Goal: Task Accomplishment & Management: Use online tool/utility

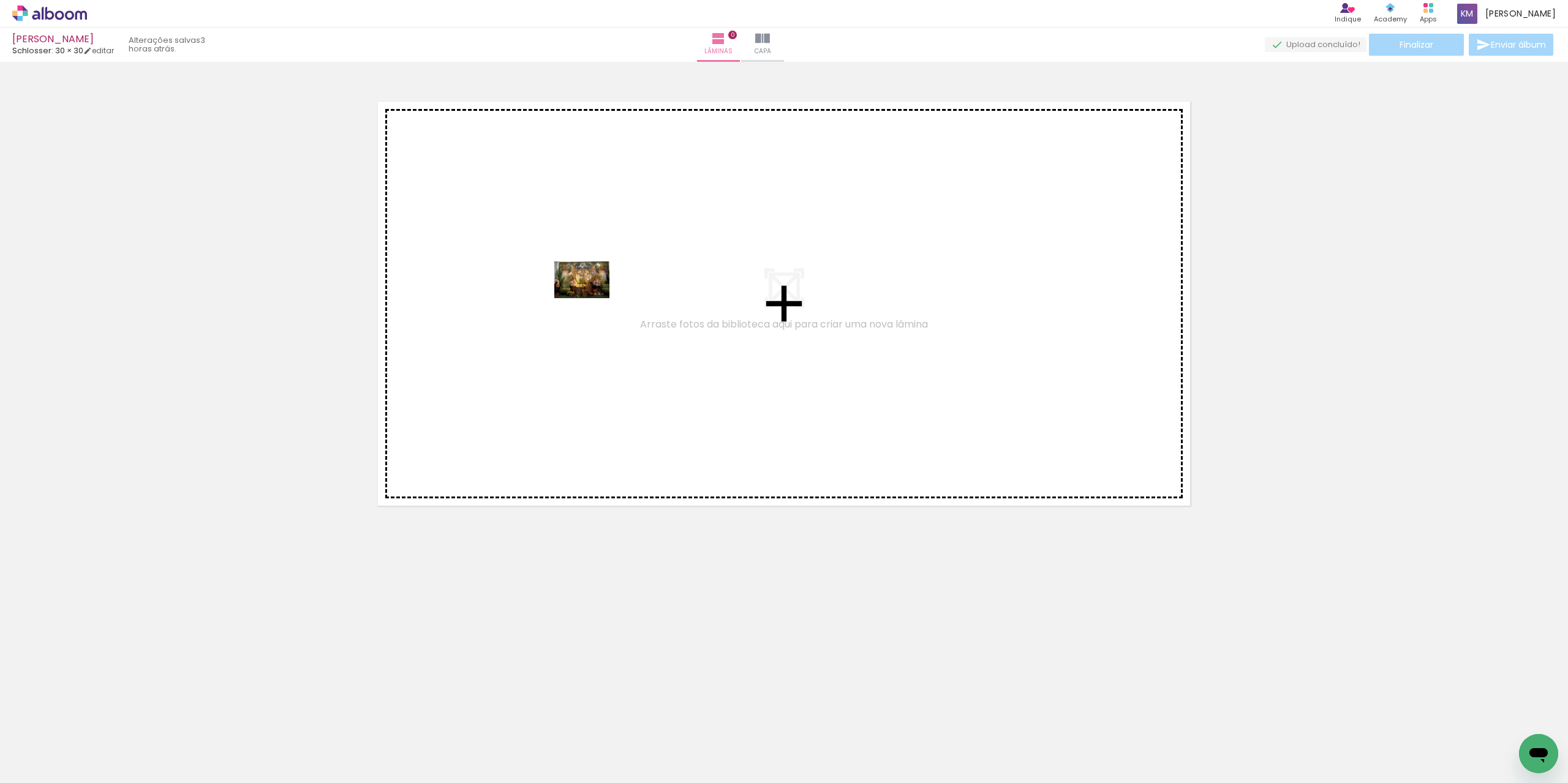
drag, startPoint x: 131, startPoint y: 755, endPoint x: 591, endPoint y: 298, distance: 648.4
click at [591, 298] on quentale-workspace at bounding box center [784, 392] width 1568 height 783
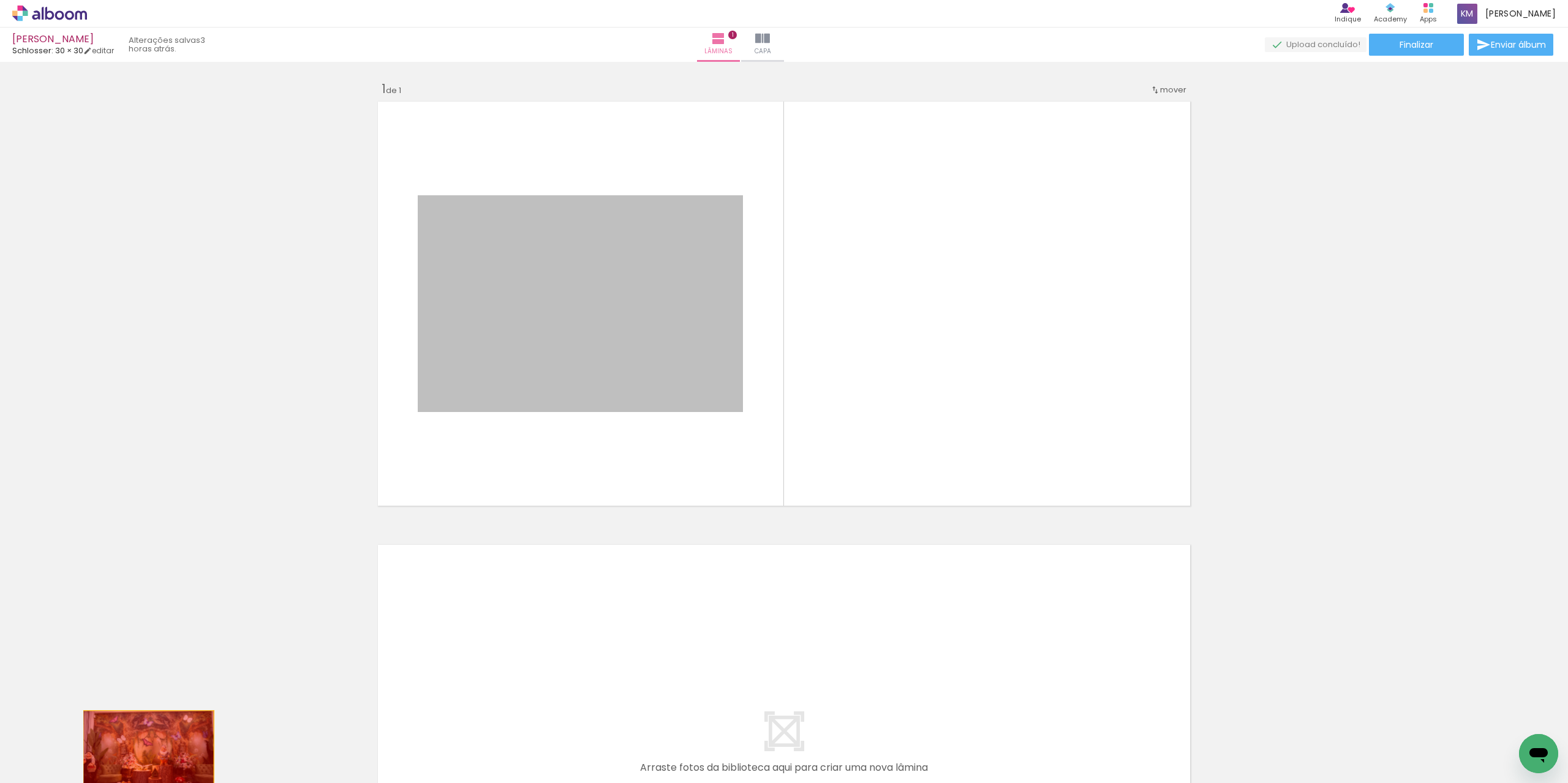
drag, startPoint x: 602, startPoint y: 277, endPoint x: 144, endPoint y: 754, distance: 661.3
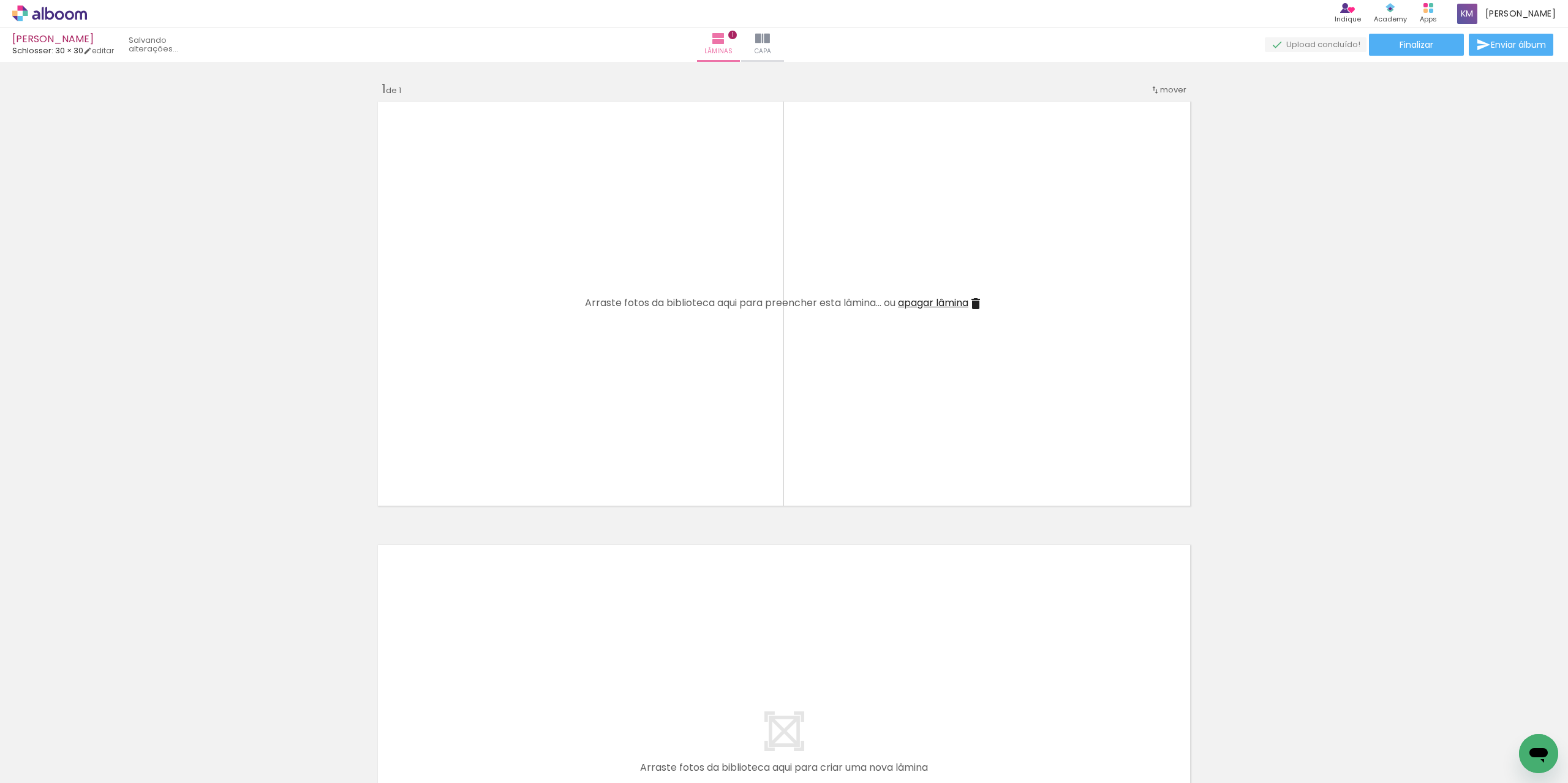
scroll to position [0, 1365]
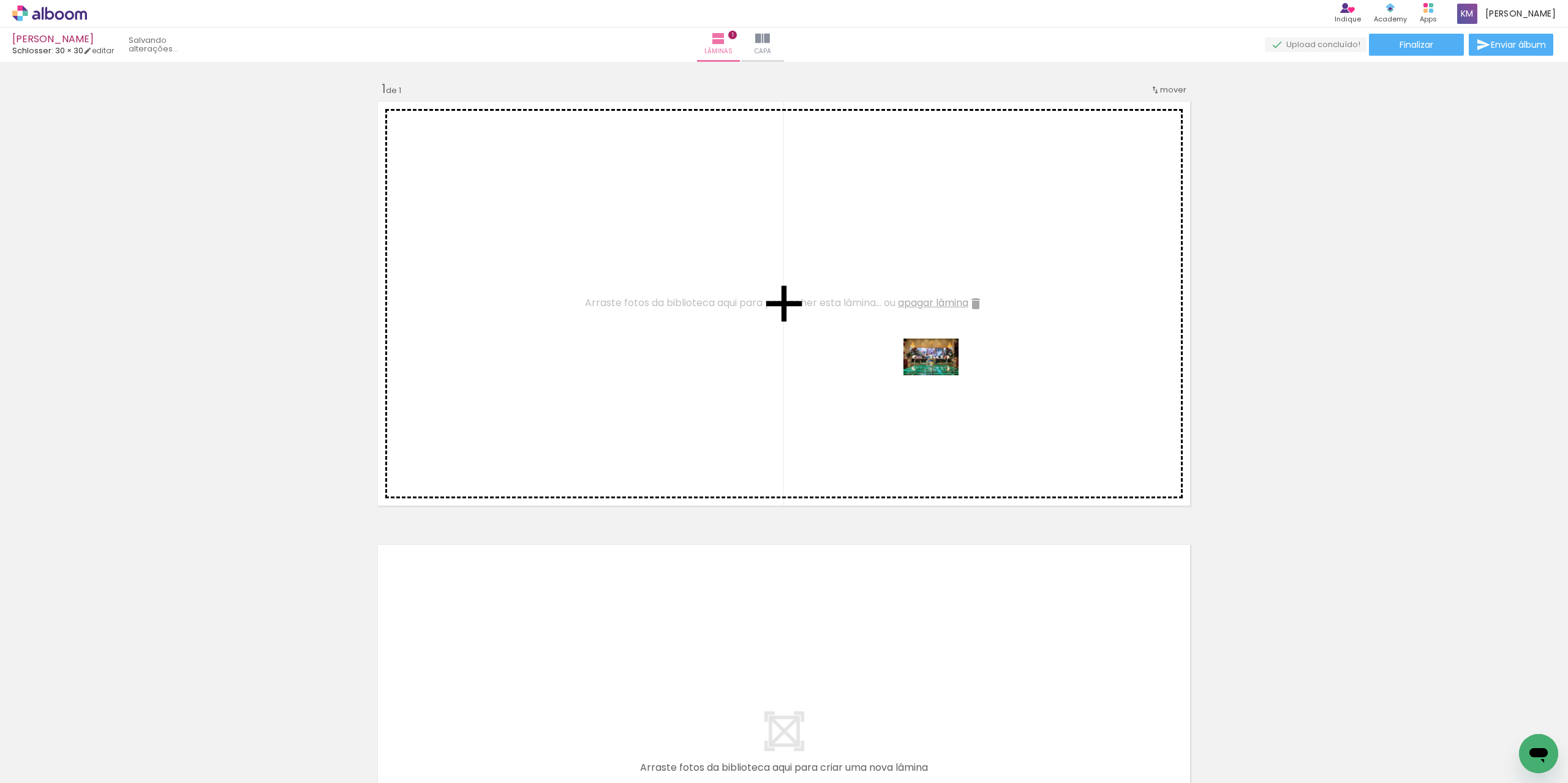
drag, startPoint x: 1105, startPoint y: 746, endPoint x: 940, endPoint y: 376, distance: 405.1
click at [940, 376] on quentale-workspace at bounding box center [784, 392] width 1568 height 783
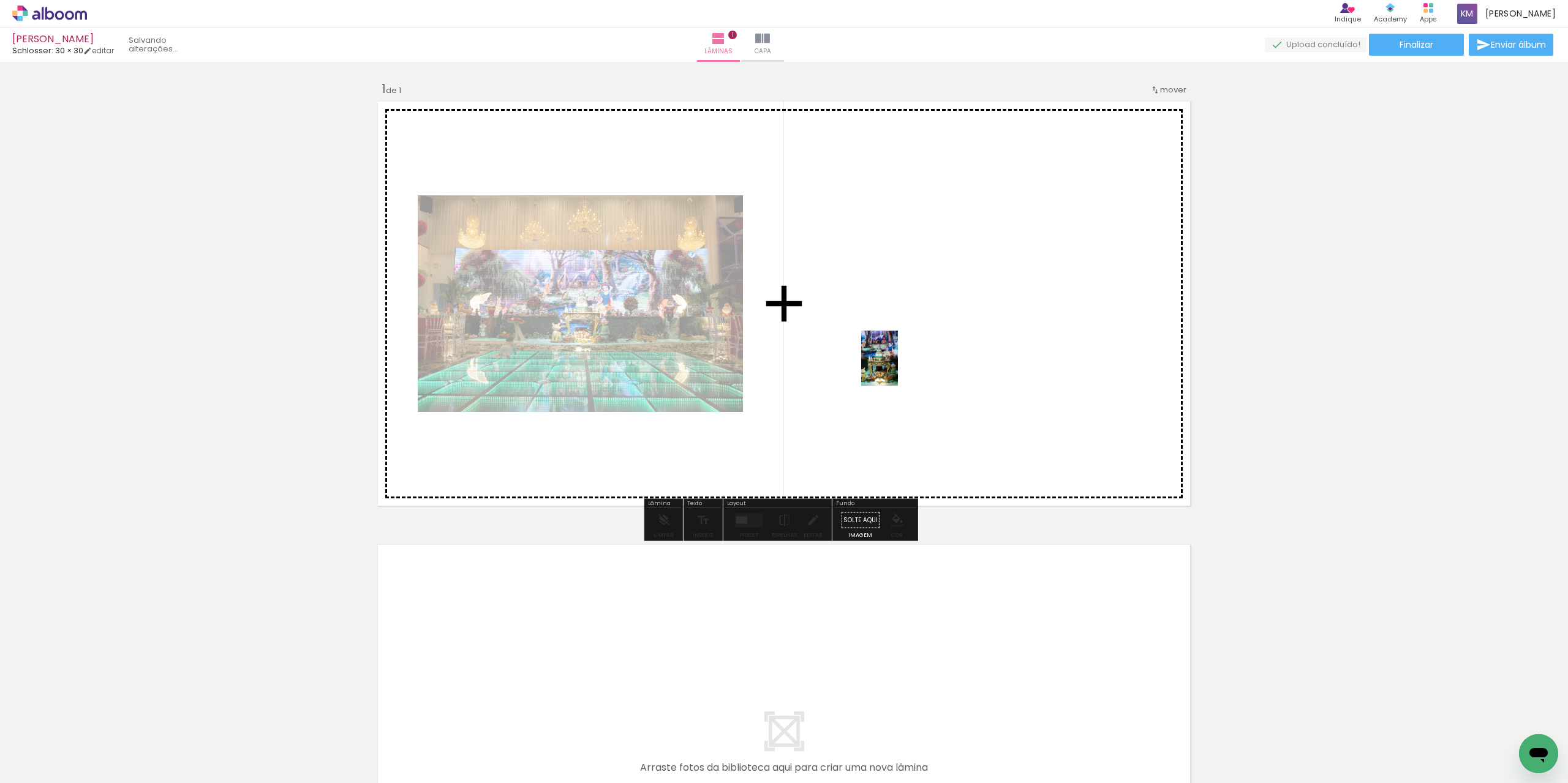
drag, startPoint x: 1038, startPoint y: 735, endPoint x: 898, endPoint y: 367, distance: 393.7
click at [898, 367] on quentale-workspace at bounding box center [784, 392] width 1568 height 783
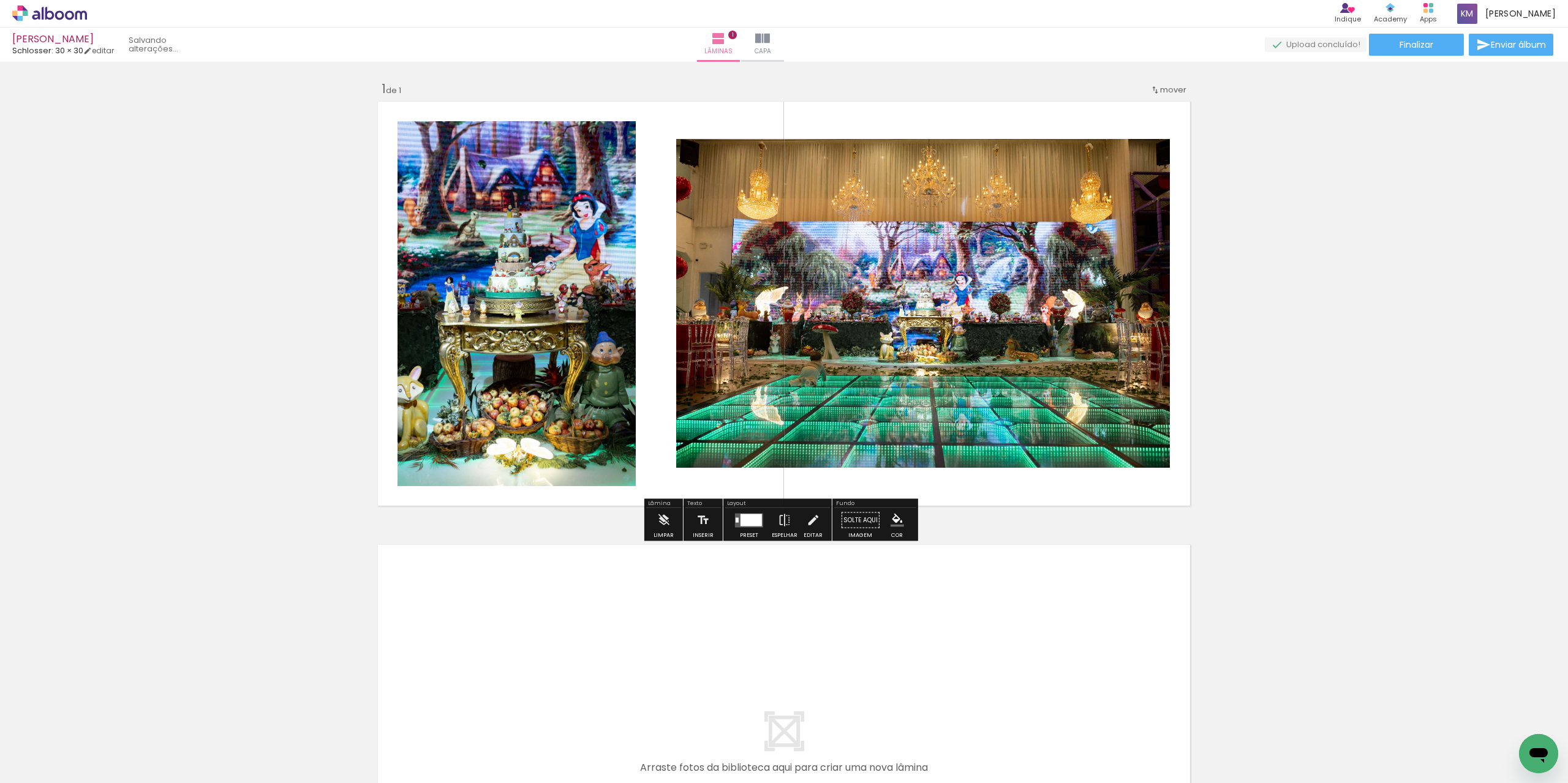
scroll to position [0, 1871]
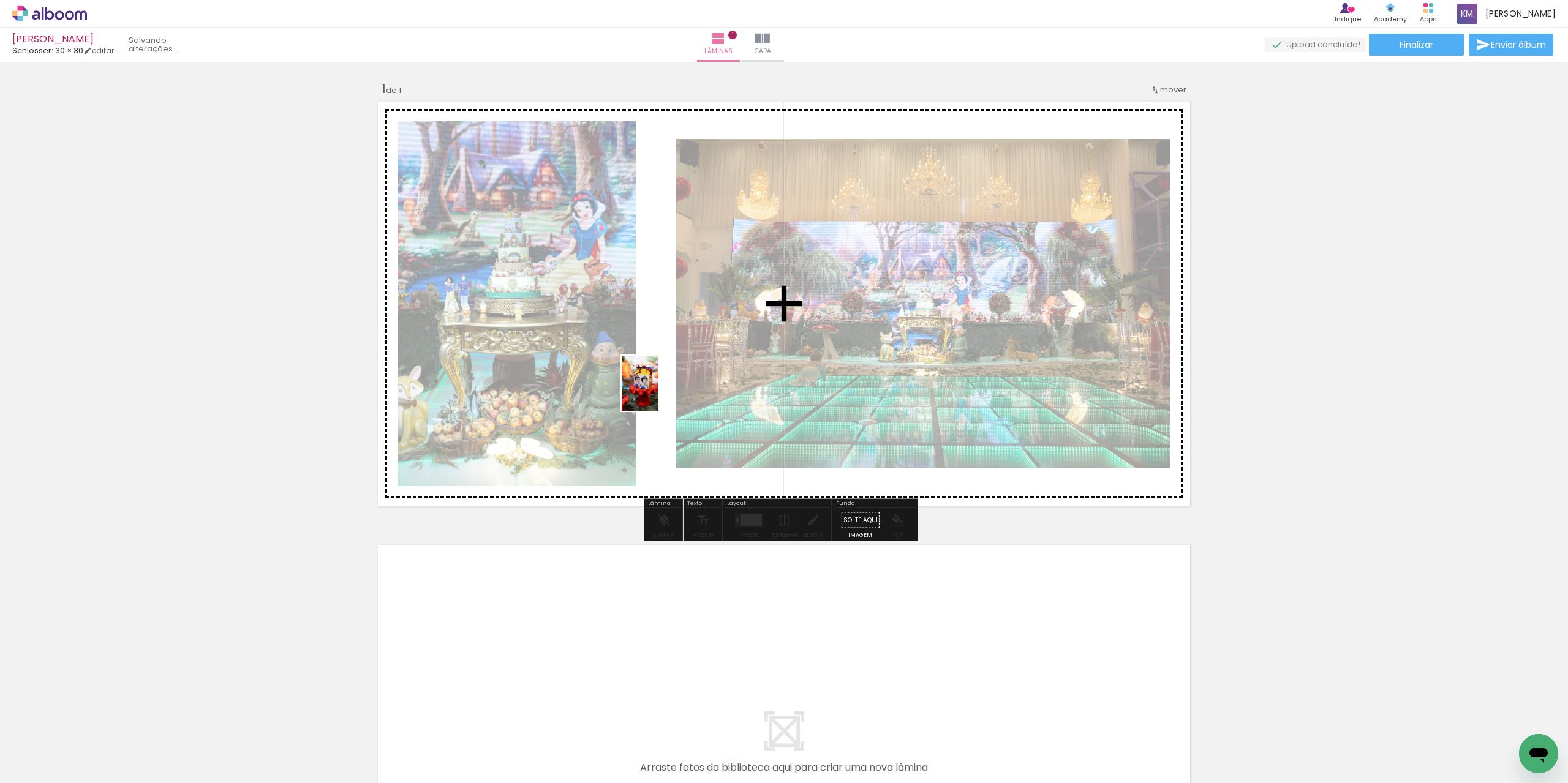
drag, startPoint x: 858, startPoint y: 746, endPoint x: 658, endPoint y: 392, distance: 406.6
click at [658, 392] on quentale-workspace at bounding box center [784, 392] width 1568 height 783
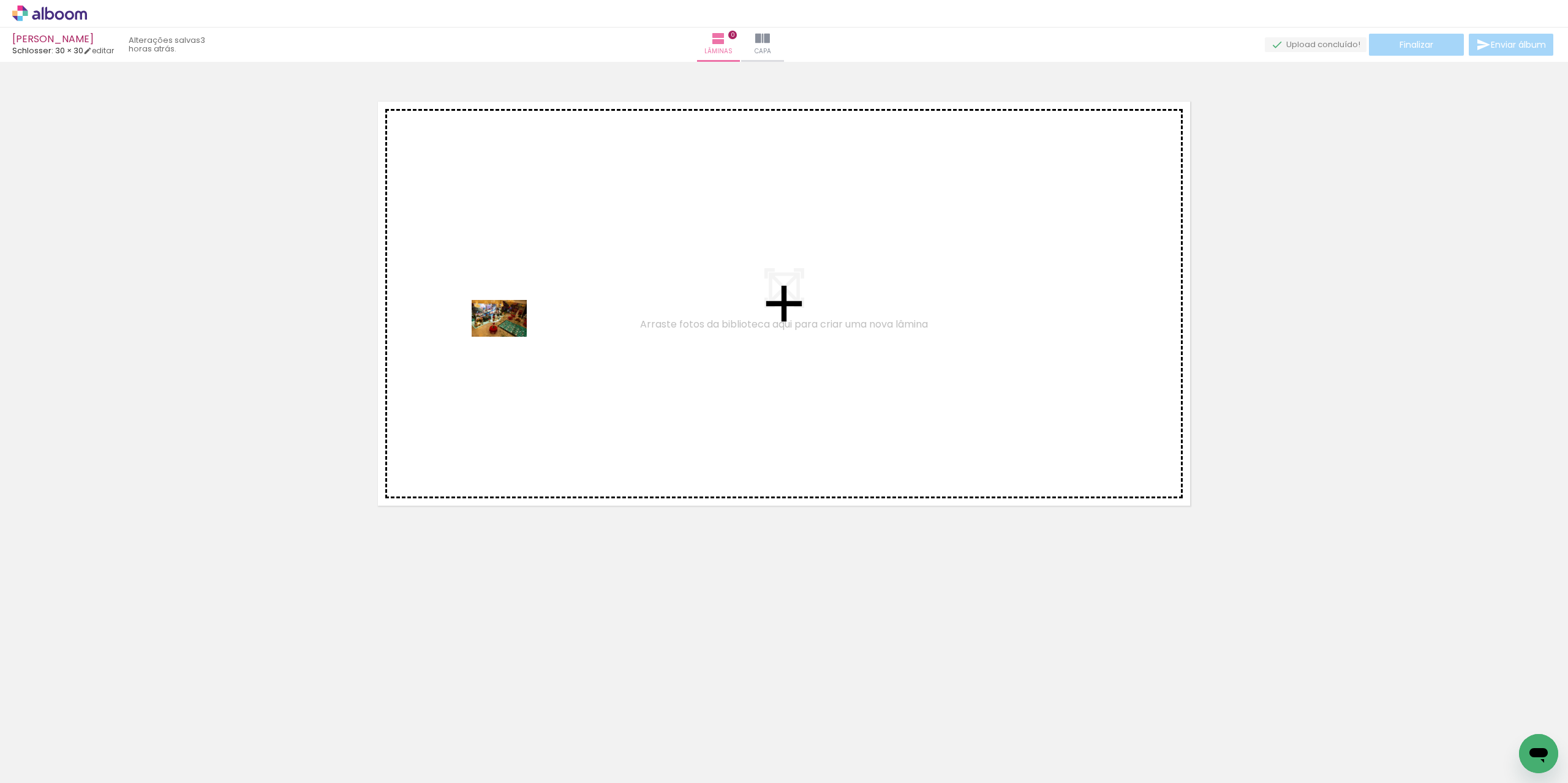
drag, startPoint x: 412, startPoint y: 705, endPoint x: 509, endPoint y: 337, distance: 380.6
click at [509, 337] on quentale-workspace at bounding box center [784, 392] width 1568 height 783
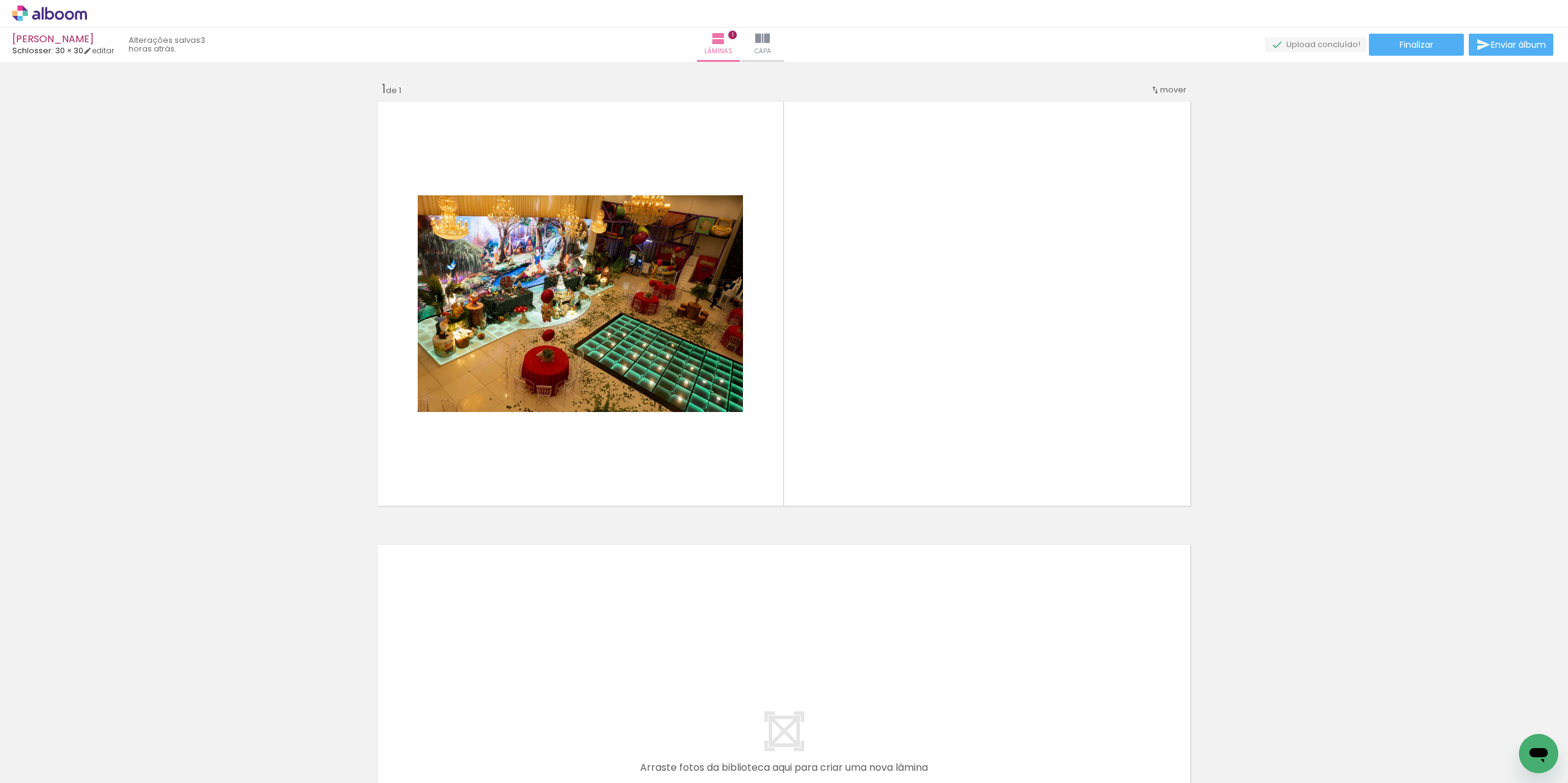
scroll to position [0, 1649]
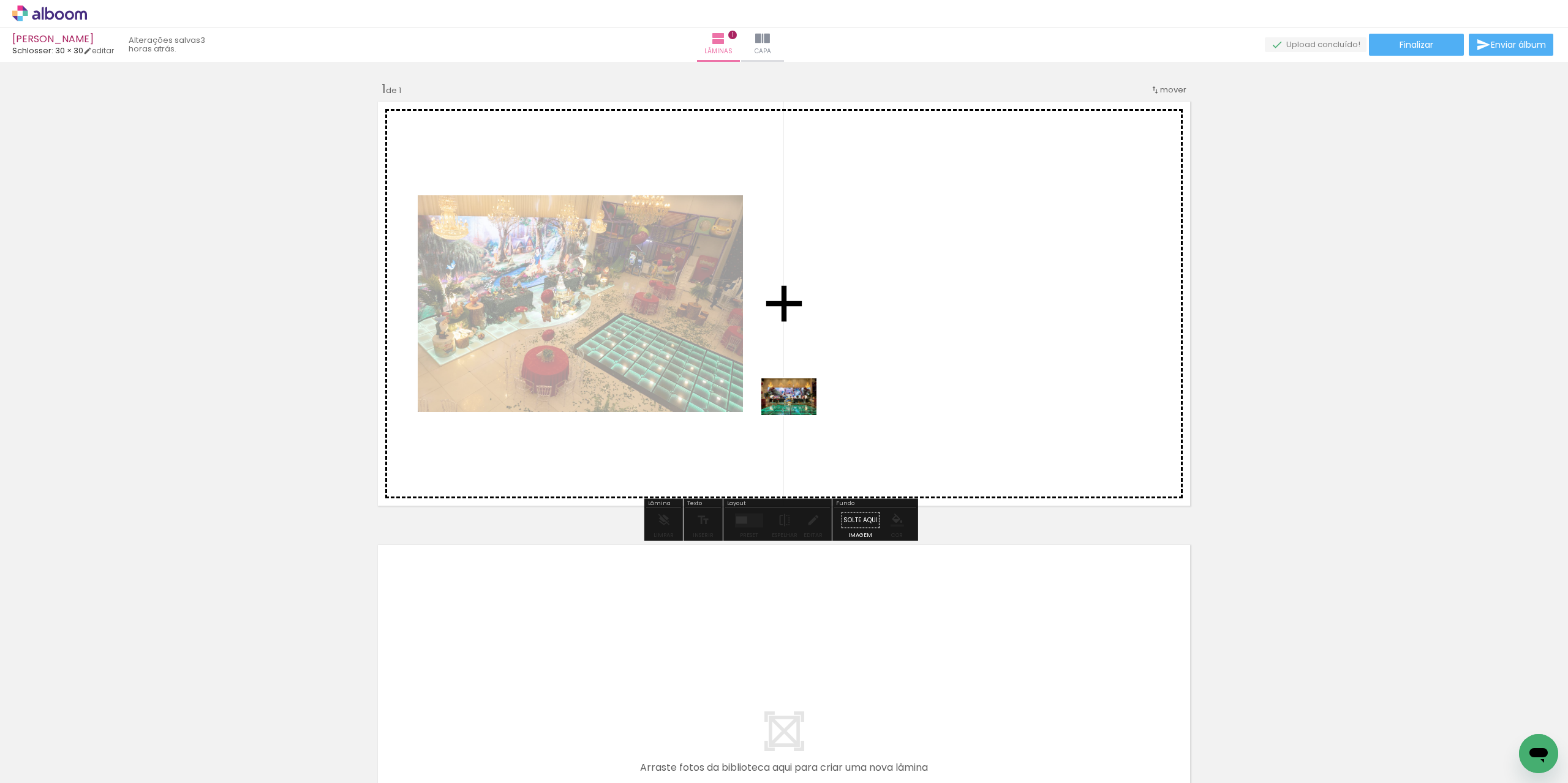
drag, startPoint x: 821, startPoint y: 720, endPoint x: 798, endPoint y: 415, distance: 305.9
click at [798, 415] on quentale-workspace at bounding box center [784, 392] width 1568 height 783
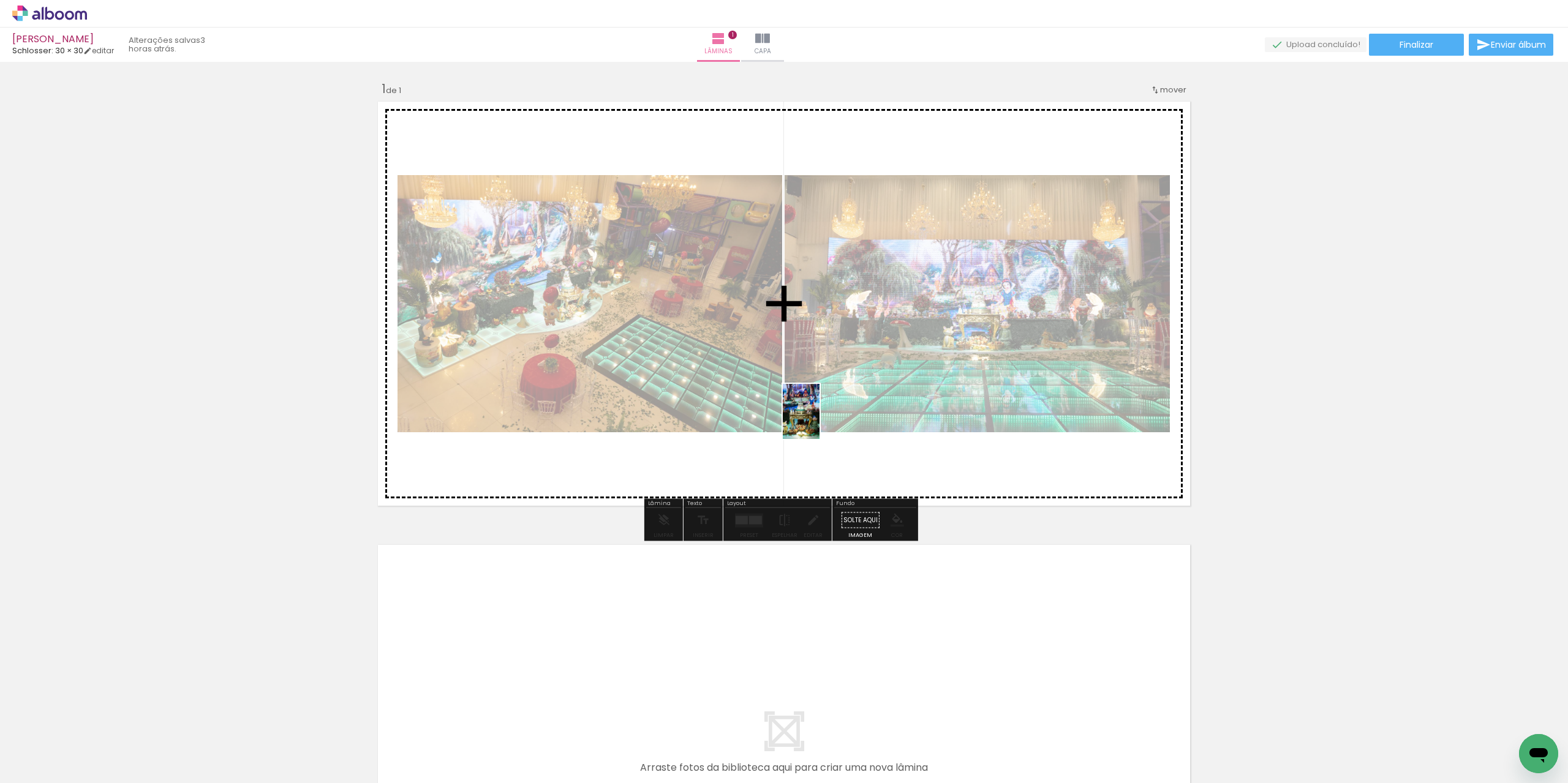
drag, startPoint x: 788, startPoint y: 532, endPoint x: 822, endPoint y: 413, distance: 123.8
click at [822, 413] on quentale-workspace at bounding box center [784, 392] width 1568 height 783
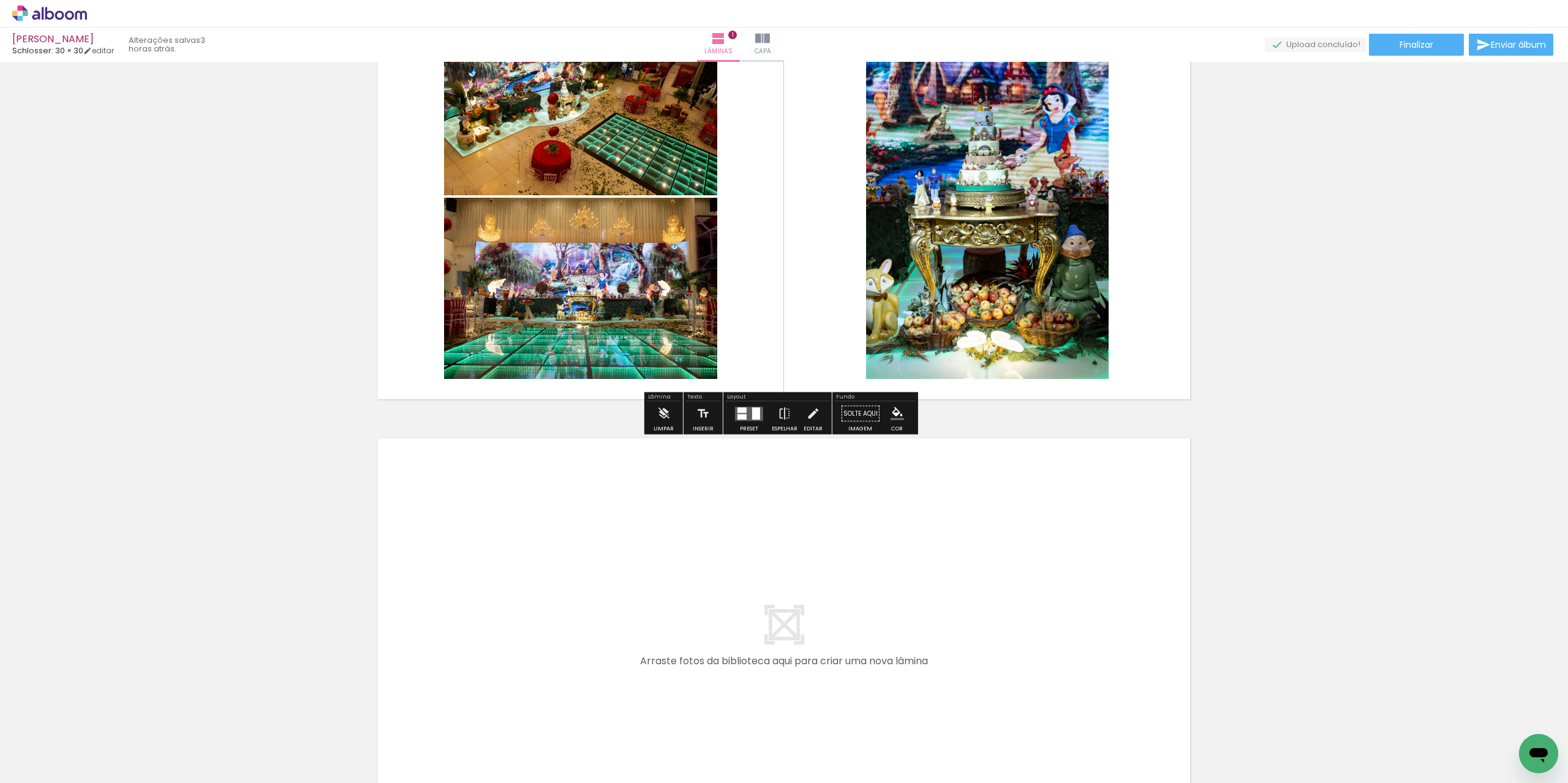
scroll to position [122, 0]
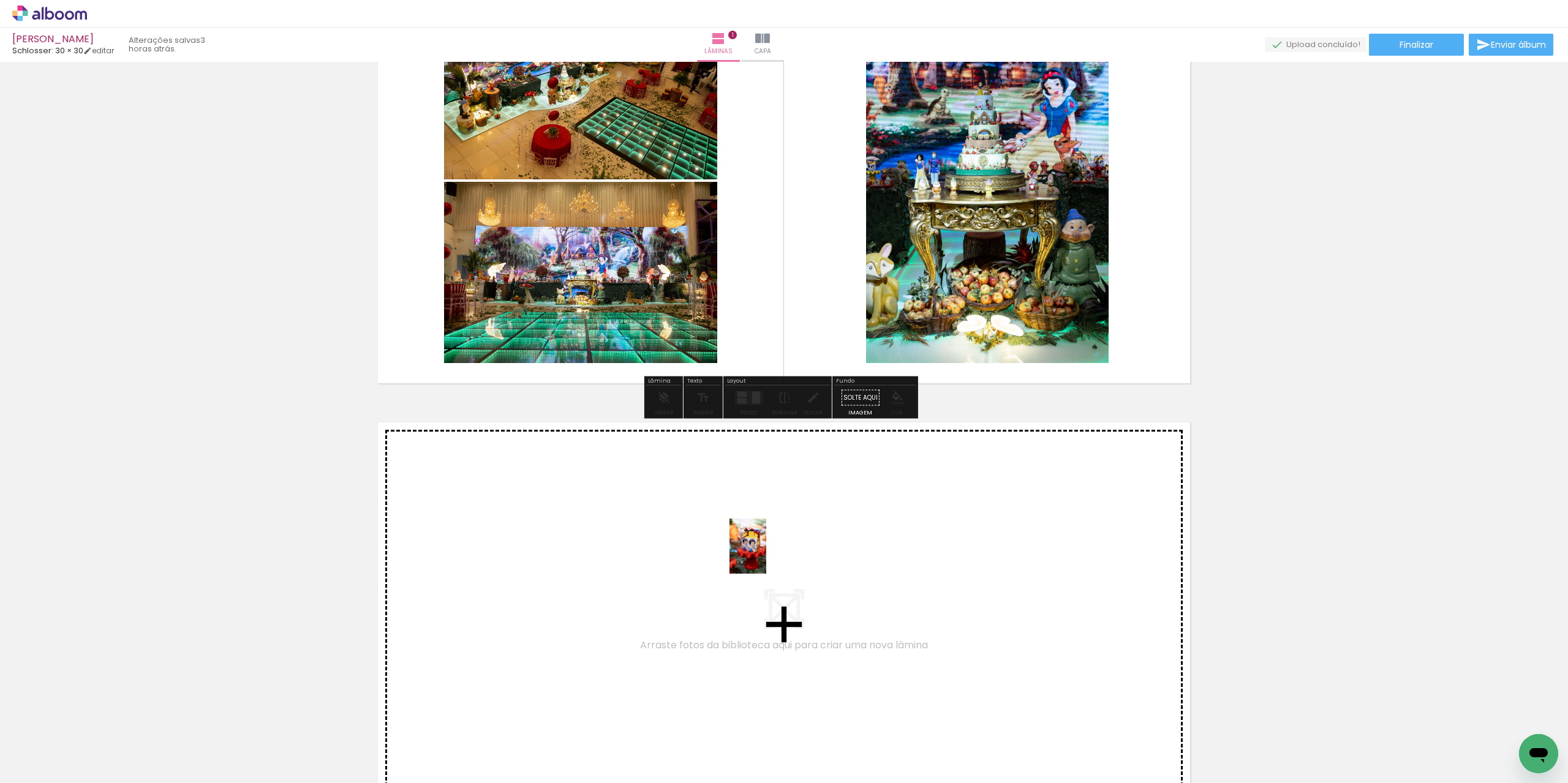
drag, startPoint x: 1087, startPoint y: 746, endPoint x: 766, endPoint y: 555, distance: 373.5
click at [766, 555] on quentale-workspace at bounding box center [784, 392] width 1568 height 783
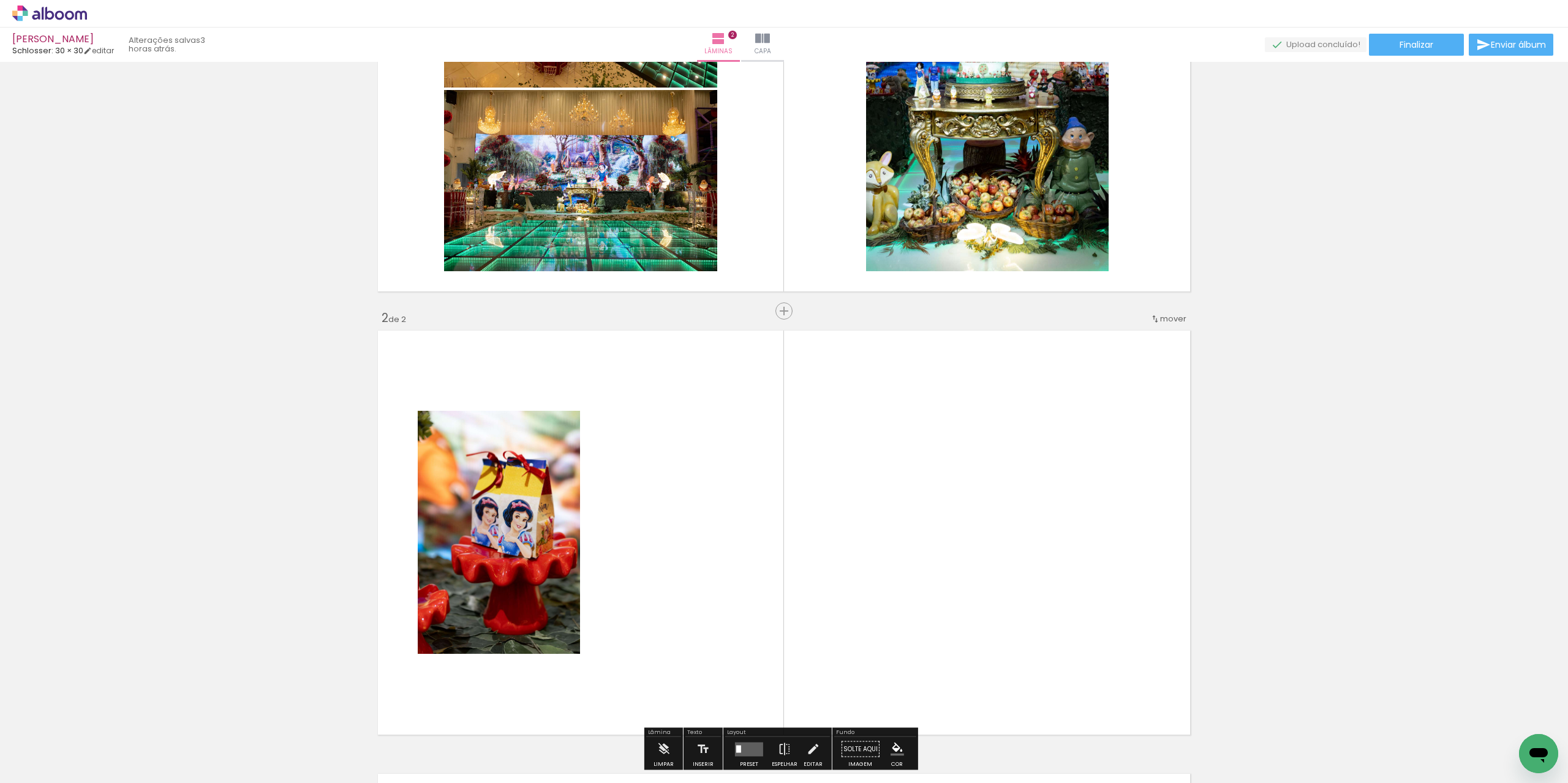
scroll to position [363, 0]
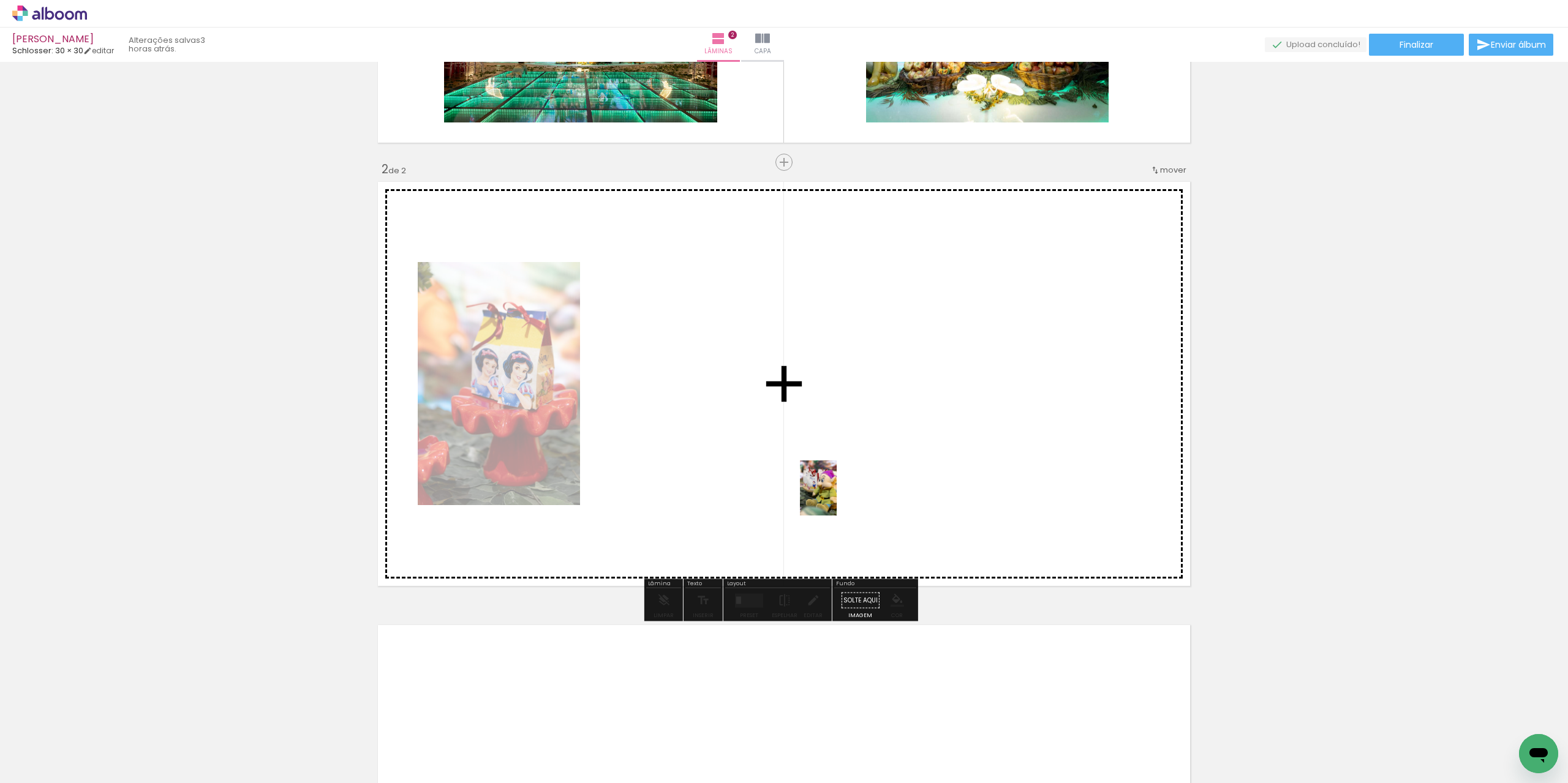
drag, startPoint x: 1133, startPoint y: 718, endPoint x: 837, endPoint y: 497, distance: 369.4
click at [837, 497] on quentale-workspace at bounding box center [784, 392] width 1568 height 783
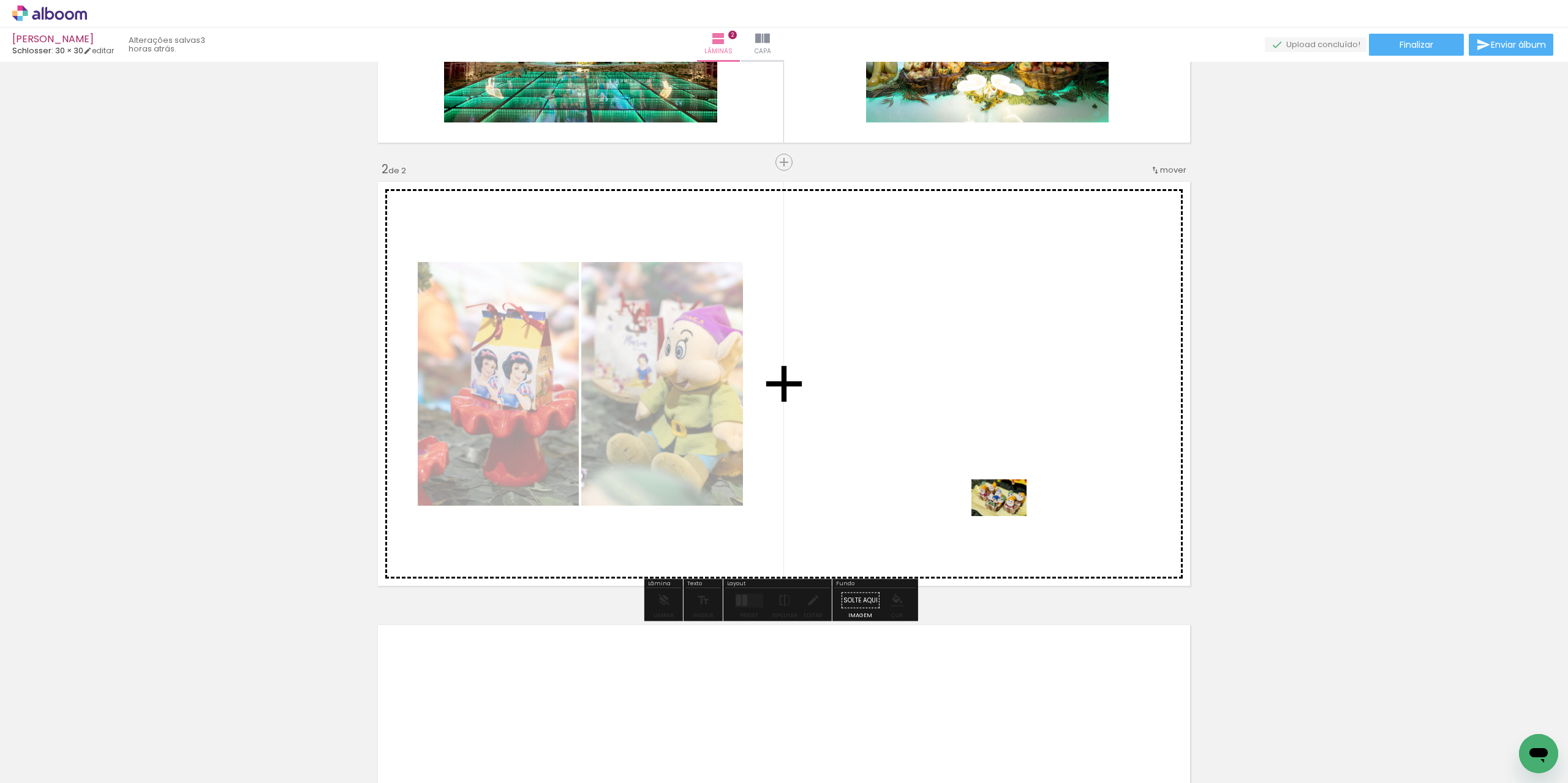
drag, startPoint x: 1275, startPoint y: 752, endPoint x: 1008, endPoint y: 516, distance: 356.3
click at [1008, 516] on quentale-workspace at bounding box center [784, 392] width 1568 height 783
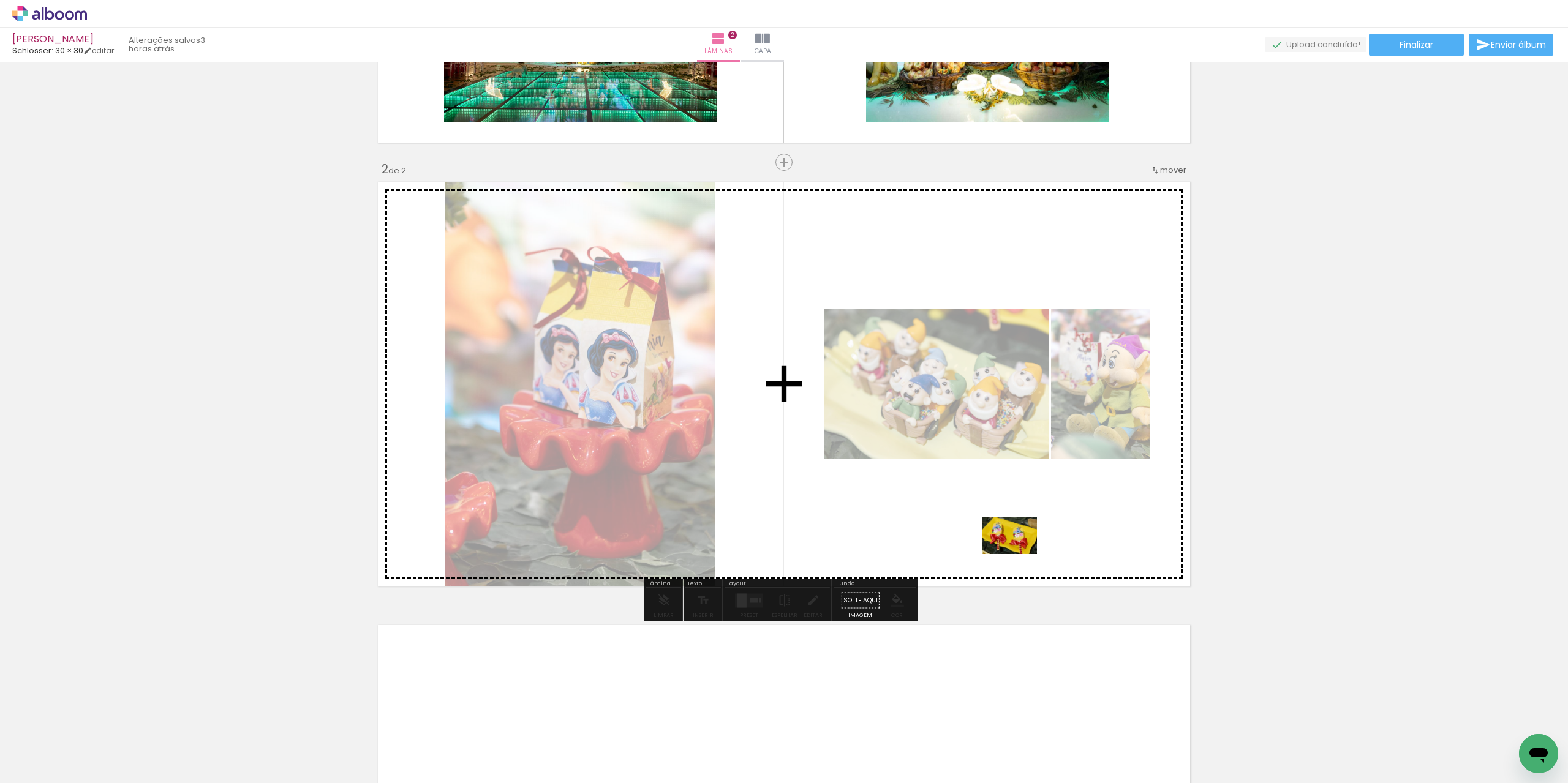
drag, startPoint x: 1368, startPoint y: 748, endPoint x: 972, endPoint y: 526, distance: 454.0
click at [972, 526] on quentale-workspace at bounding box center [784, 392] width 1568 height 783
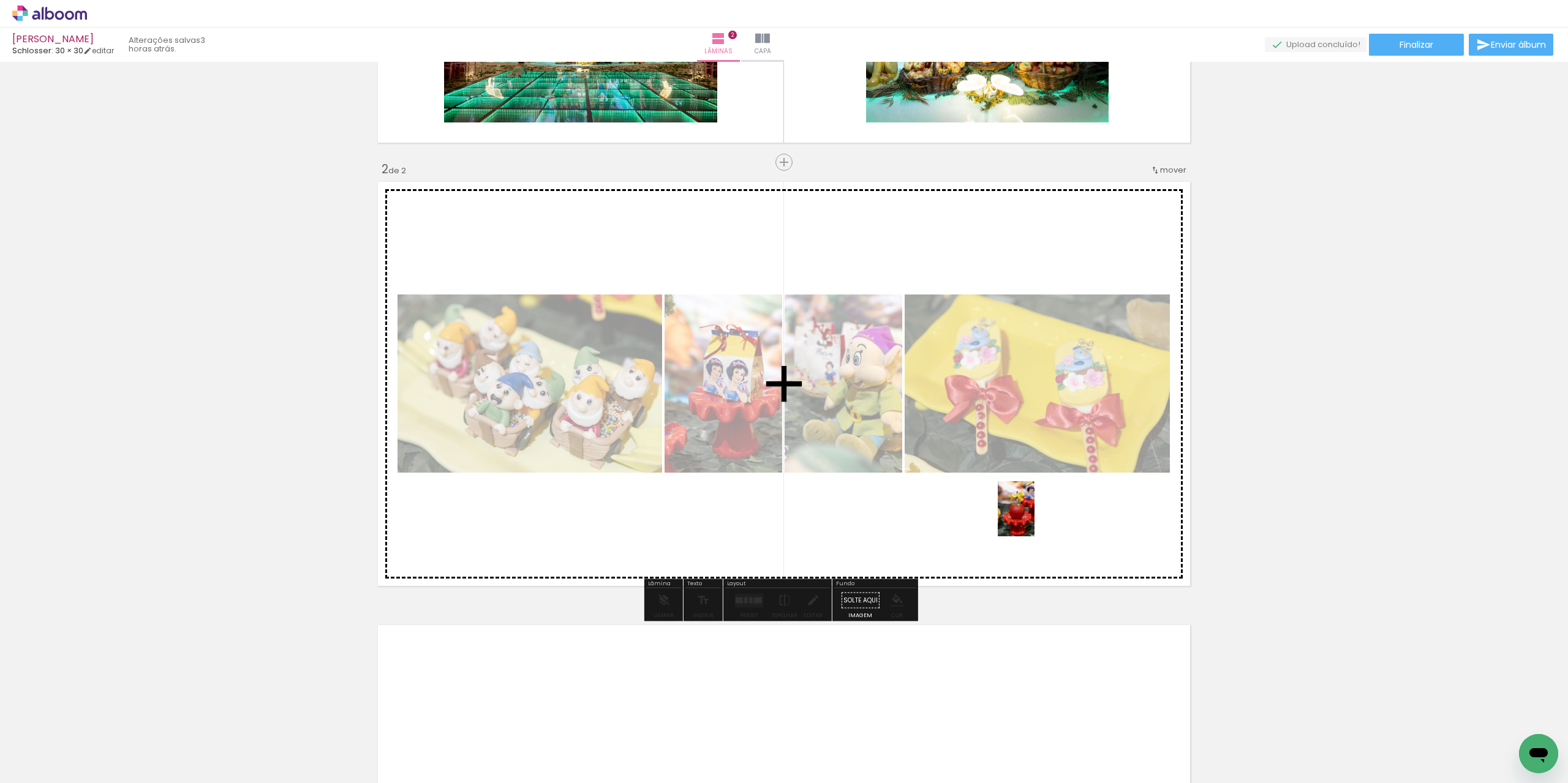
drag, startPoint x: 1387, startPoint y: 724, endPoint x: 1030, endPoint y: 516, distance: 413.2
click at [1030, 516] on quentale-workspace at bounding box center [784, 392] width 1568 height 783
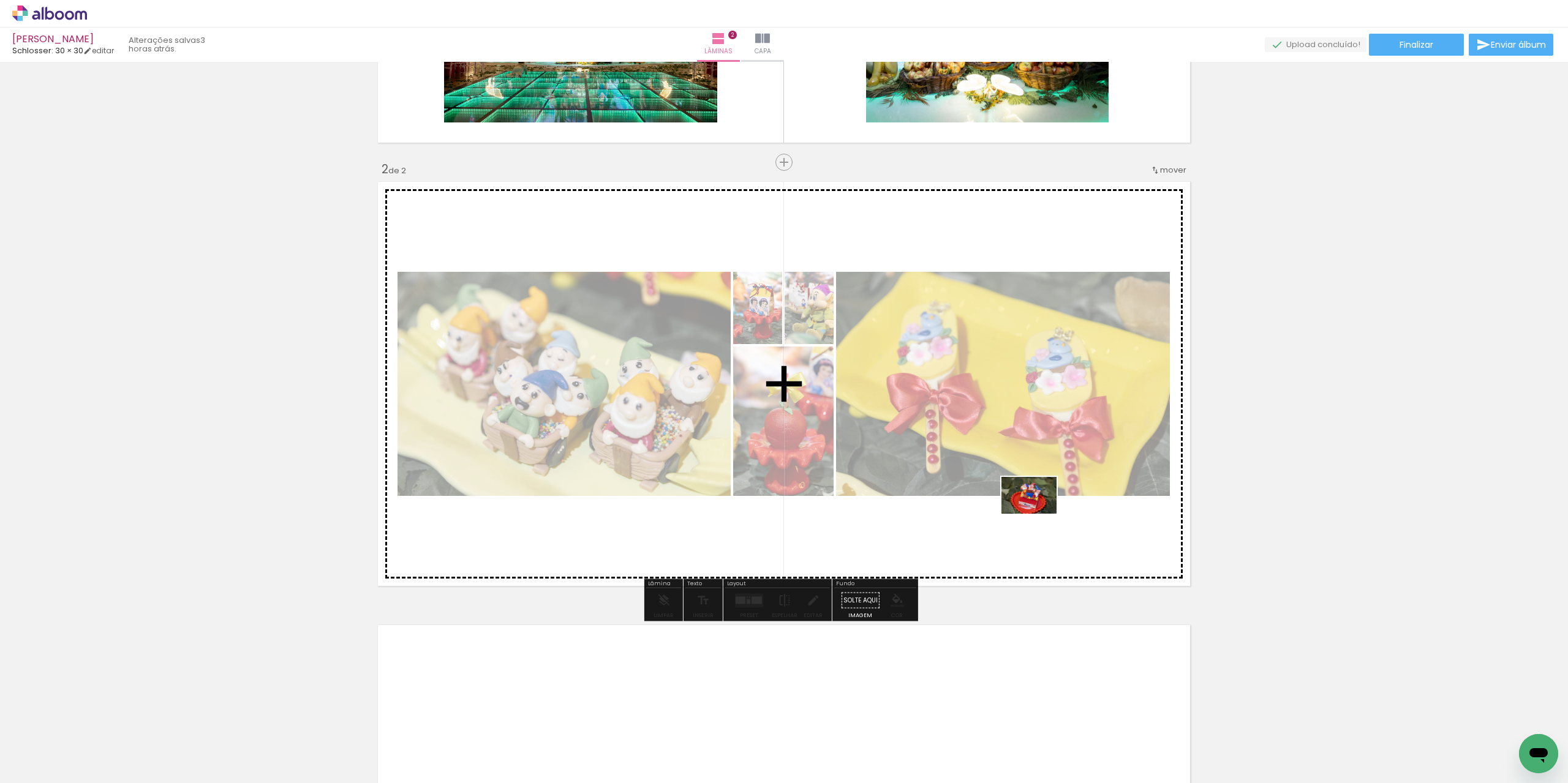
drag, startPoint x: 1558, startPoint y: 737, endPoint x: 1038, endPoint y: 514, distance: 565.8
click at [1038, 514] on quentale-workspace at bounding box center [784, 392] width 1568 height 783
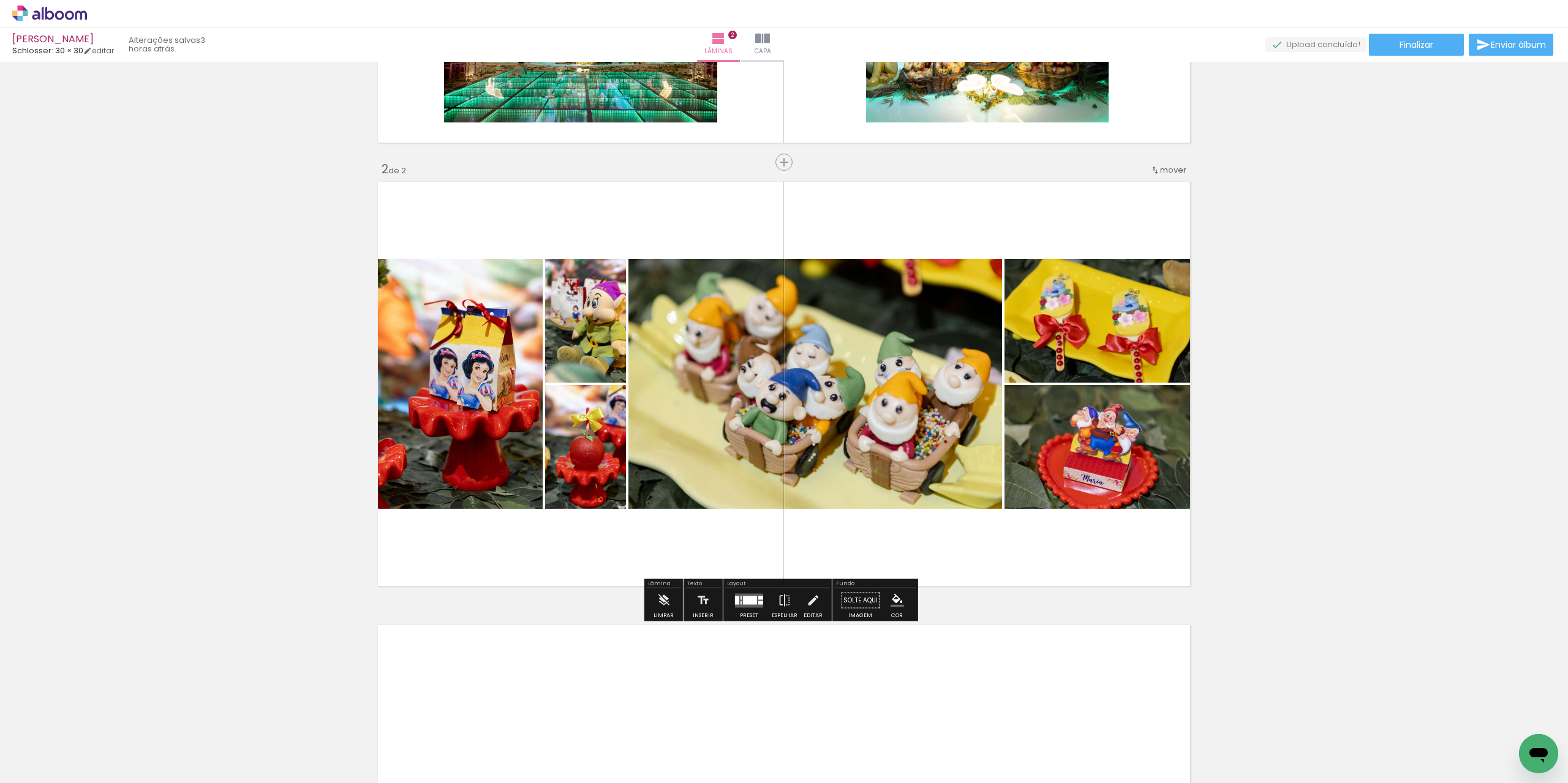
scroll to position [0, 2240]
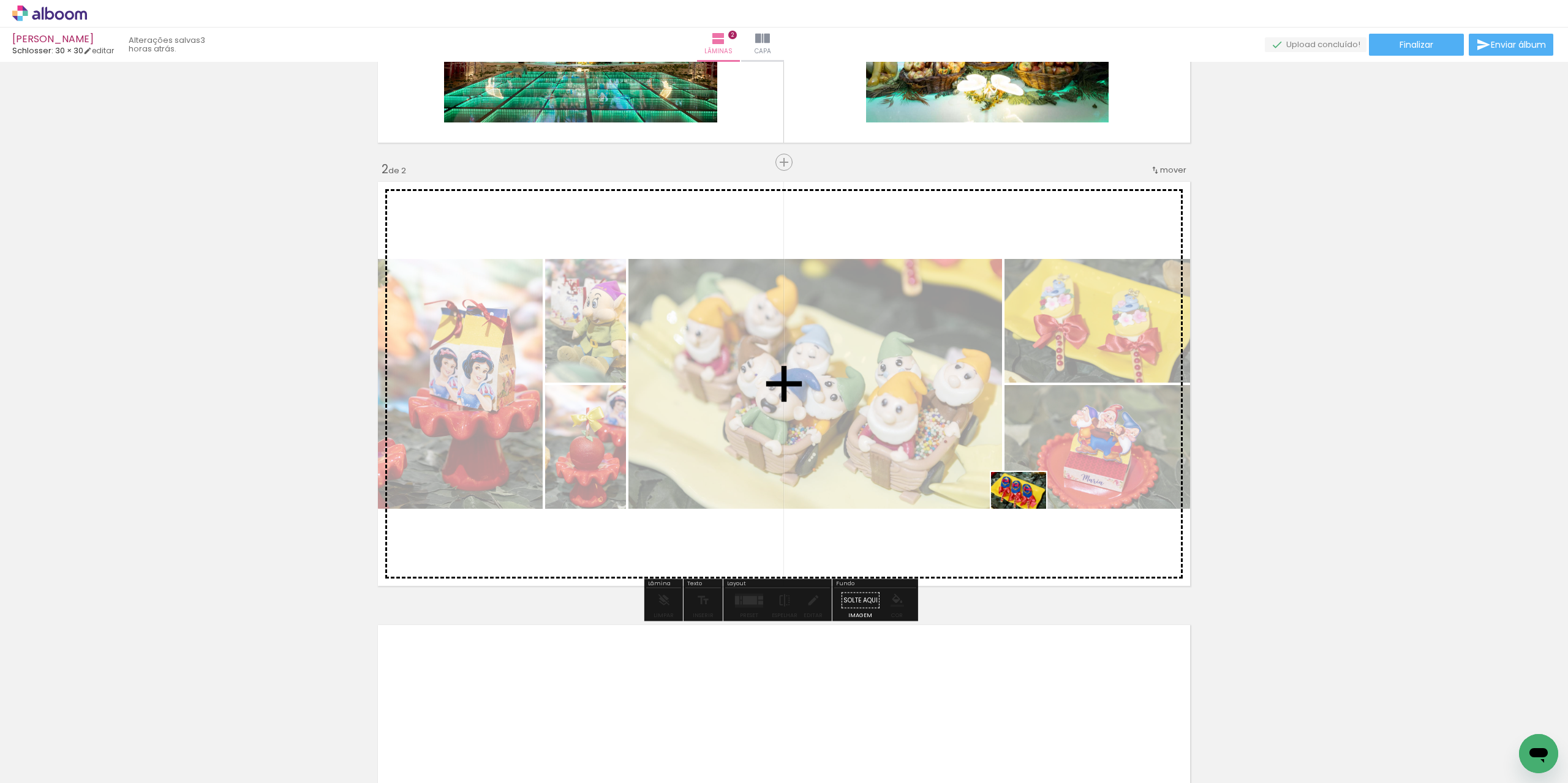
drag, startPoint x: 1244, startPoint y: 743, endPoint x: 1028, endPoint y: 508, distance: 319.2
click at [1028, 508] on quentale-workspace at bounding box center [784, 392] width 1568 height 783
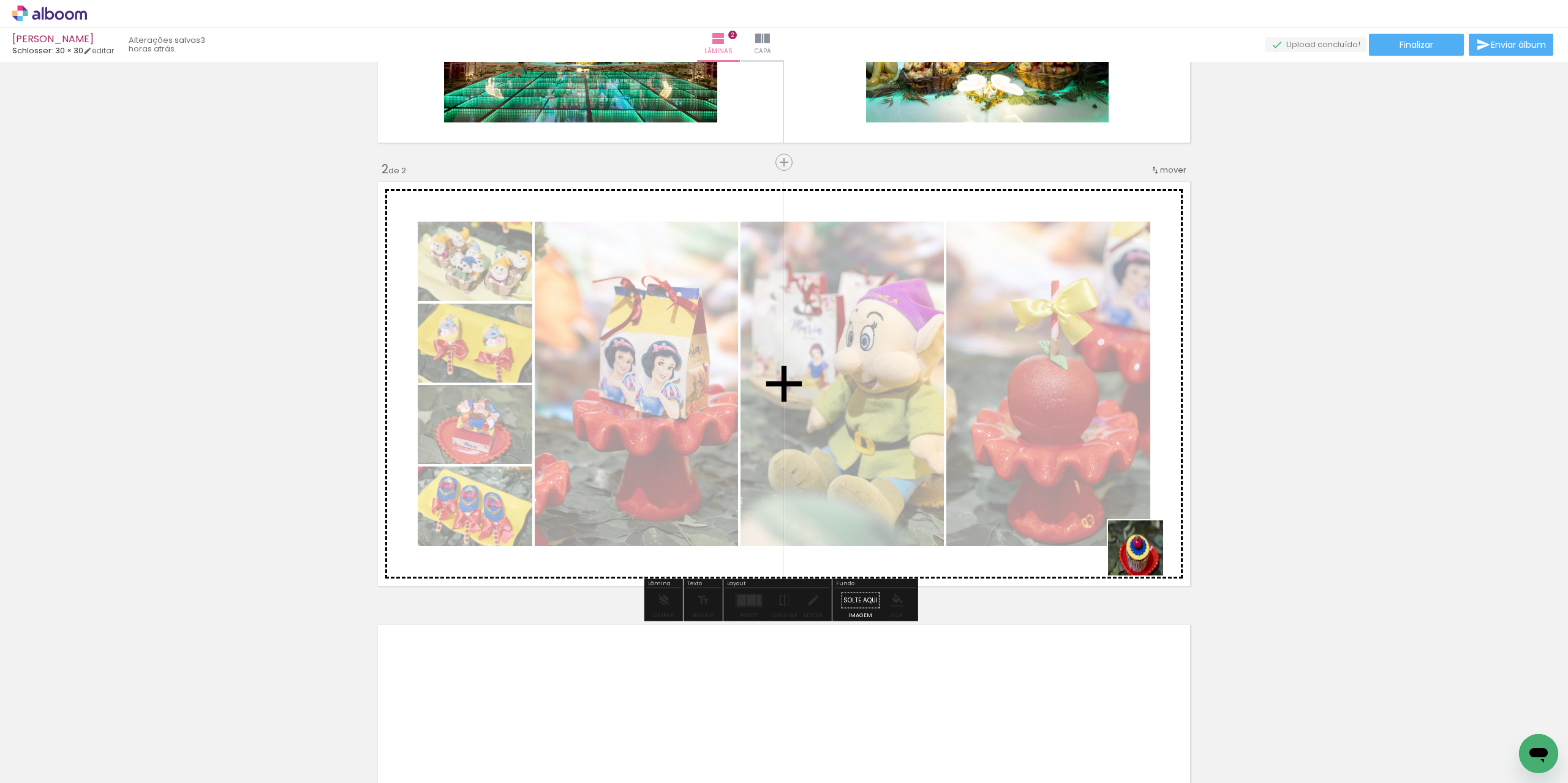
drag, startPoint x: 1324, startPoint y: 751, endPoint x: 1109, endPoint y: 530, distance: 308.3
click at [1109, 530] on quentale-workspace at bounding box center [784, 392] width 1568 height 783
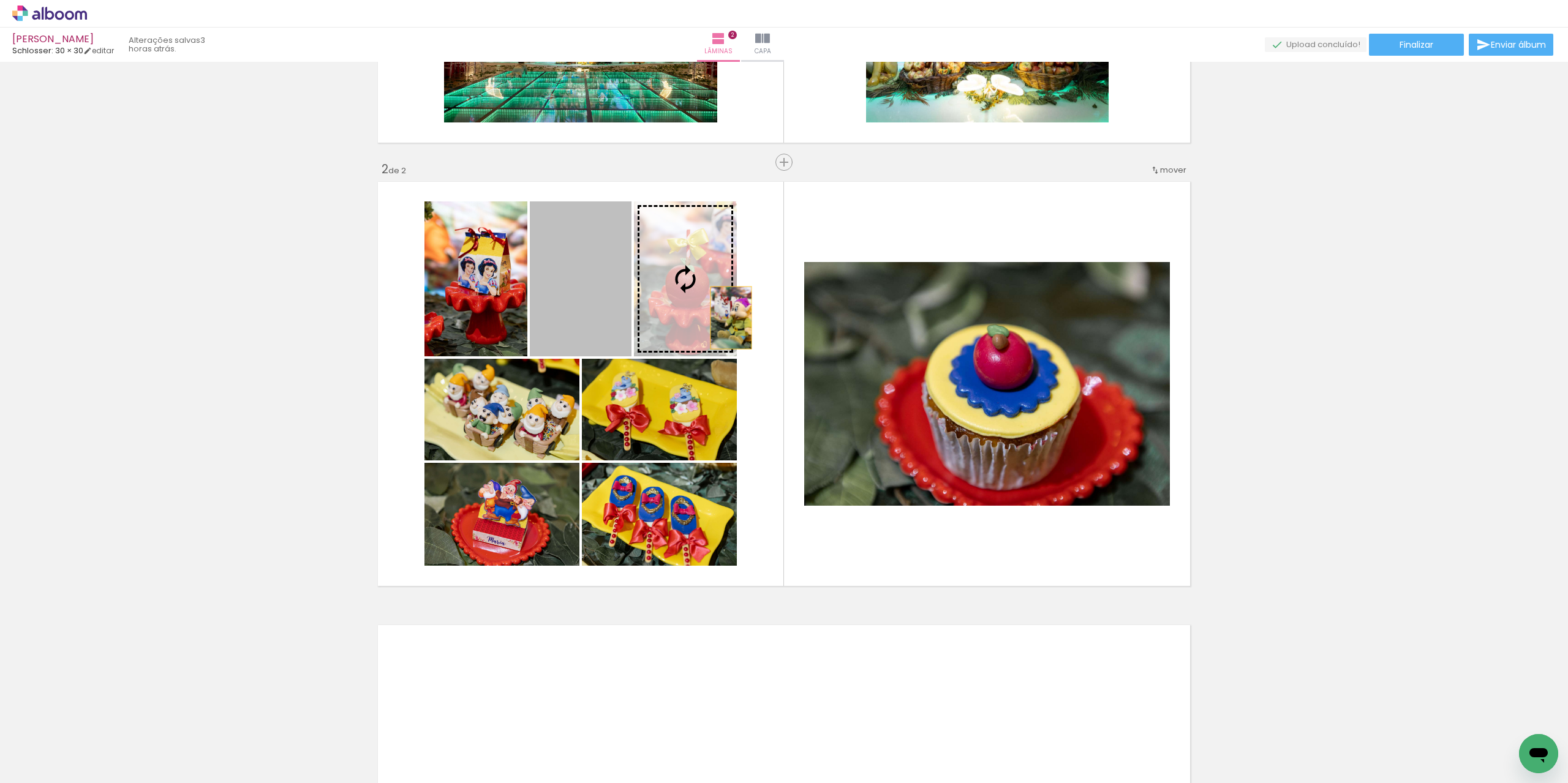
drag, startPoint x: 663, startPoint y: 288, endPoint x: 908, endPoint y: 369, distance: 258.0
click at [0, 0] on slot at bounding box center [0, 0] width 0 height 0
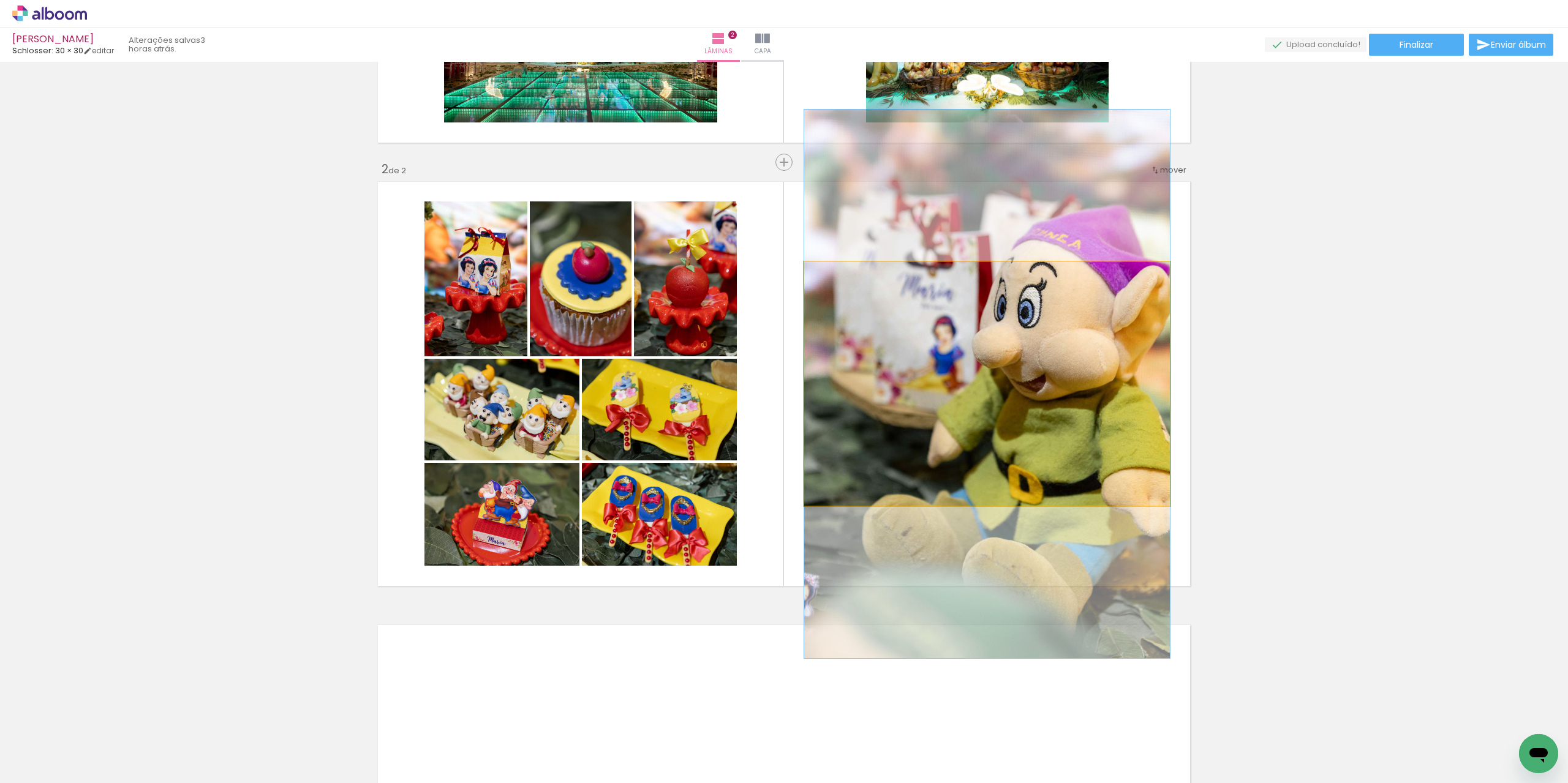
drag, startPoint x: 877, startPoint y: 340, endPoint x: 582, endPoint y: 237, distance: 312.5
click at [0, 0] on slot at bounding box center [0, 0] width 0 height 0
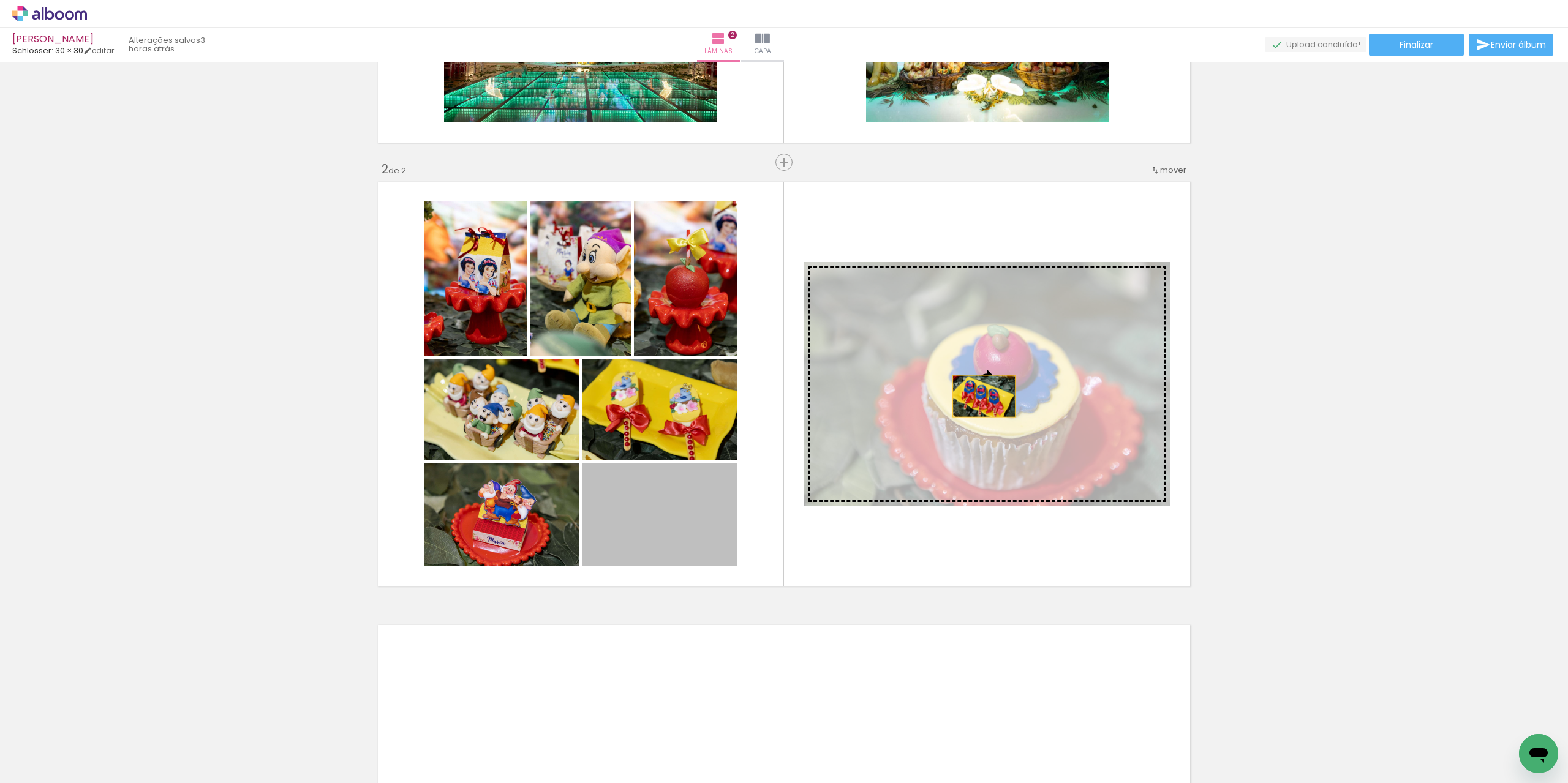
drag, startPoint x: 655, startPoint y: 533, endPoint x: 979, endPoint y: 396, distance: 351.8
click at [0, 0] on slot at bounding box center [0, 0] width 0 height 0
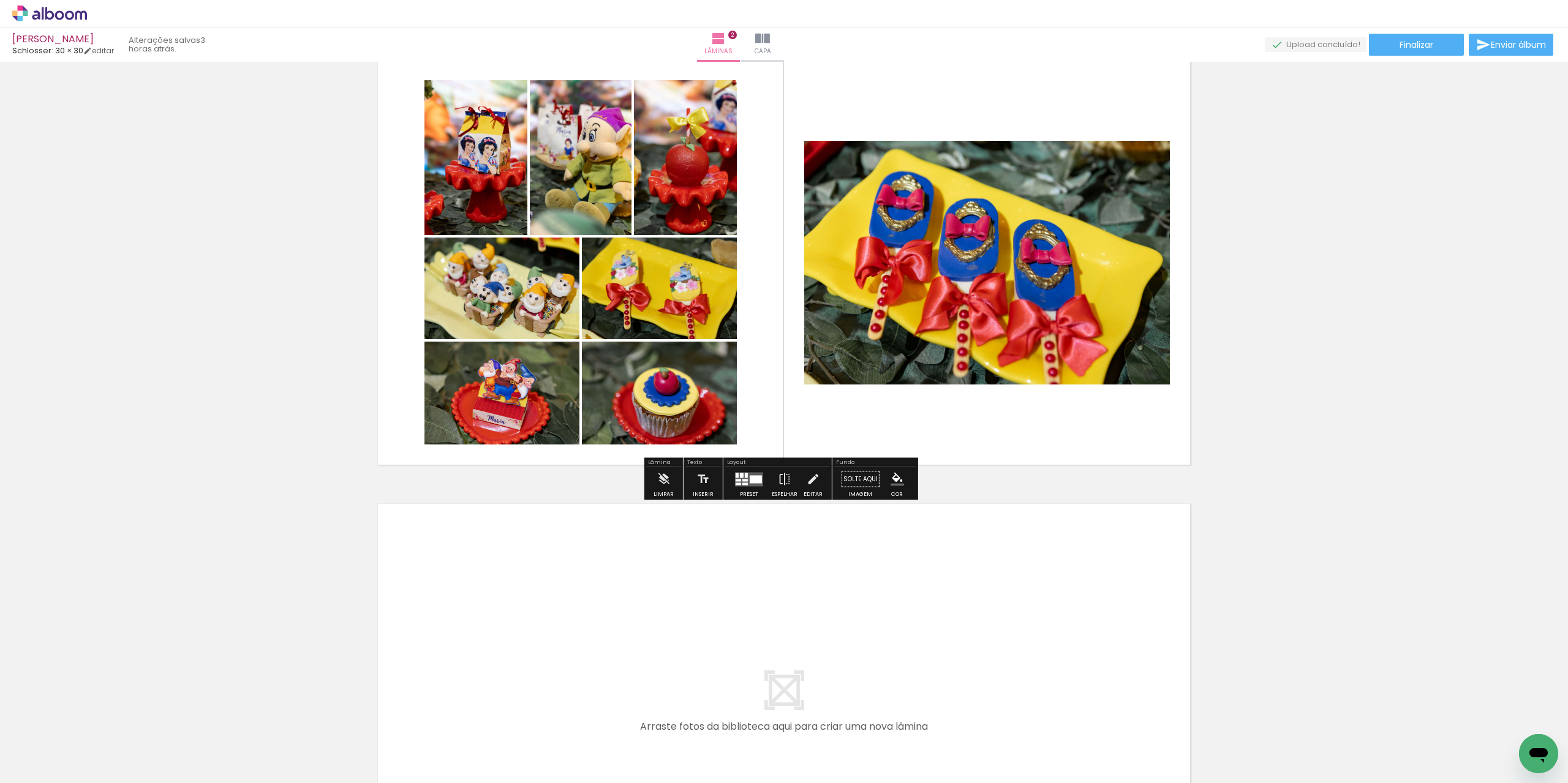
scroll to position [486, 0]
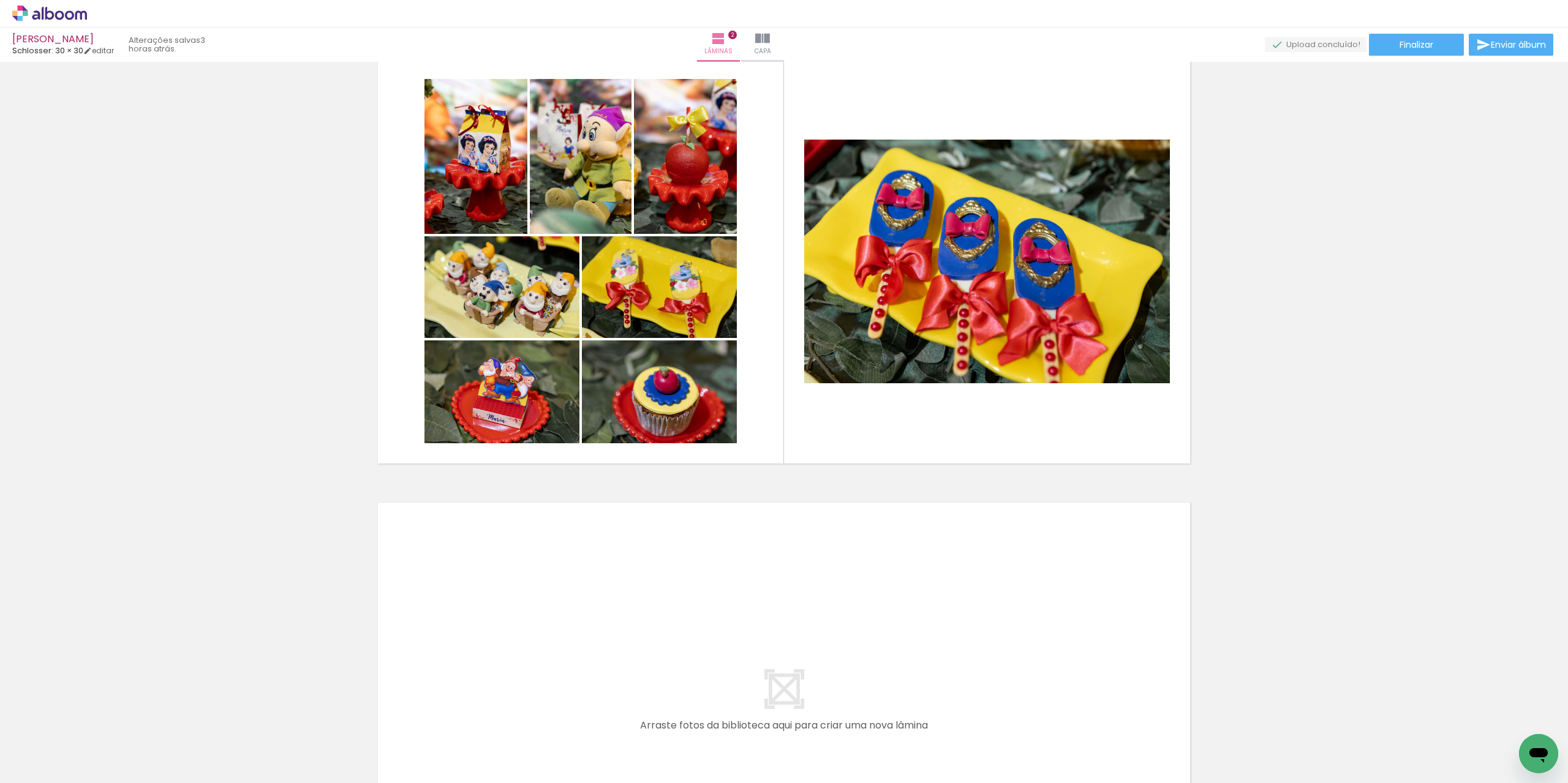
click at [39, 748] on input "Todas as fotos" at bounding box center [34, 746] width 46 height 10
click at [0, 0] on slot "Não utilizadas" at bounding box center [0, 0] width 0 height 0
type input "Não utilizadas"
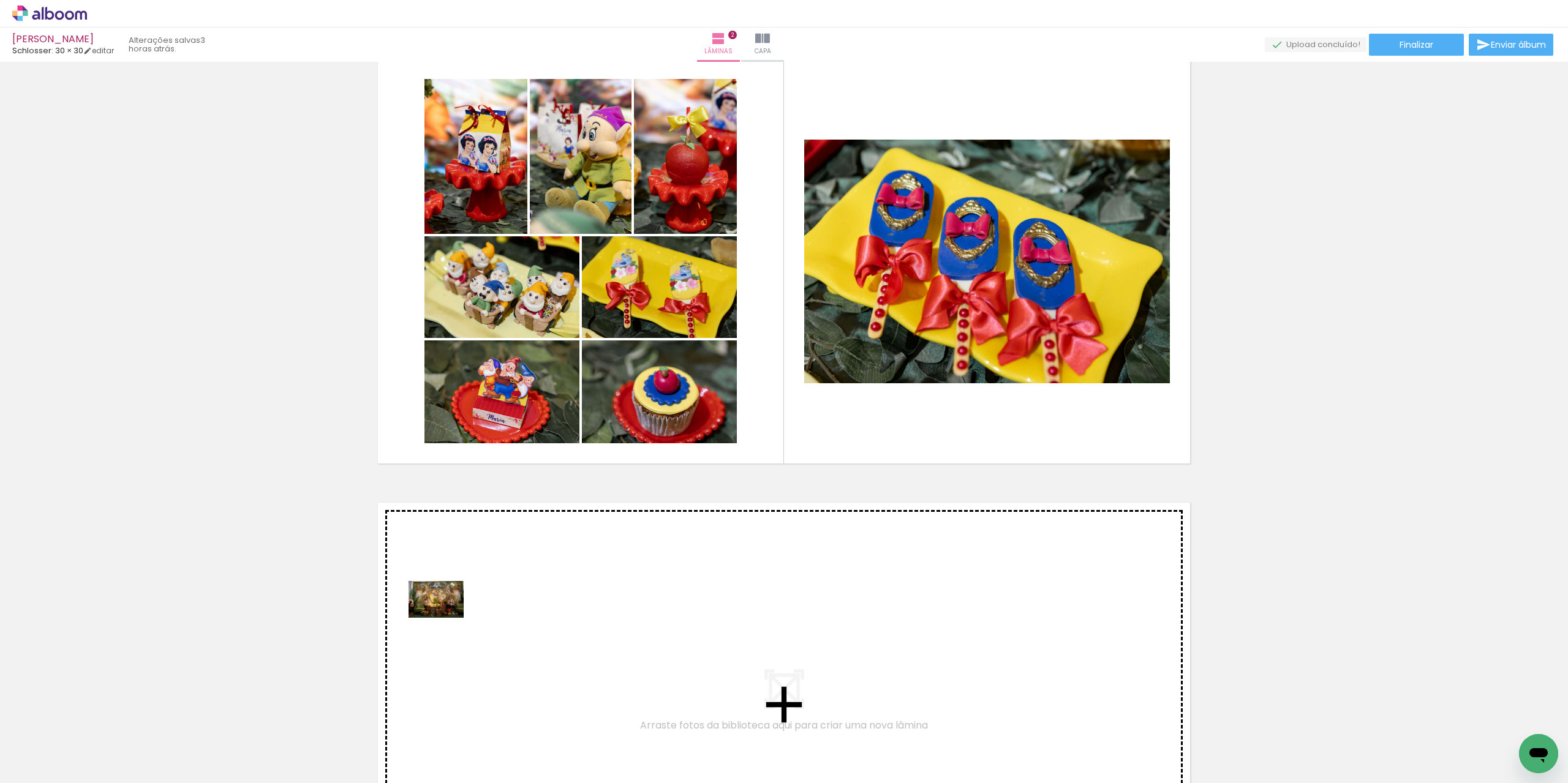
drag, startPoint x: 144, startPoint y: 743, endPoint x: 445, endPoint y: 618, distance: 325.9
click at [445, 618] on quentale-workspace at bounding box center [784, 392] width 1568 height 783
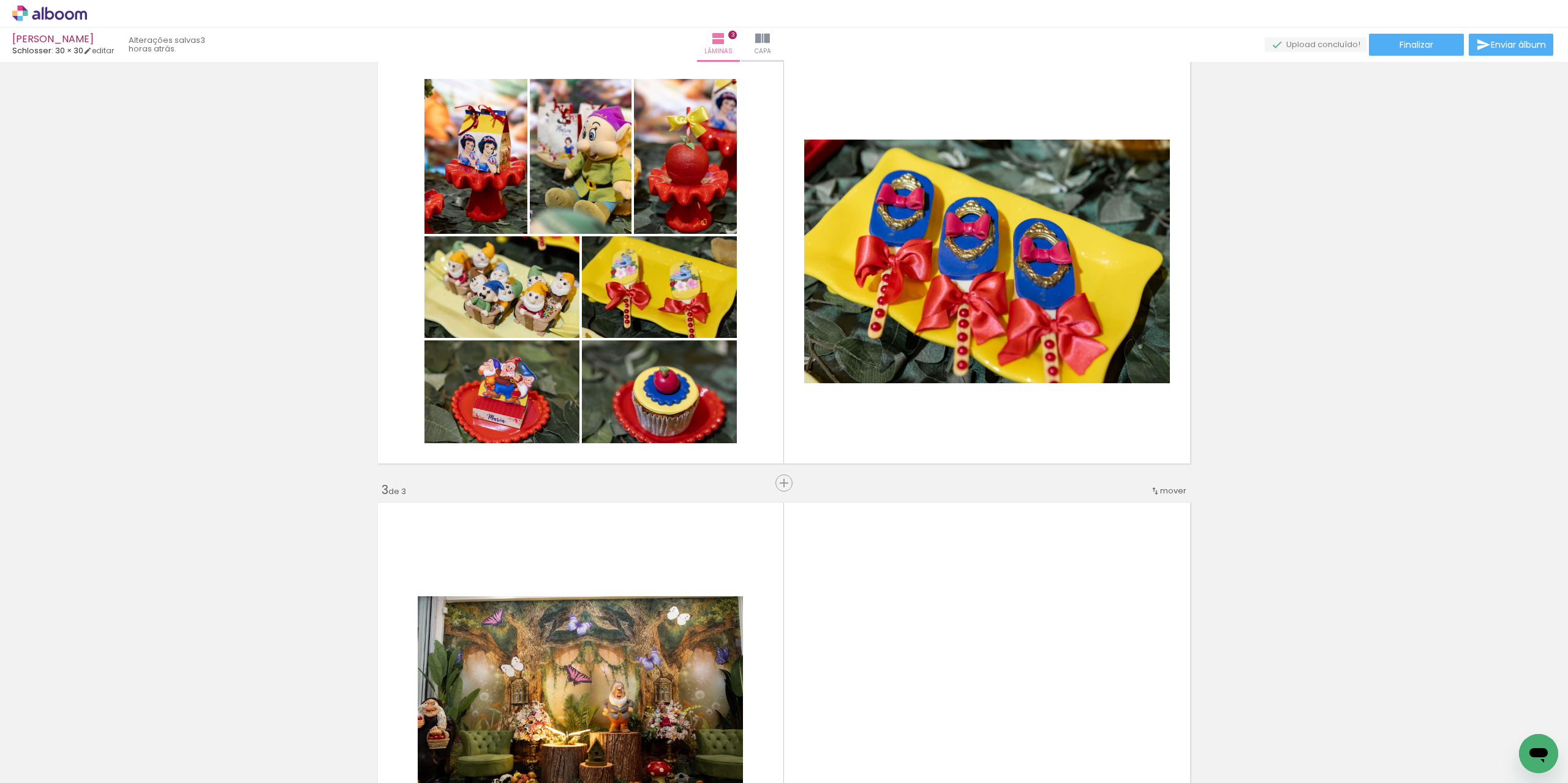
scroll to position [807, 0]
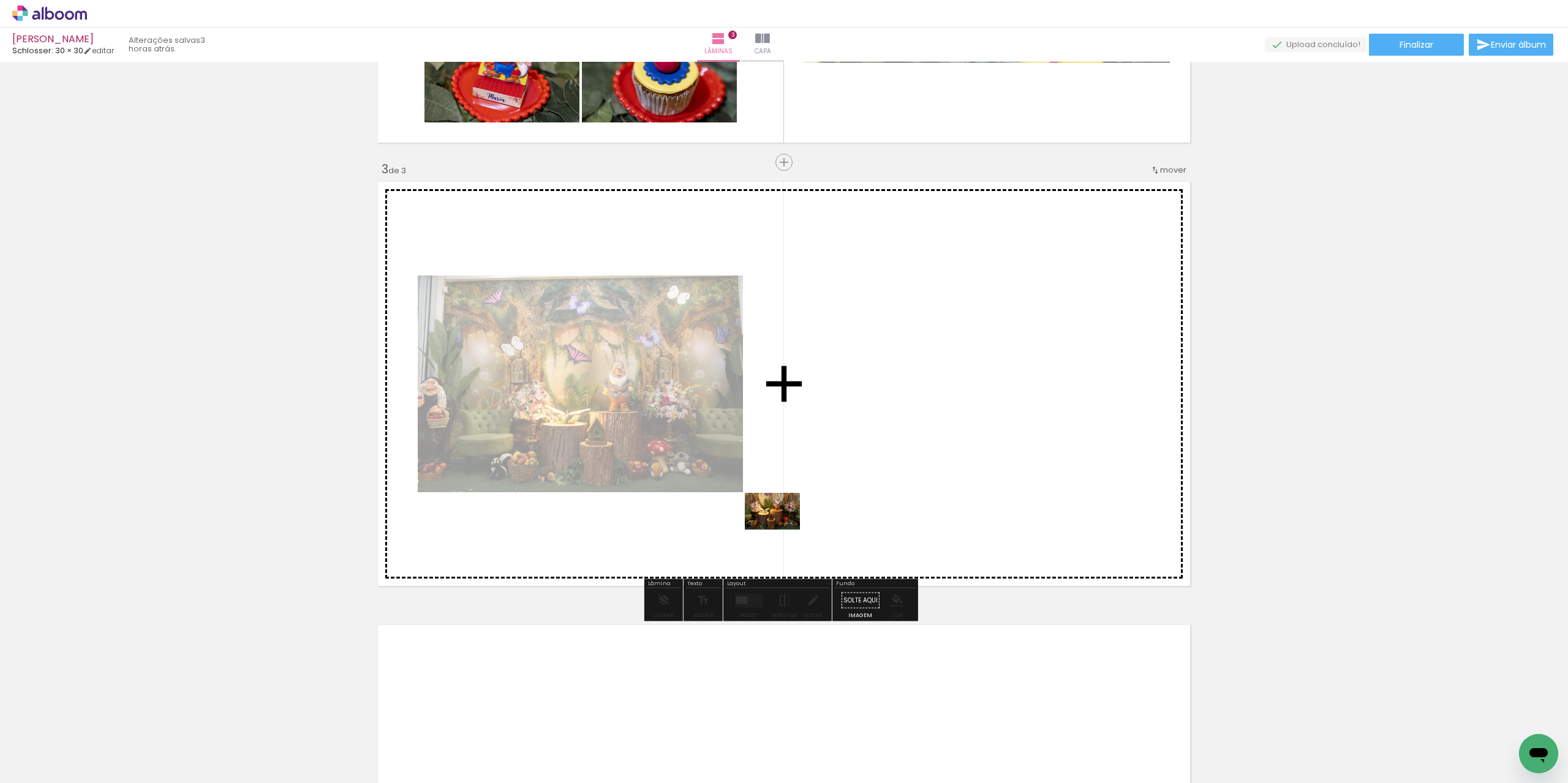
drag, startPoint x: 221, startPoint y: 734, endPoint x: 782, endPoint y: 530, distance: 596.9
click at [782, 530] on quentale-workspace at bounding box center [784, 392] width 1568 height 783
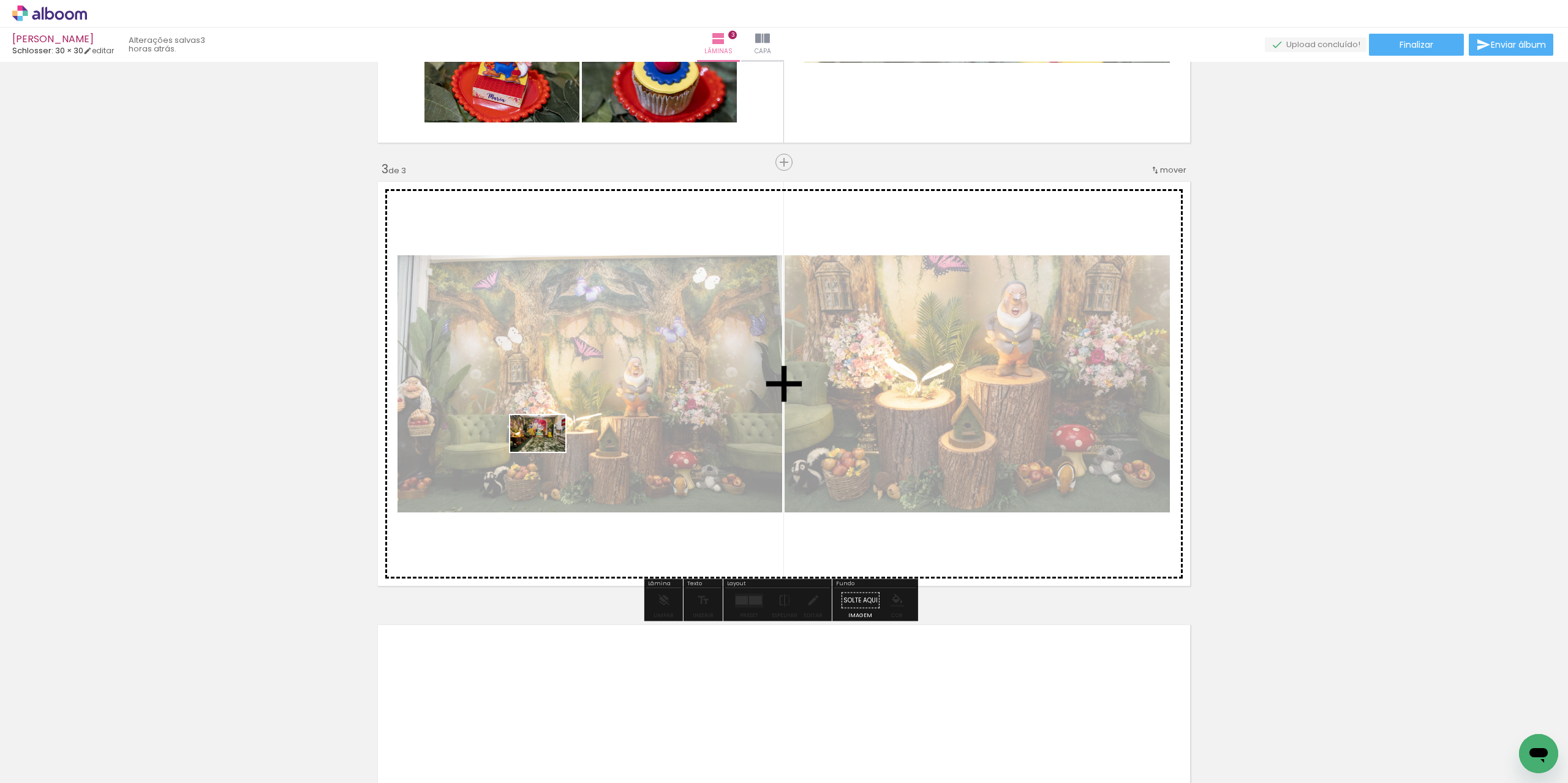
drag, startPoint x: 255, startPoint y: 658, endPoint x: 547, endPoint y: 452, distance: 357.4
click at [547, 452] on quentale-workspace at bounding box center [784, 392] width 1568 height 783
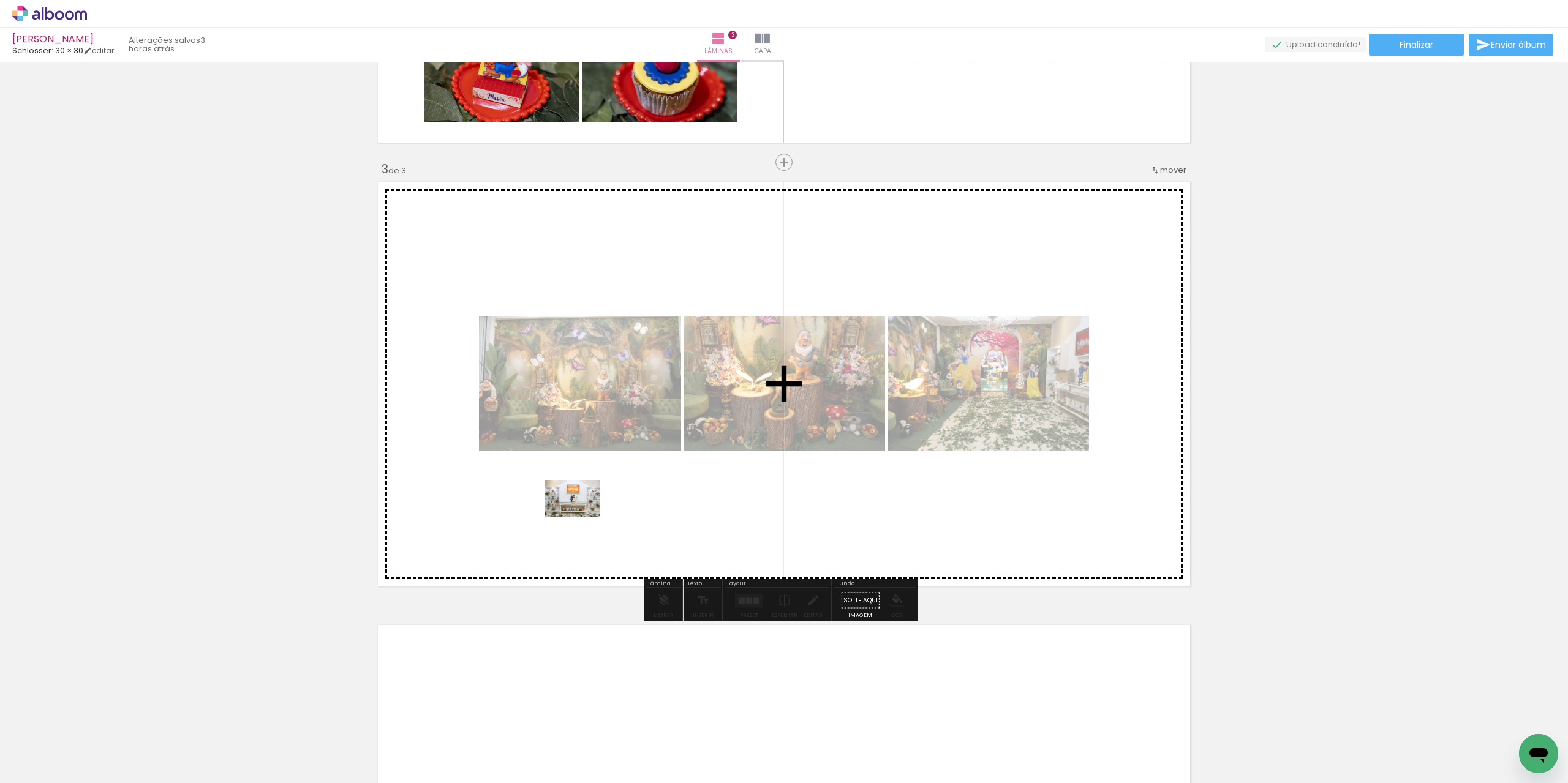
drag, startPoint x: 255, startPoint y: 692, endPoint x: 581, endPoint y: 517, distance: 370.0
click at [581, 517] on quentale-workspace at bounding box center [784, 392] width 1568 height 783
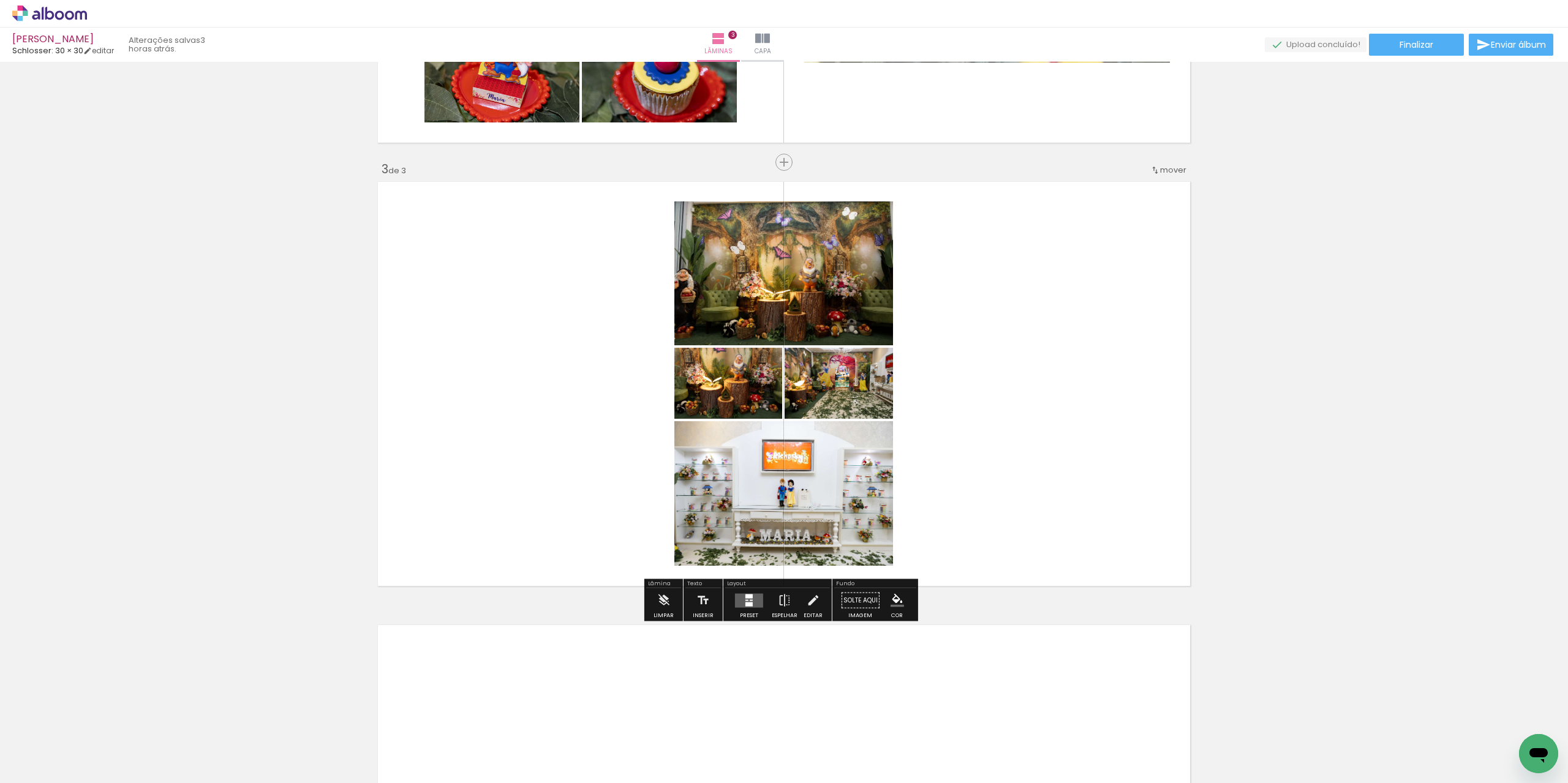
click at [739, 602] on quentale-layouter at bounding box center [749, 600] width 28 height 14
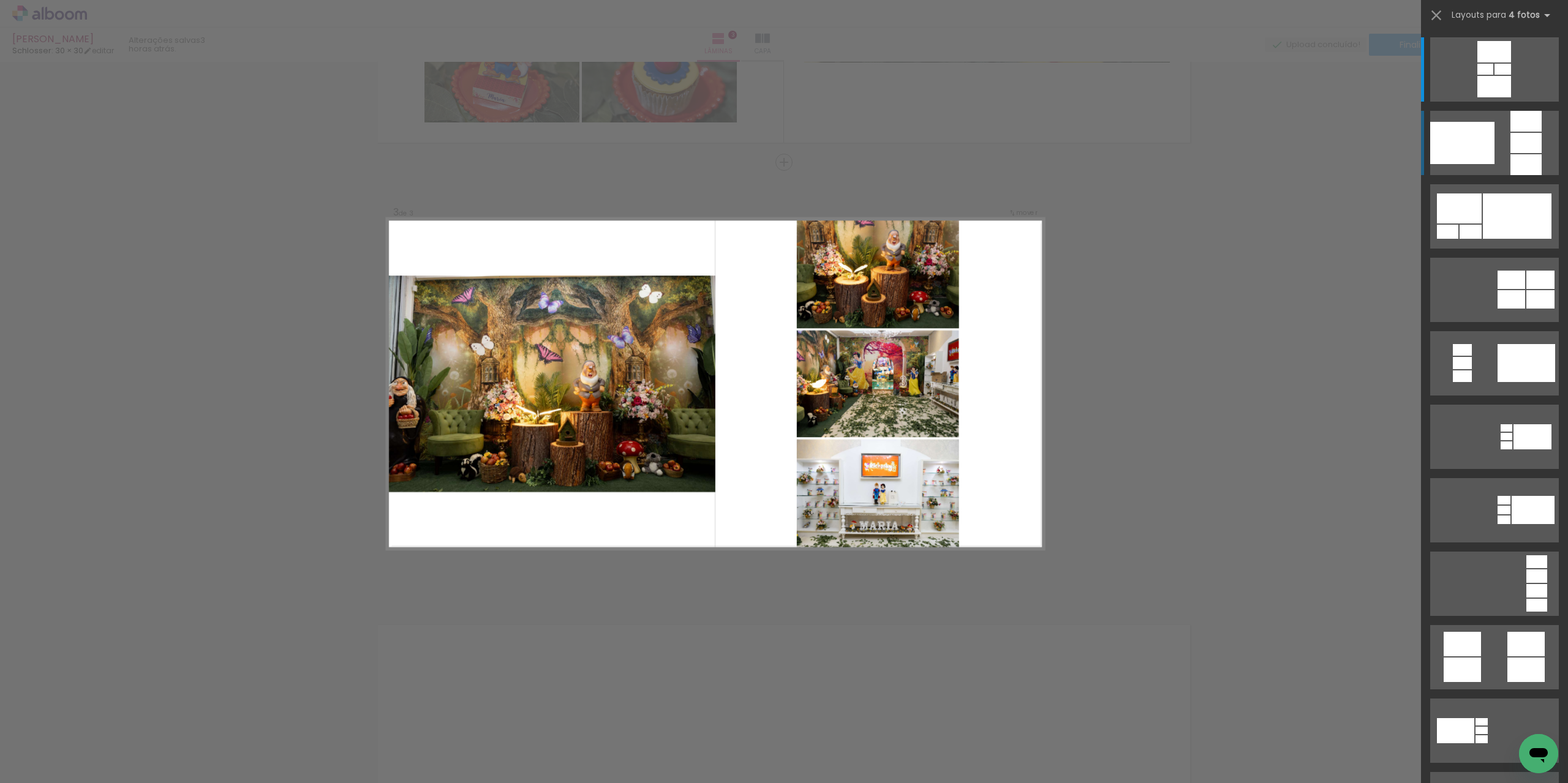
click at [1479, 133] on div at bounding box center [1462, 142] width 64 height 42
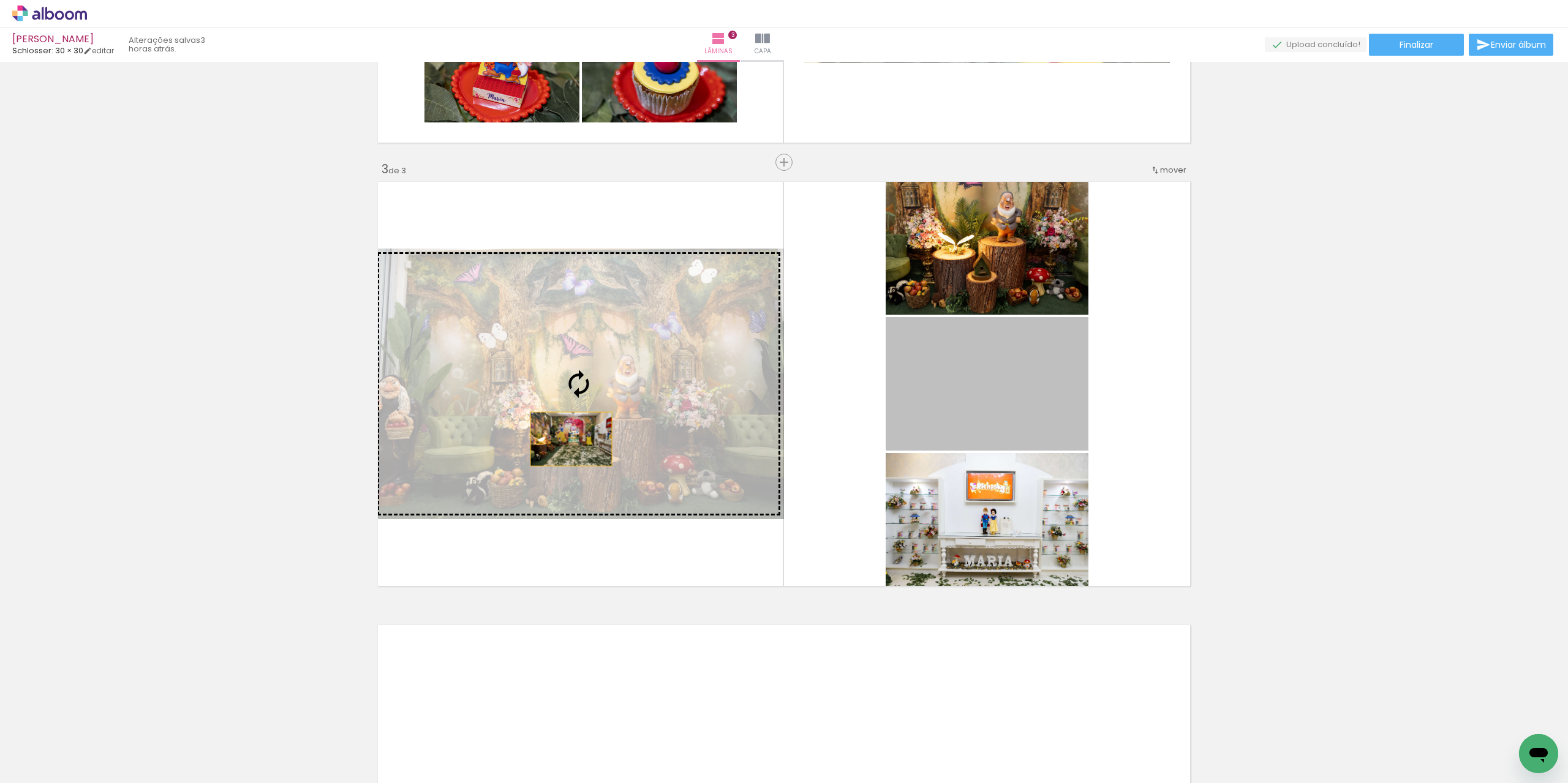
drag, startPoint x: 662, startPoint y: 431, endPoint x: 549, endPoint y: 439, distance: 113.3
click at [0, 0] on slot at bounding box center [0, 0] width 0 height 0
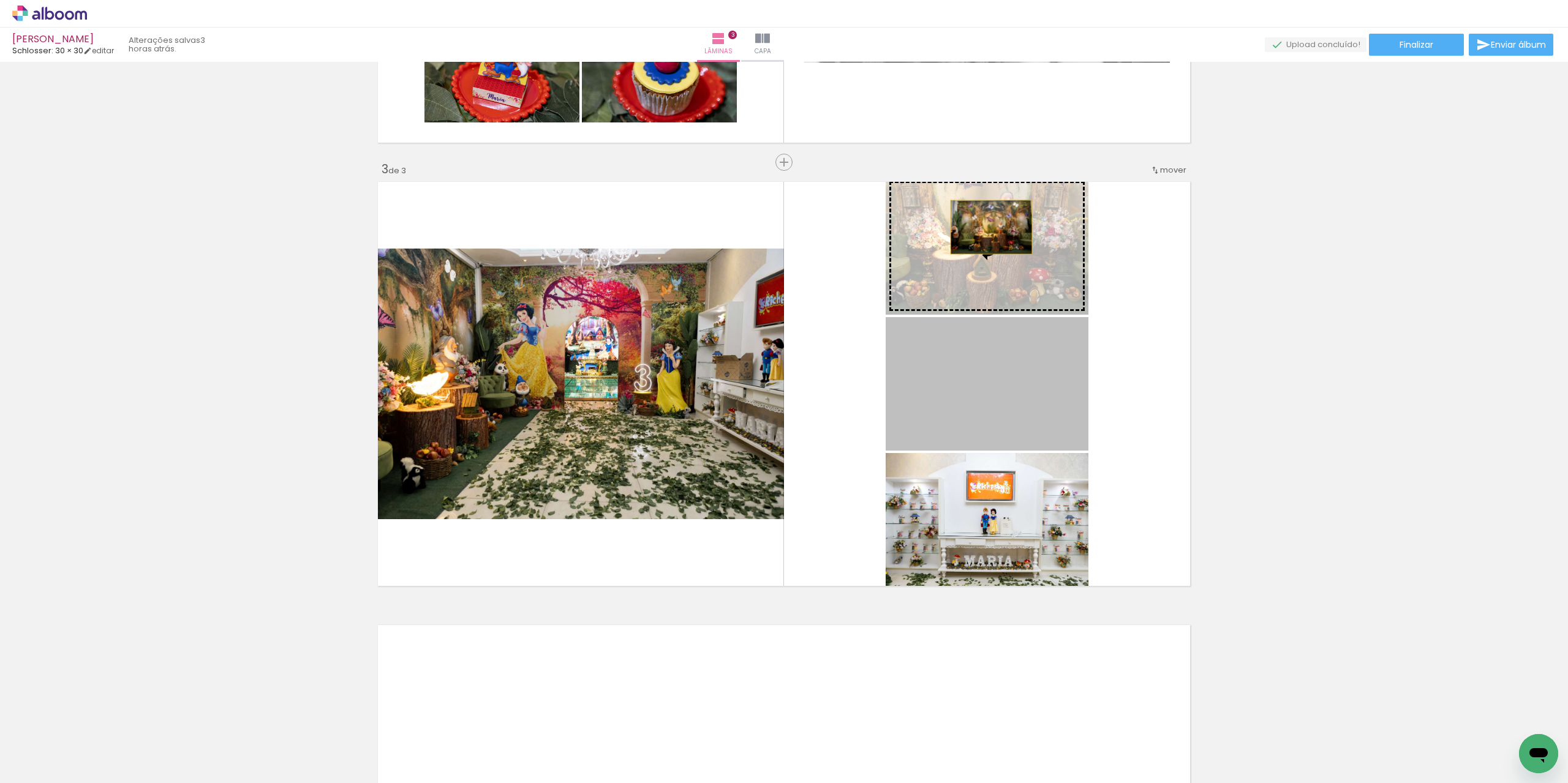
drag, startPoint x: 983, startPoint y: 376, endPoint x: 987, endPoint y: 223, distance: 153.1
click at [0, 0] on slot at bounding box center [0, 0] width 0 height 0
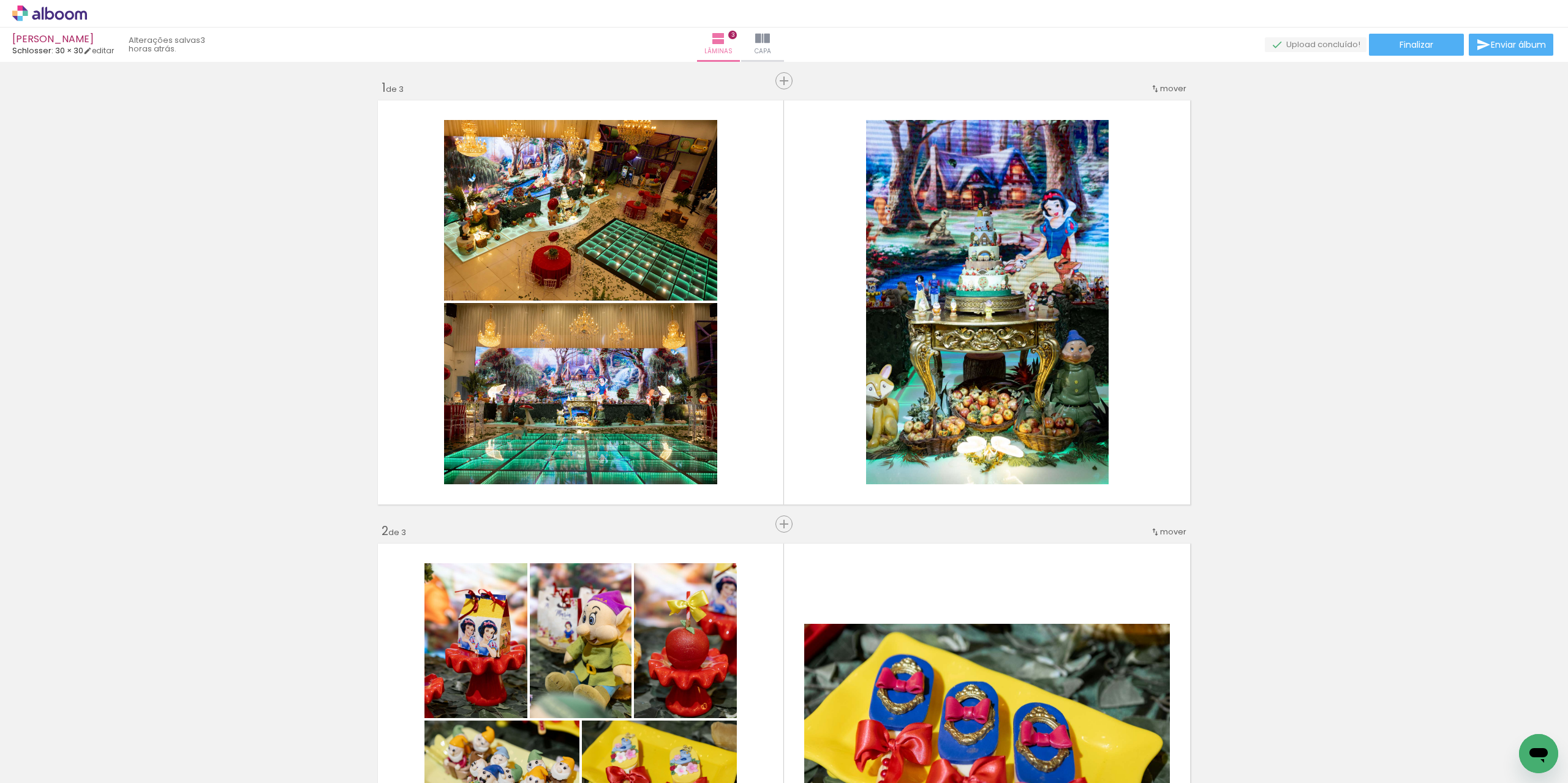
scroll to position [0, 0]
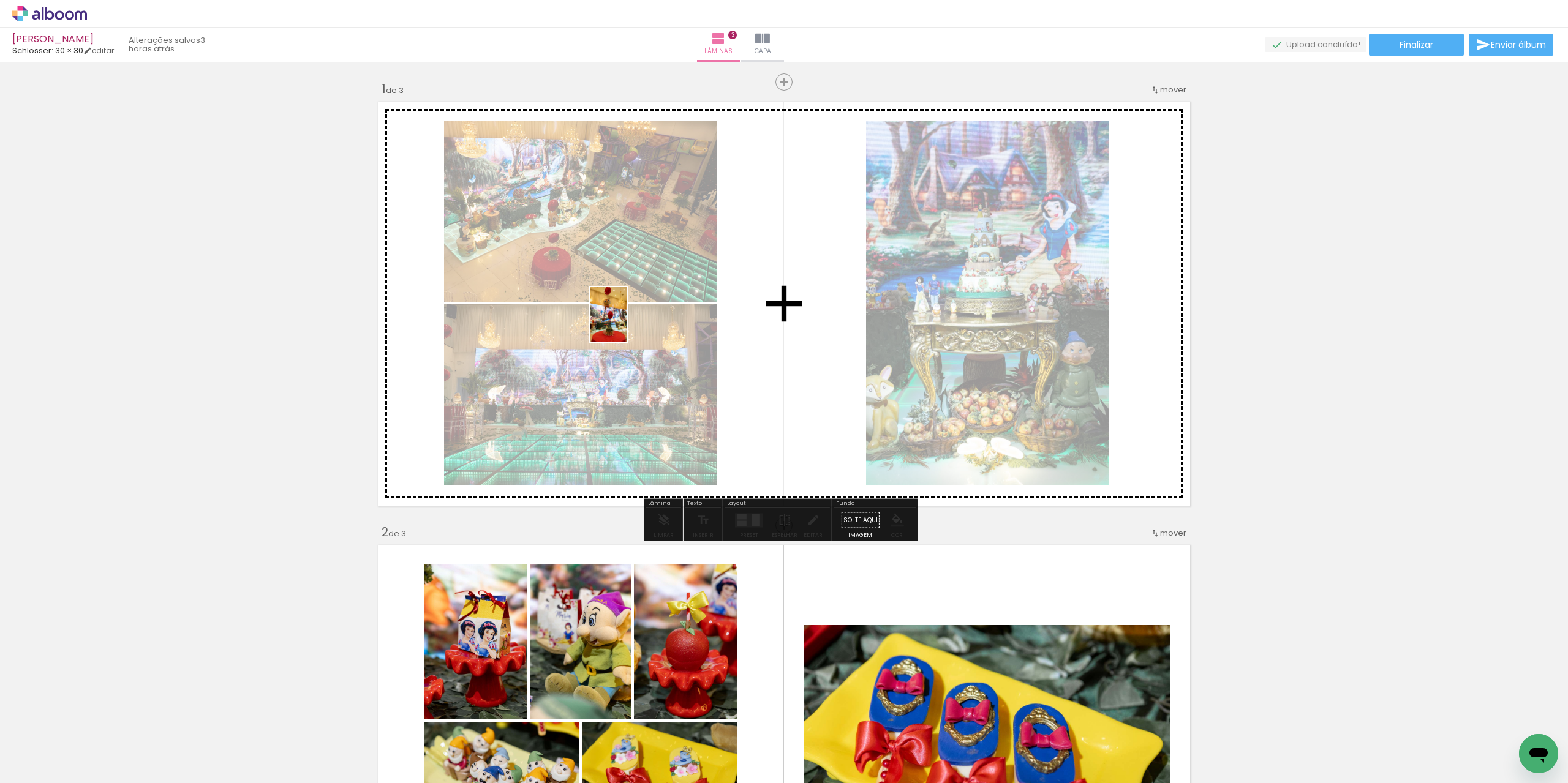
drag, startPoint x: 313, startPoint y: 607, endPoint x: 627, endPoint y: 324, distance: 422.7
click at [627, 324] on quentale-workspace at bounding box center [784, 392] width 1568 height 783
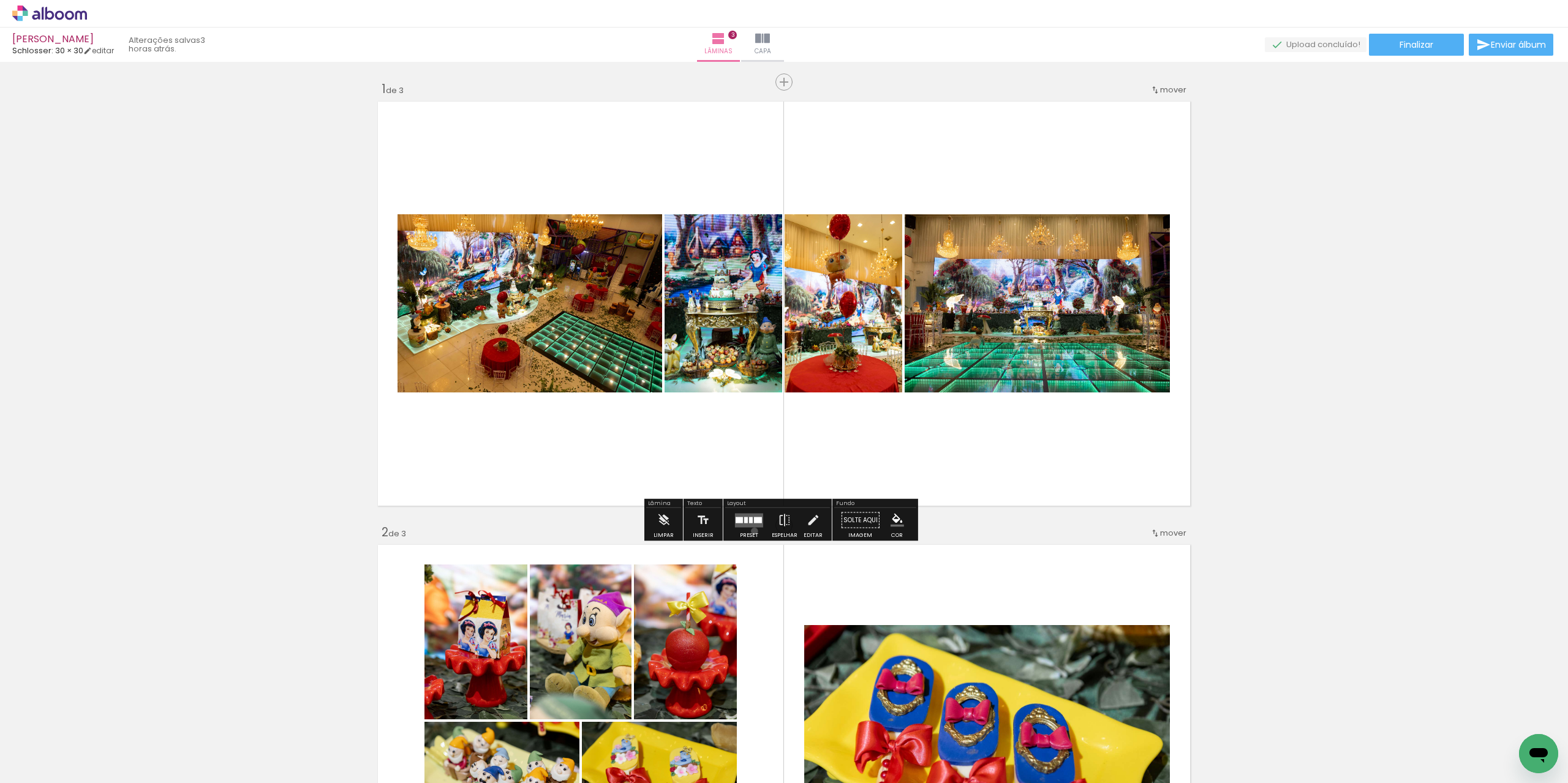
click at [751, 531] on div at bounding box center [749, 520] width 33 height 24
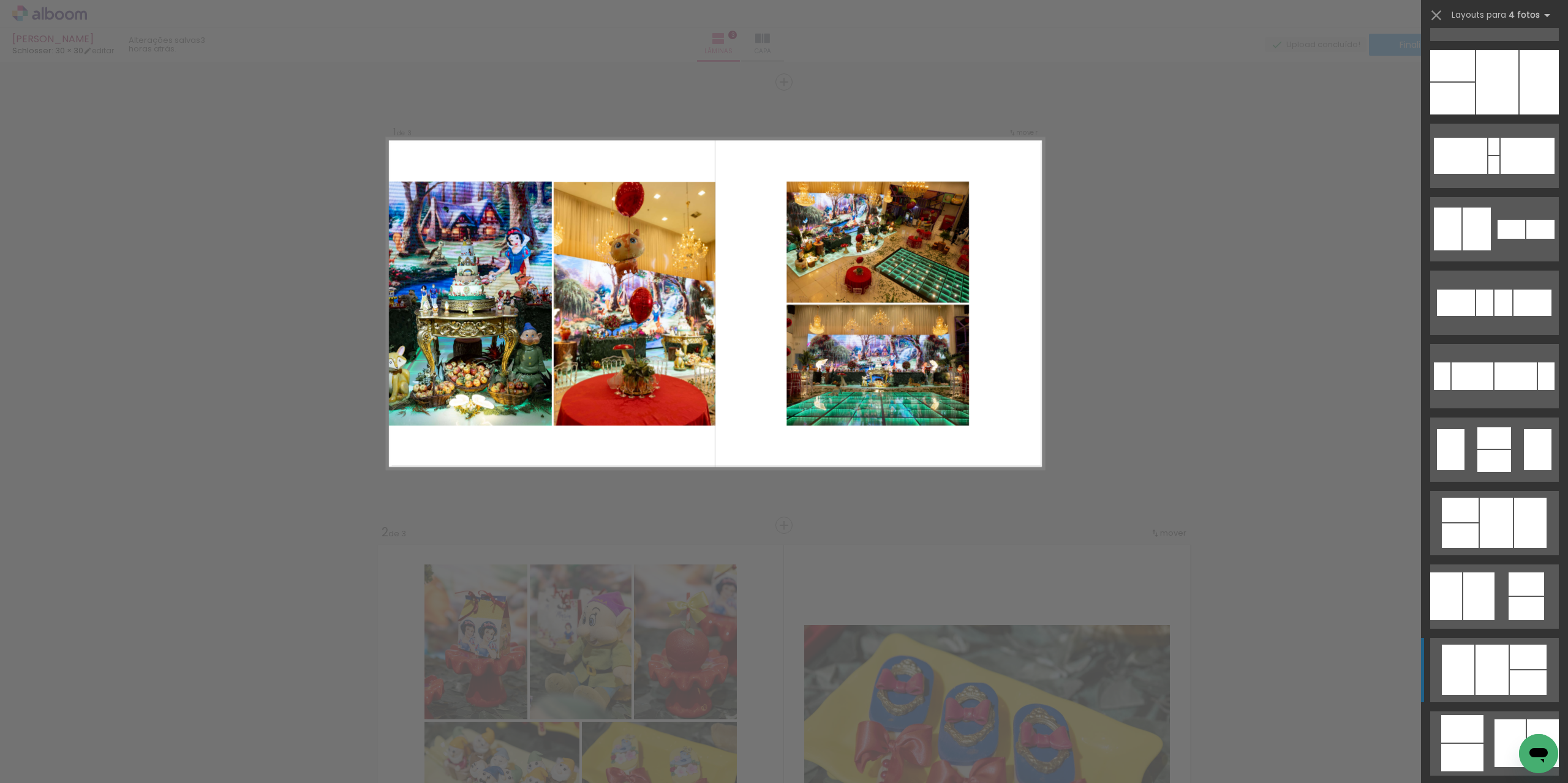
scroll to position [184, 0]
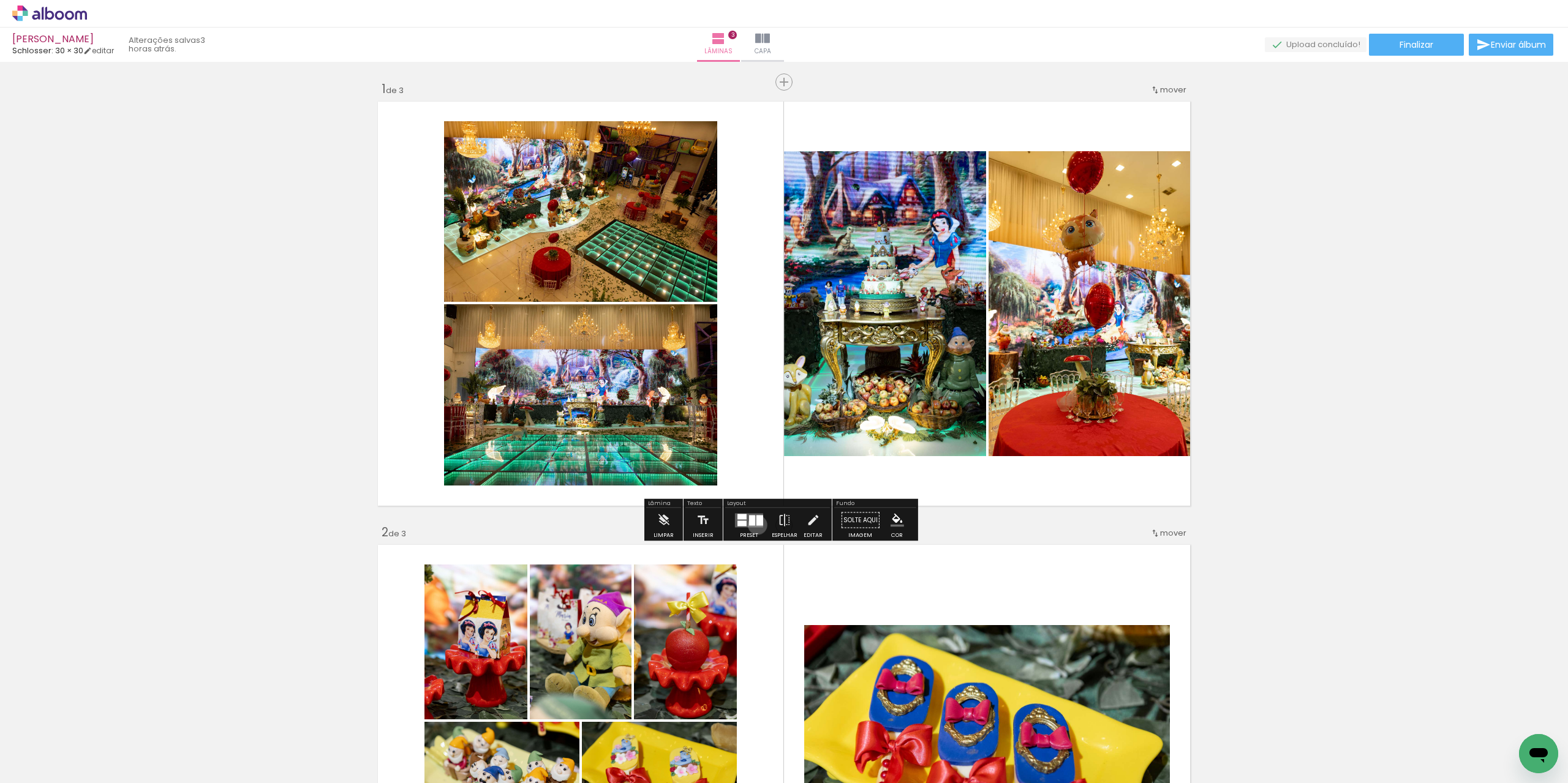
click at [756, 525] on div at bounding box center [760, 519] width 7 height 10
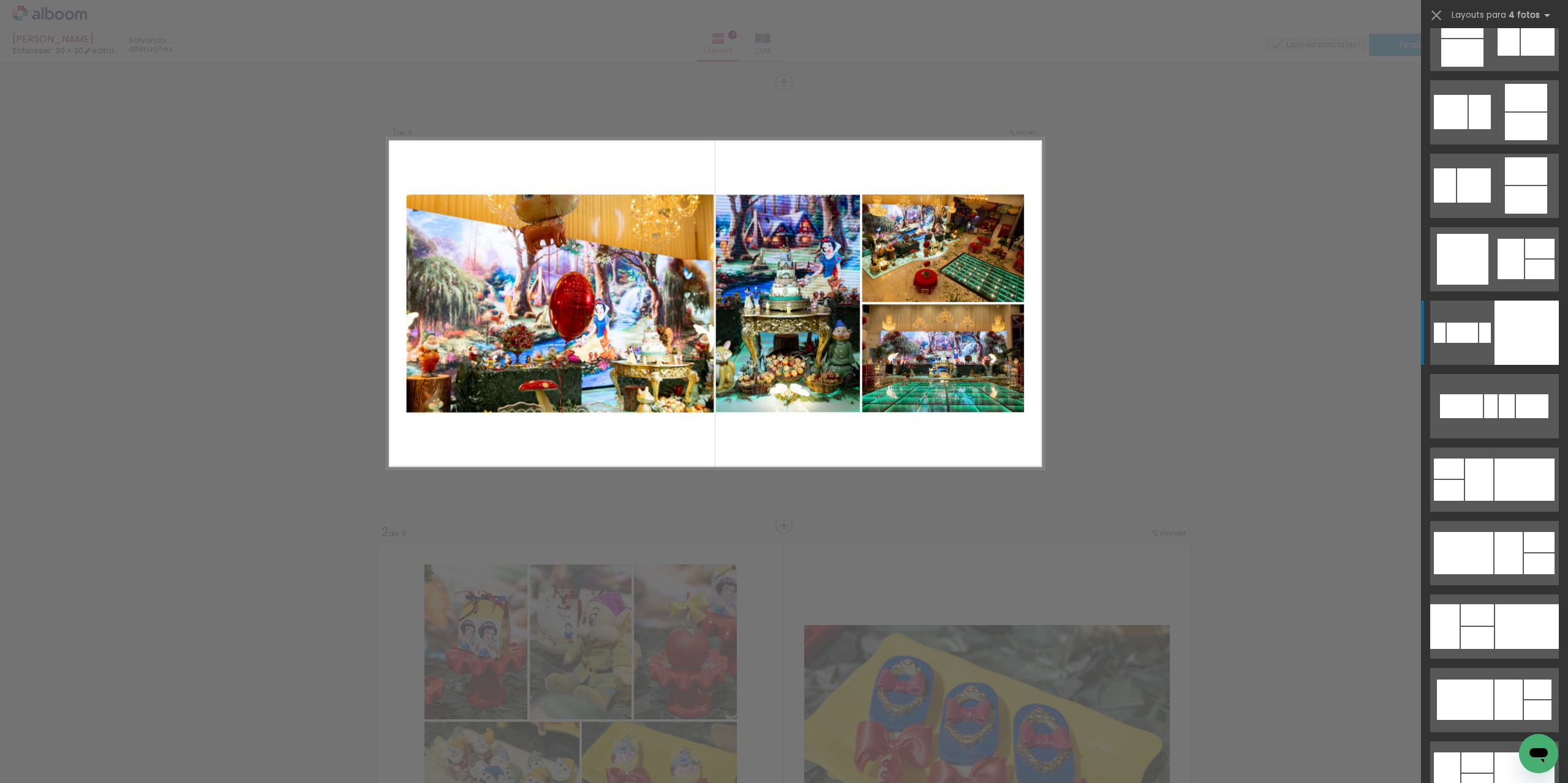
scroll to position [3502, 0]
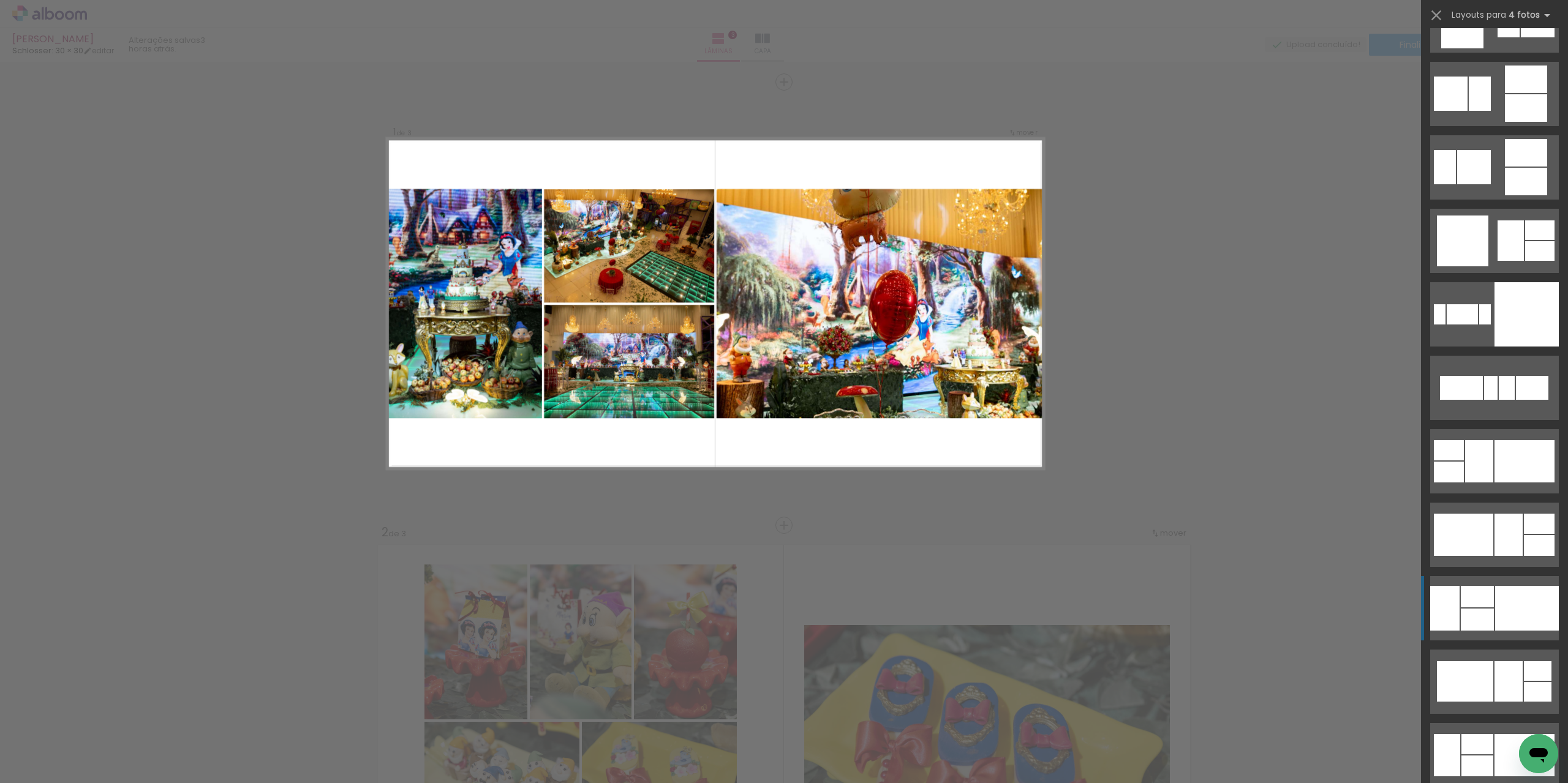
click at [1517, 586] on div at bounding box center [1526, 608] width 64 height 45
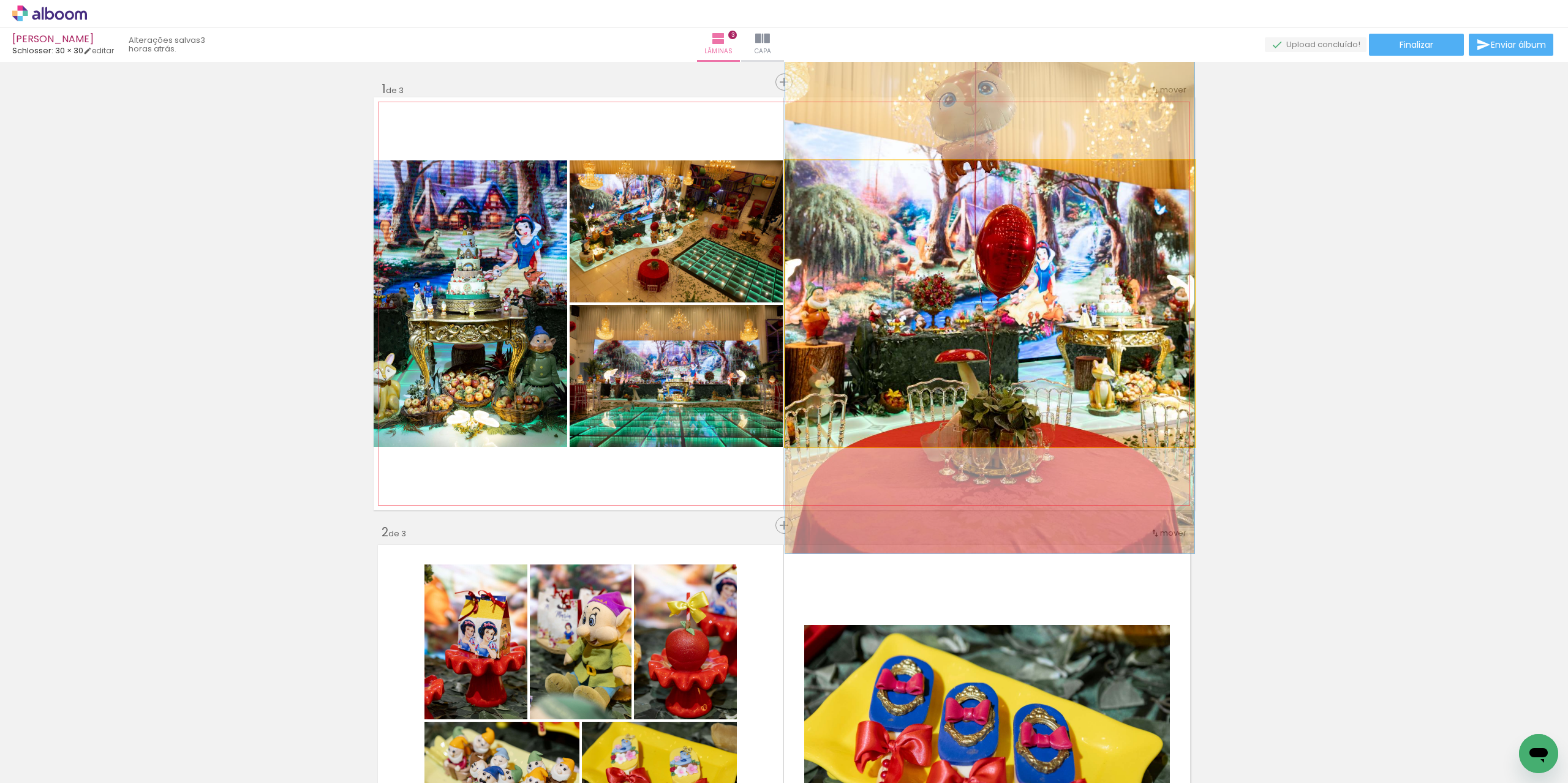
drag, startPoint x: 783, startPoint y: 355, endPoint x: 1029, endPoint y: 298, distance: 252.5
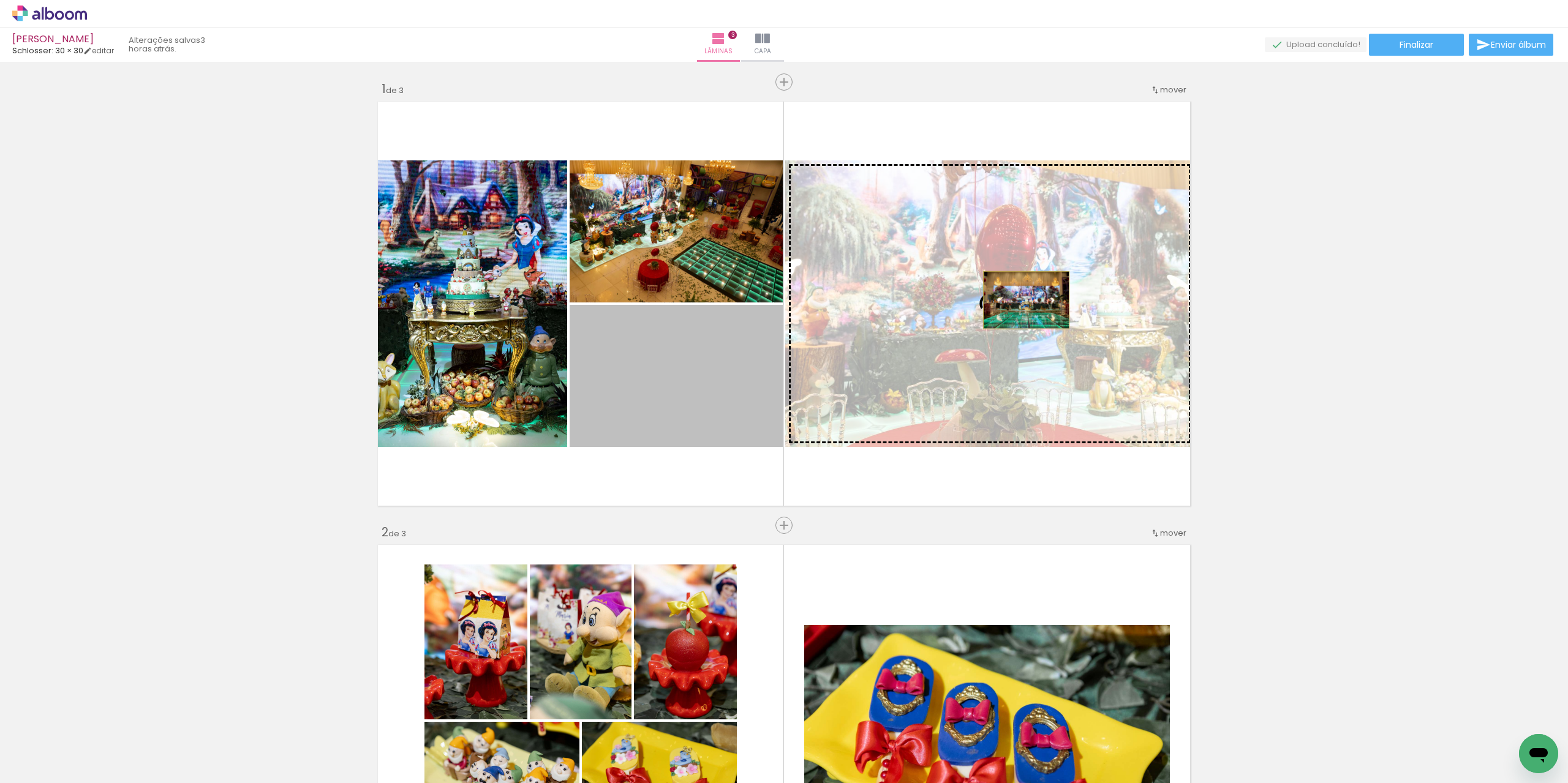
drag, startPoint x: 671, startPoint y: 392, endPoint x: 1021, endPoint y: 300, distance: 361.9
click at [0, 0] on slot at bounding box center [0, 0] width 0 height 0
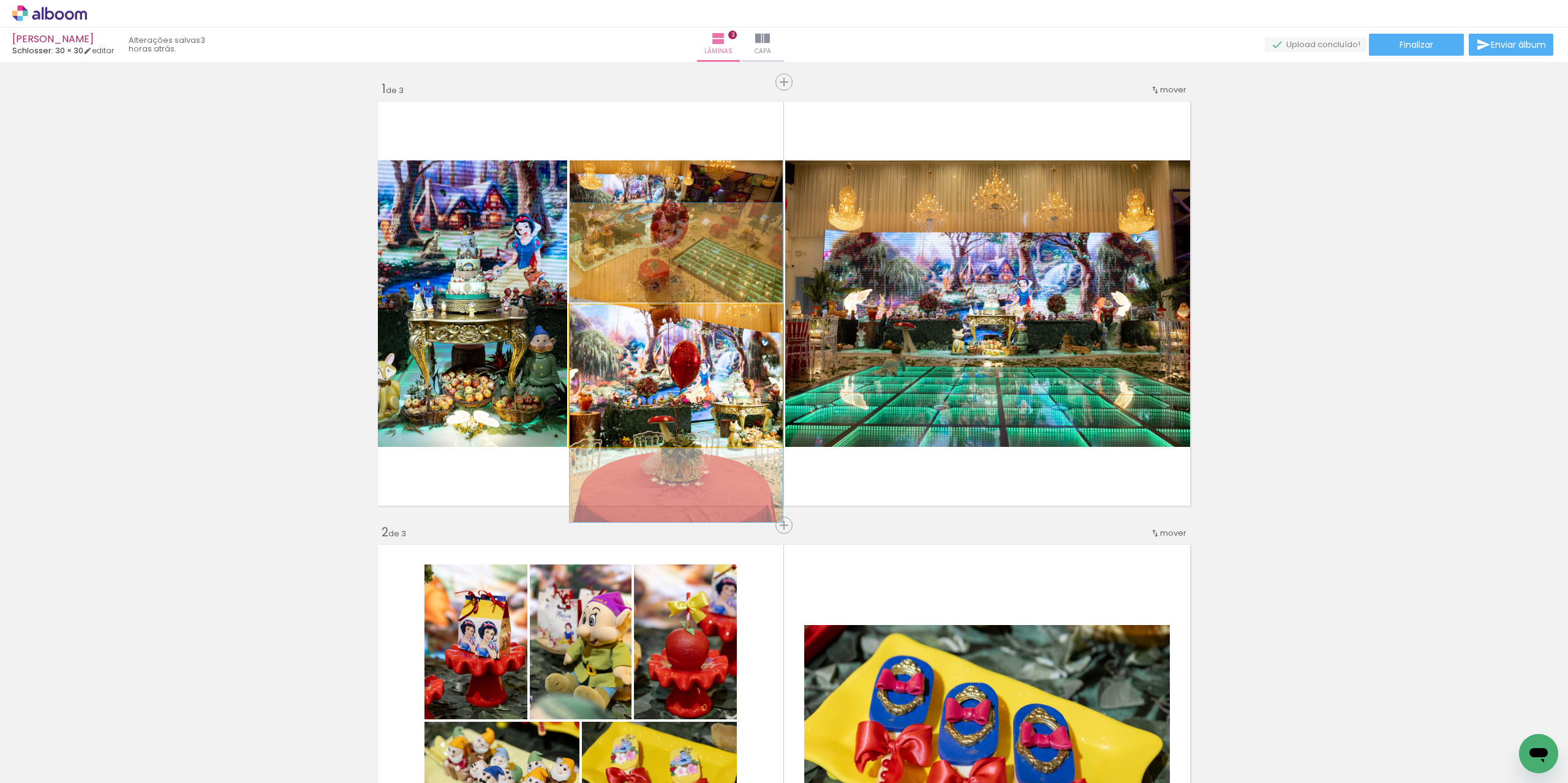
drag, startPoint x: 703, startPoint y: 370, endPoint x: 419, endPoint y: 332, distance: 286.5
click at [0, 0] on slot at bounding box center [0, 0] width 0 height 0
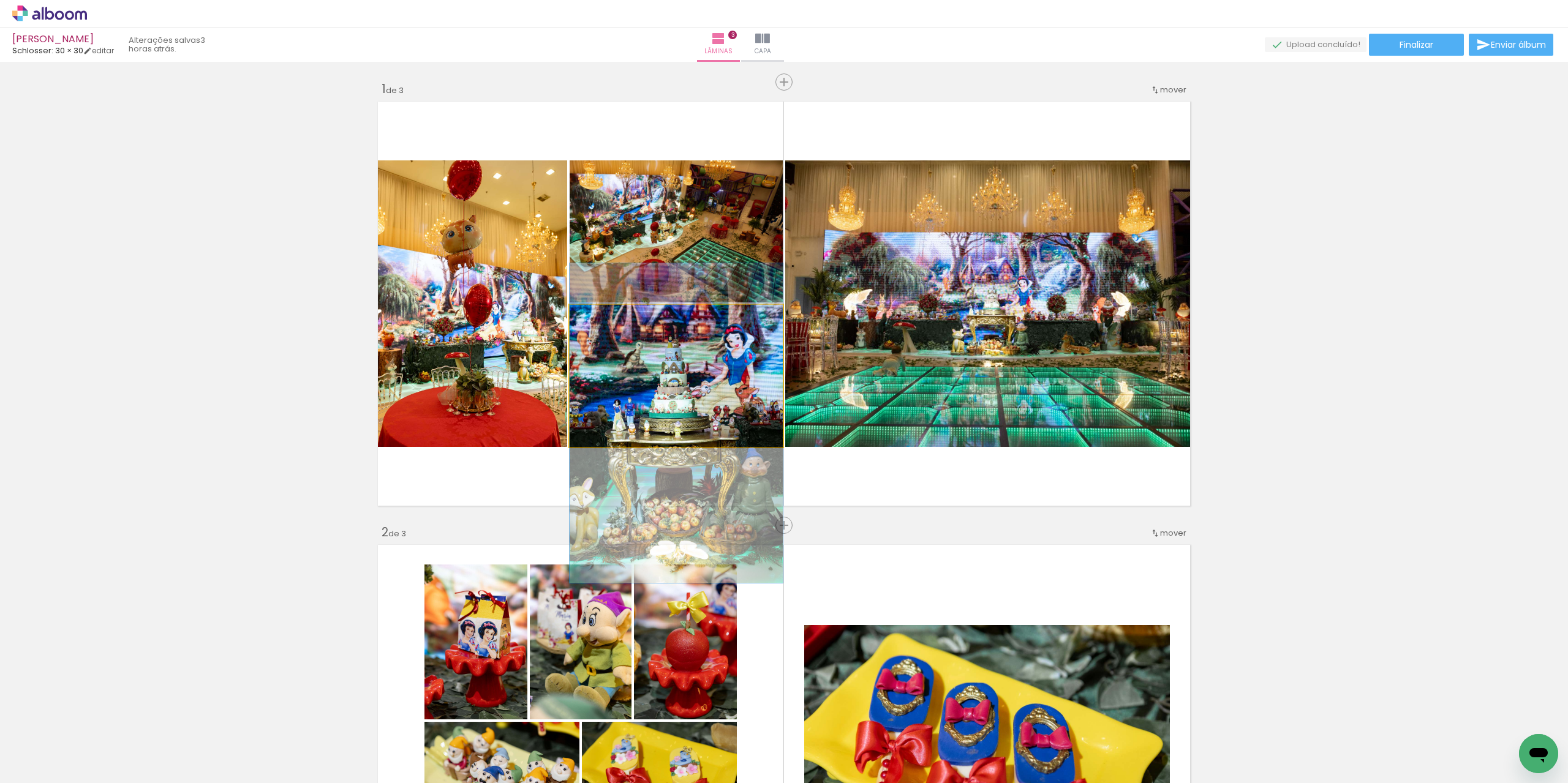
drag, startPoint x: 619, startPoint y: 367, endPoint x: 623, endPoint y: 414, distance: 47.2
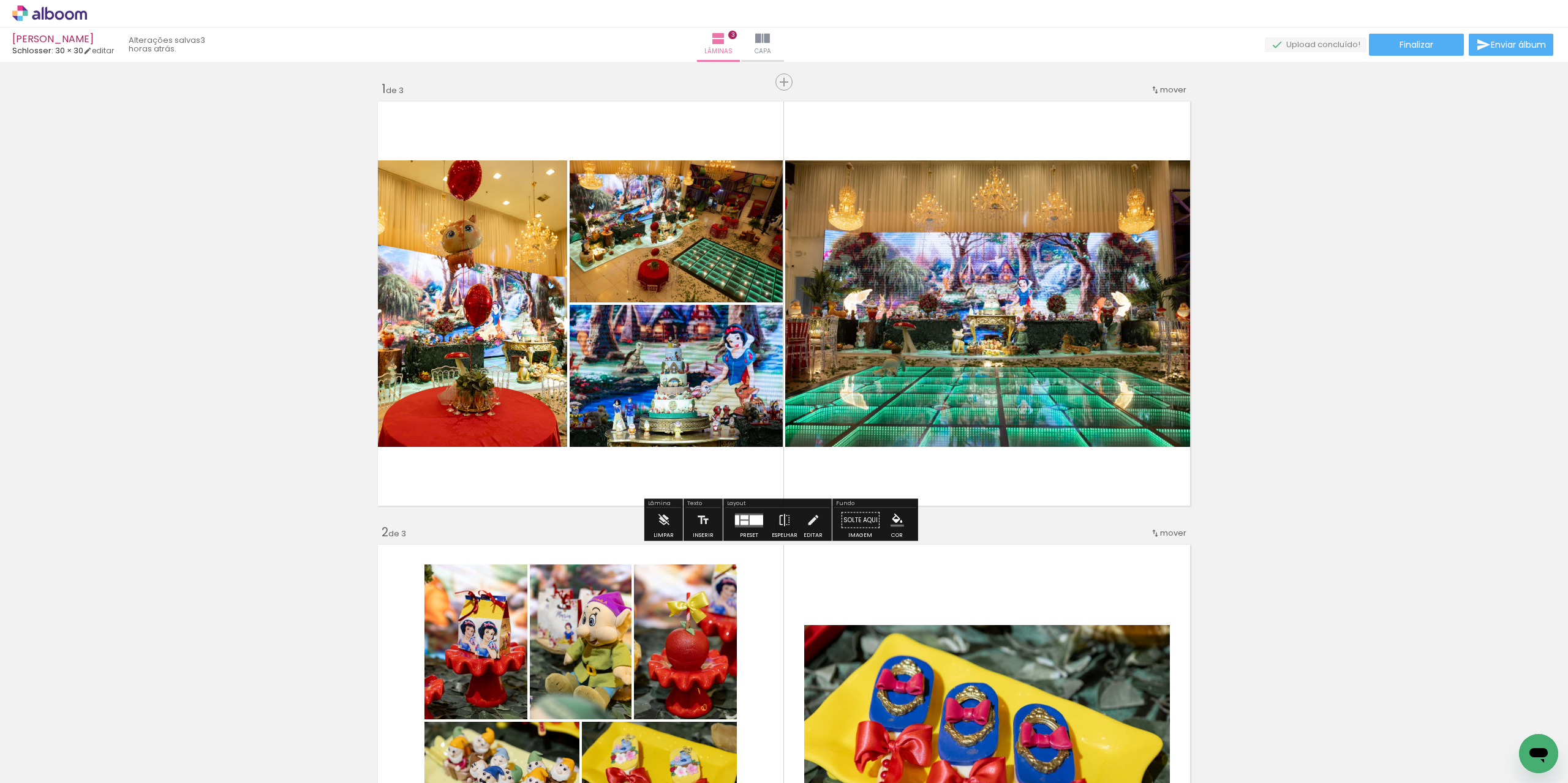
click at [745, 521] on div at bounding box center [745, 522] width 8 height 4
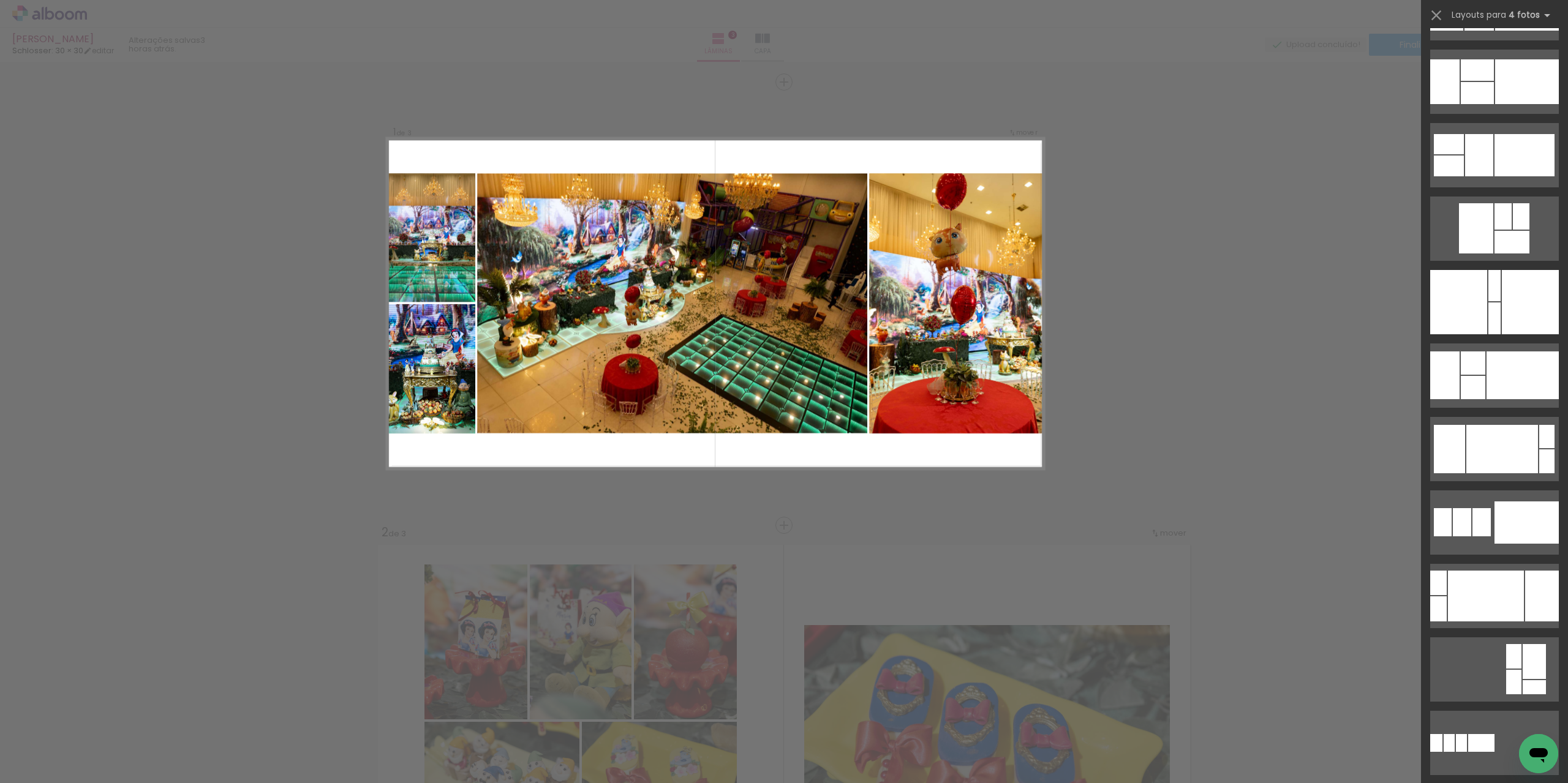
scroll to position [4407, 0]
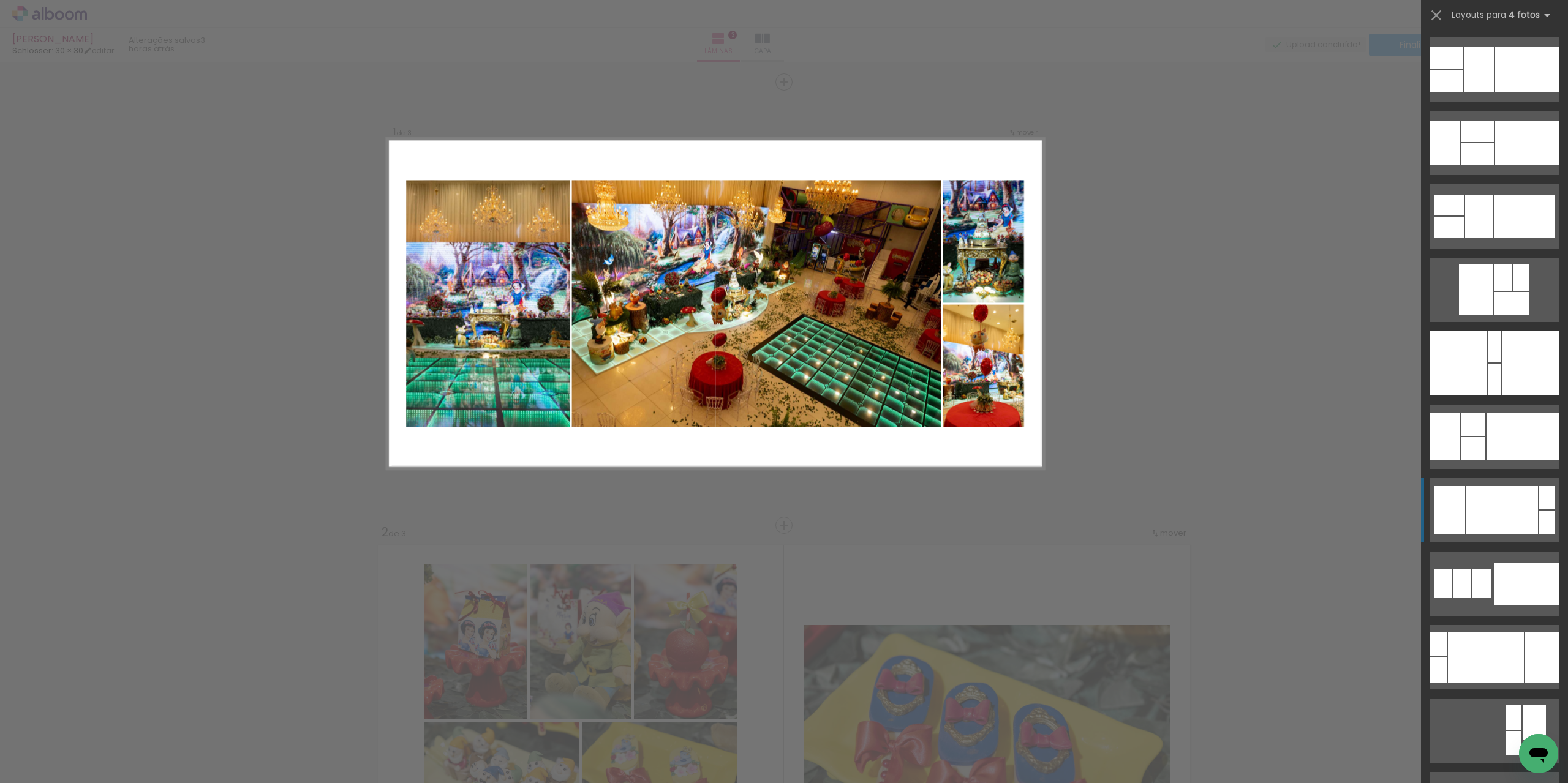
click at [1500, 362] on div at bounding box center [1495, 347] width 12 height 31
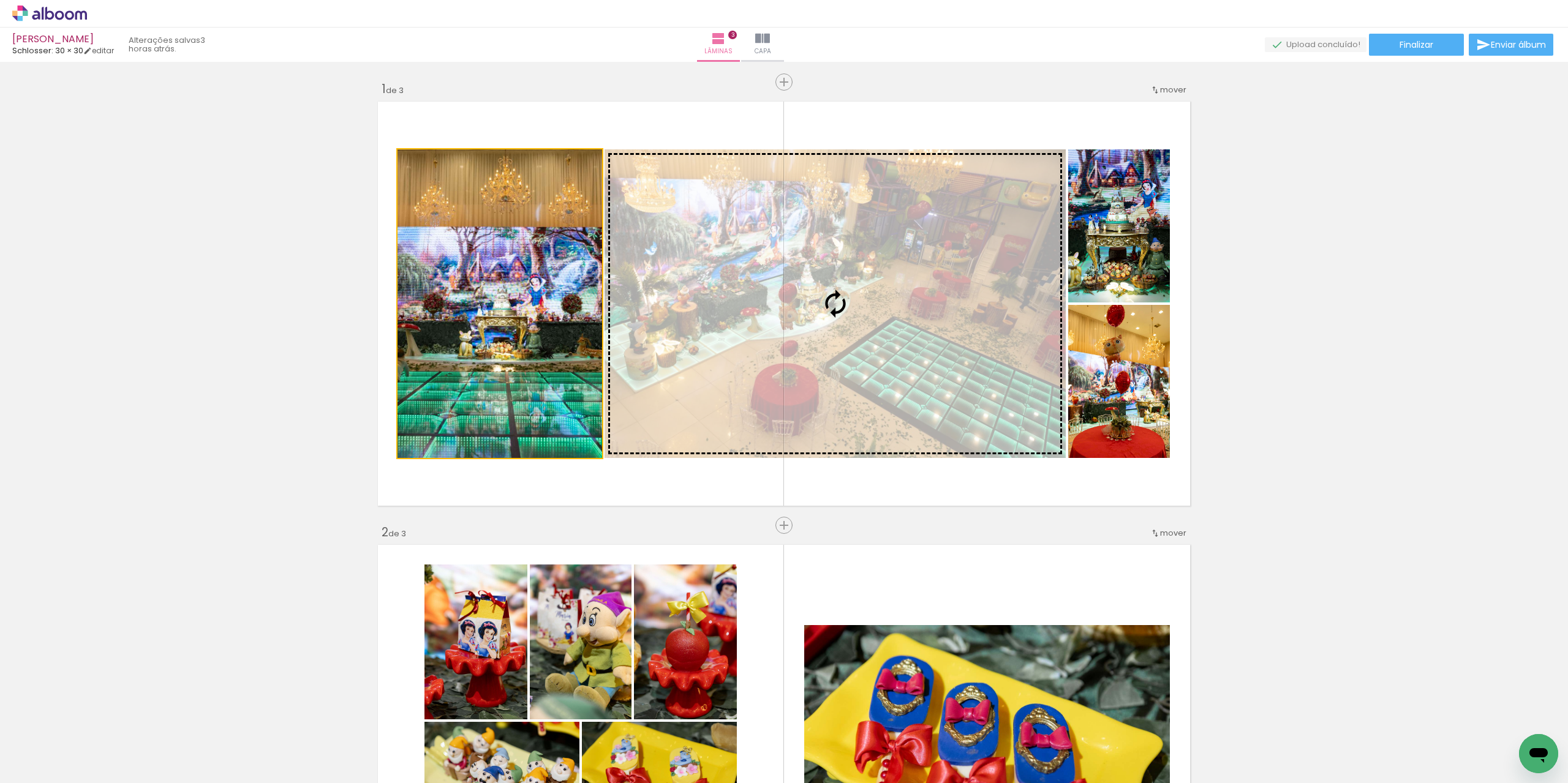
drag, startPoint x: 635, startPoint y: 311, endPoint x: 892, endPoint y: 295, distance: 257.5
click at [0, 0] on slot at bounding box center [0, 0] width 0 height 0
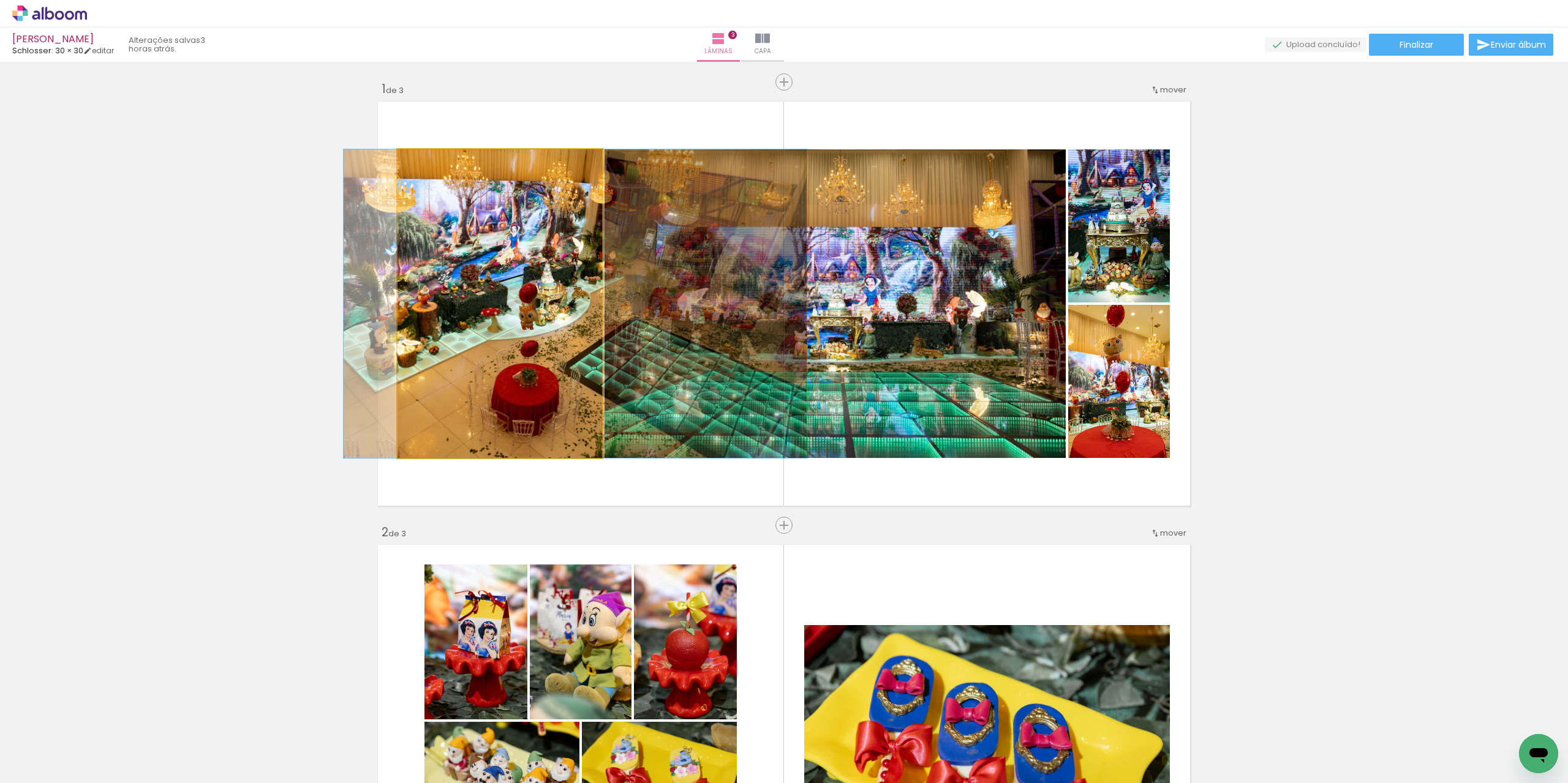
drag, startPoint x: 482, startPoint y: 265, endPoint x: 558, endPoint y: 271, distance: 76.2
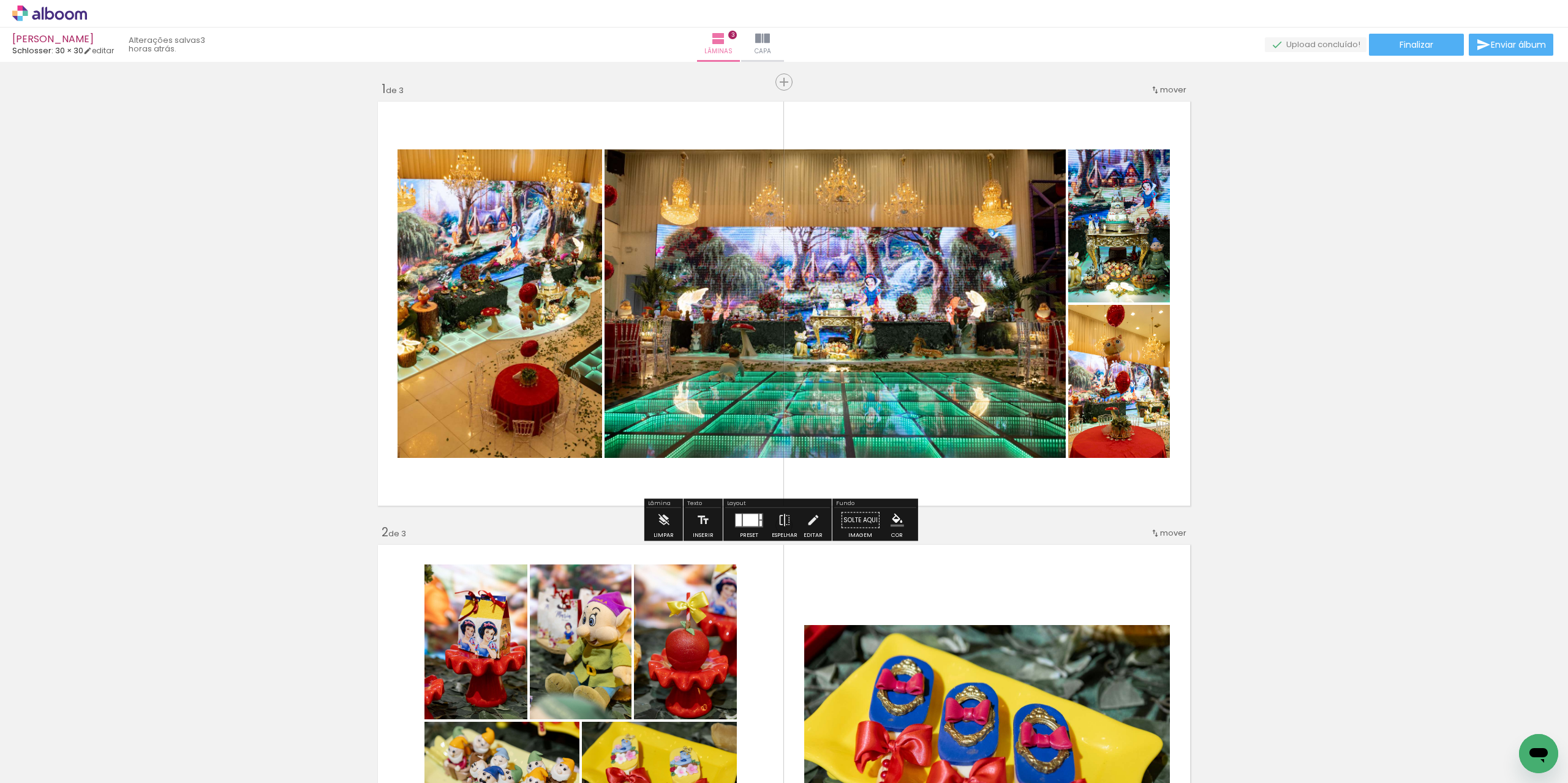
click at [739, 528] on div at bounding box center [749, 520] width 33 height 24
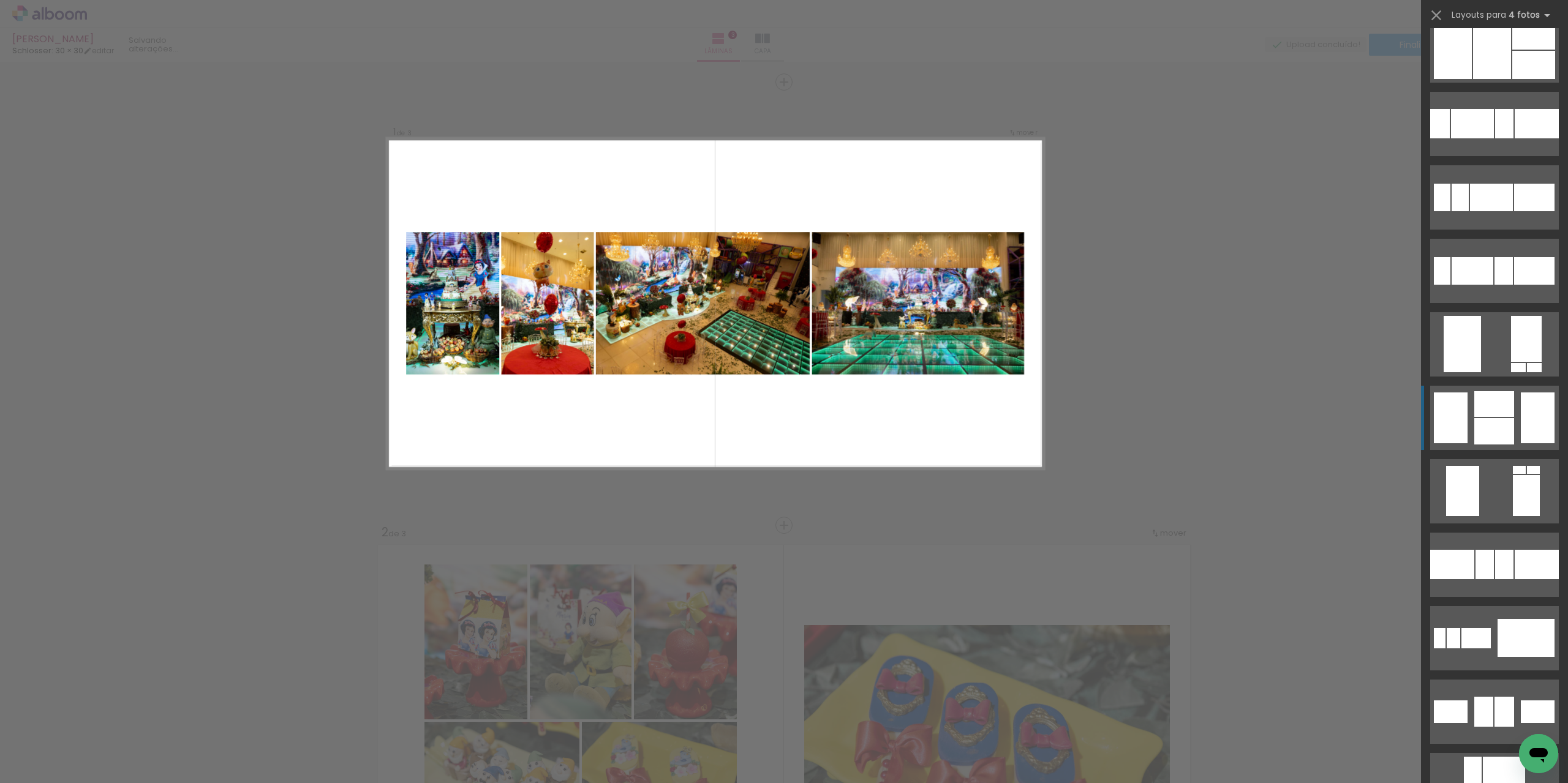
scroll to position [1910, 0]
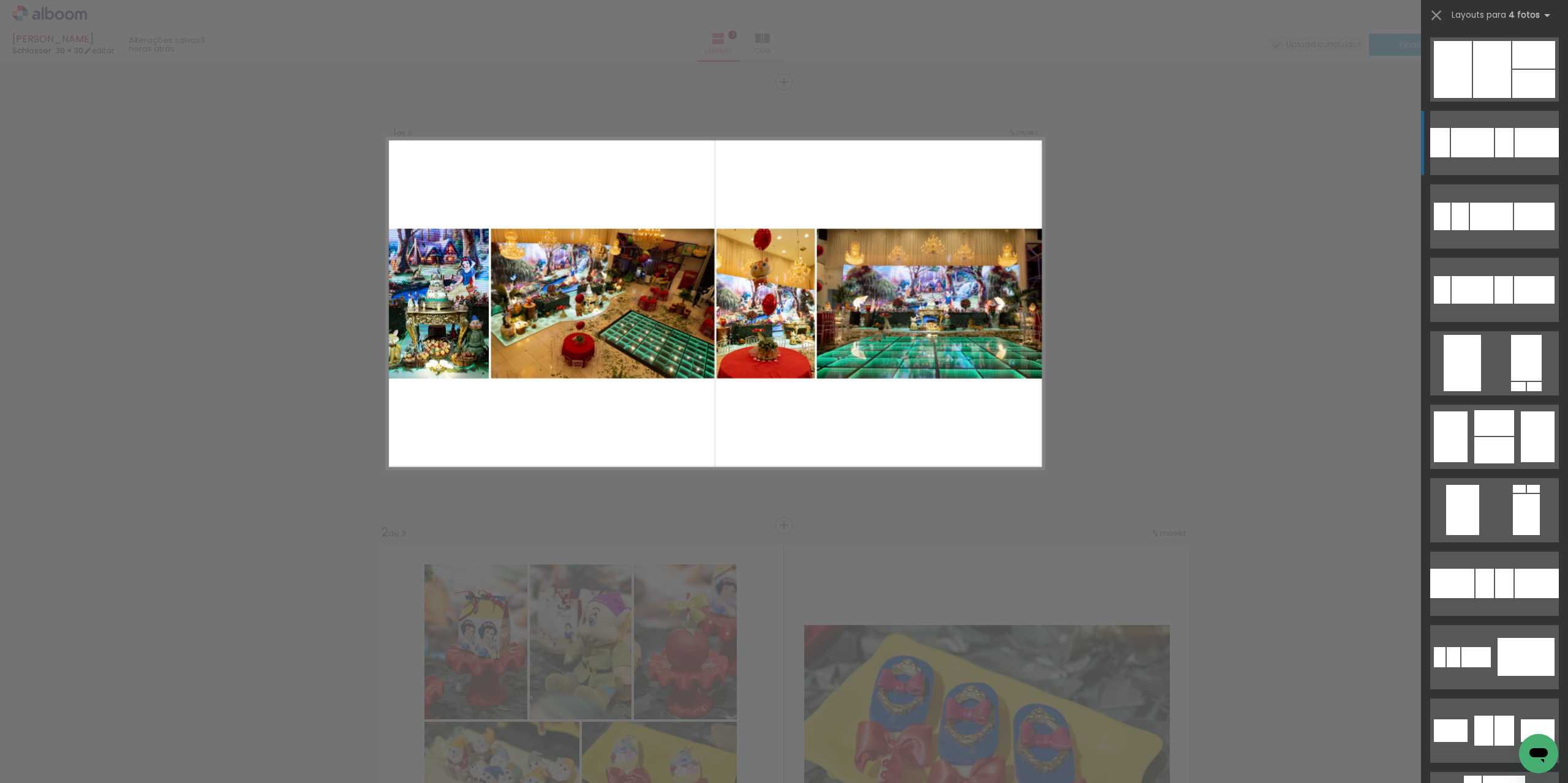
click at [1502, 136] on div at bounding box center [1504, 142] width 19 height 29
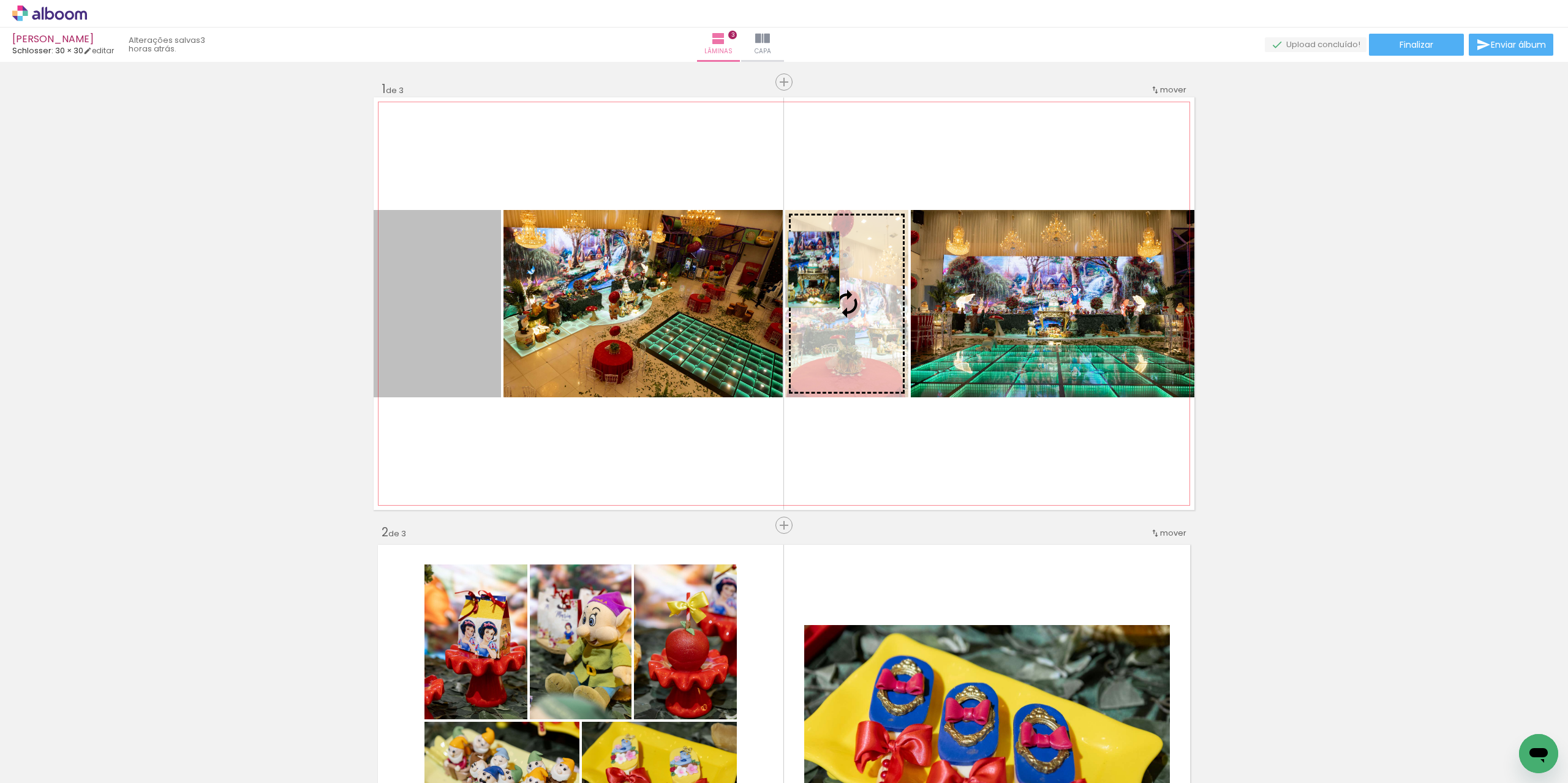
drag, startPoint x: 553, startPoint y: 259, endPoint x: 809, endPoint y: 269, distance: 256.2
click at [0, 0] on slot at bounding box center [0, 0] width 0 height 0
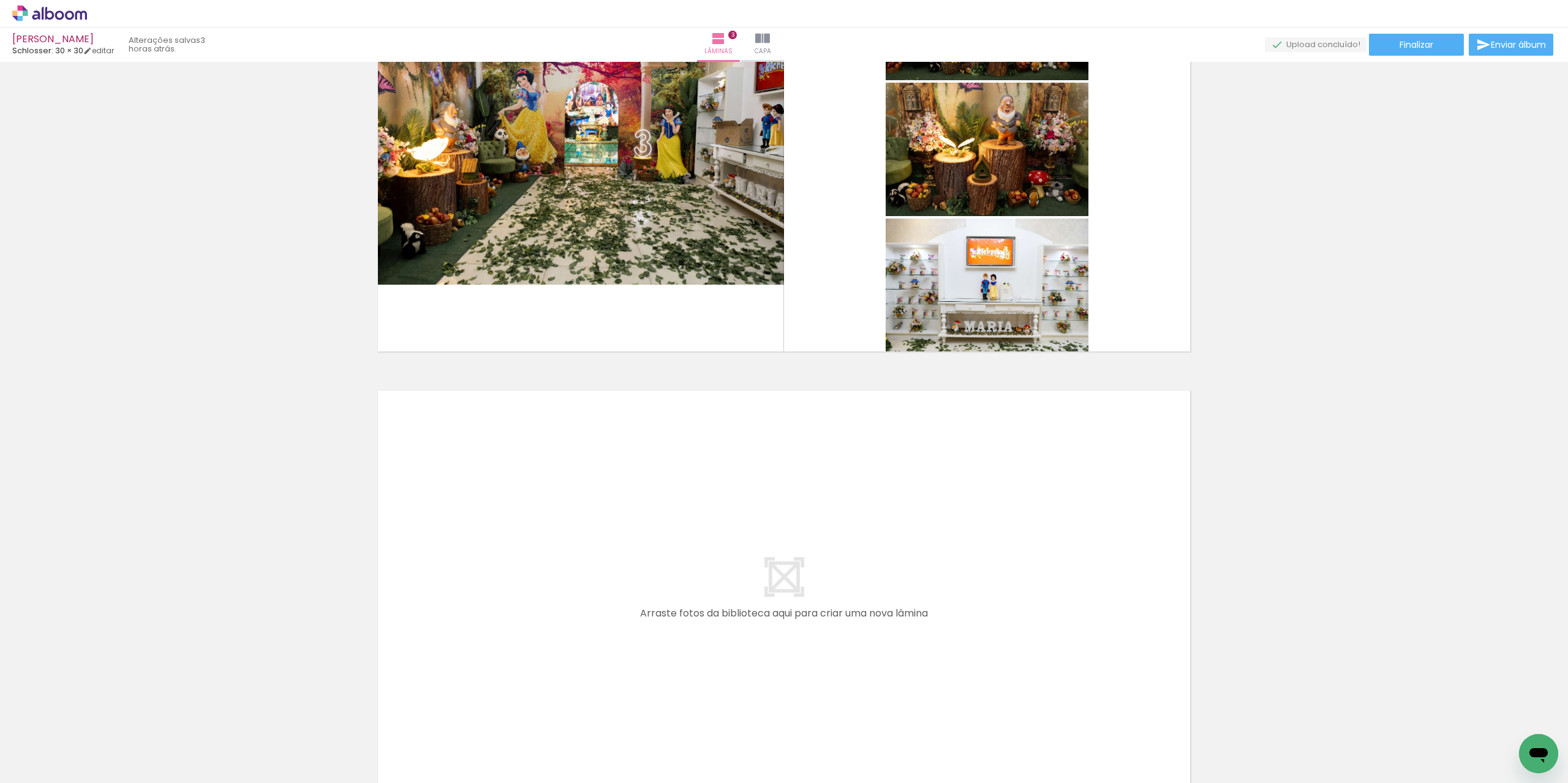
scroll to position [1176, 0]
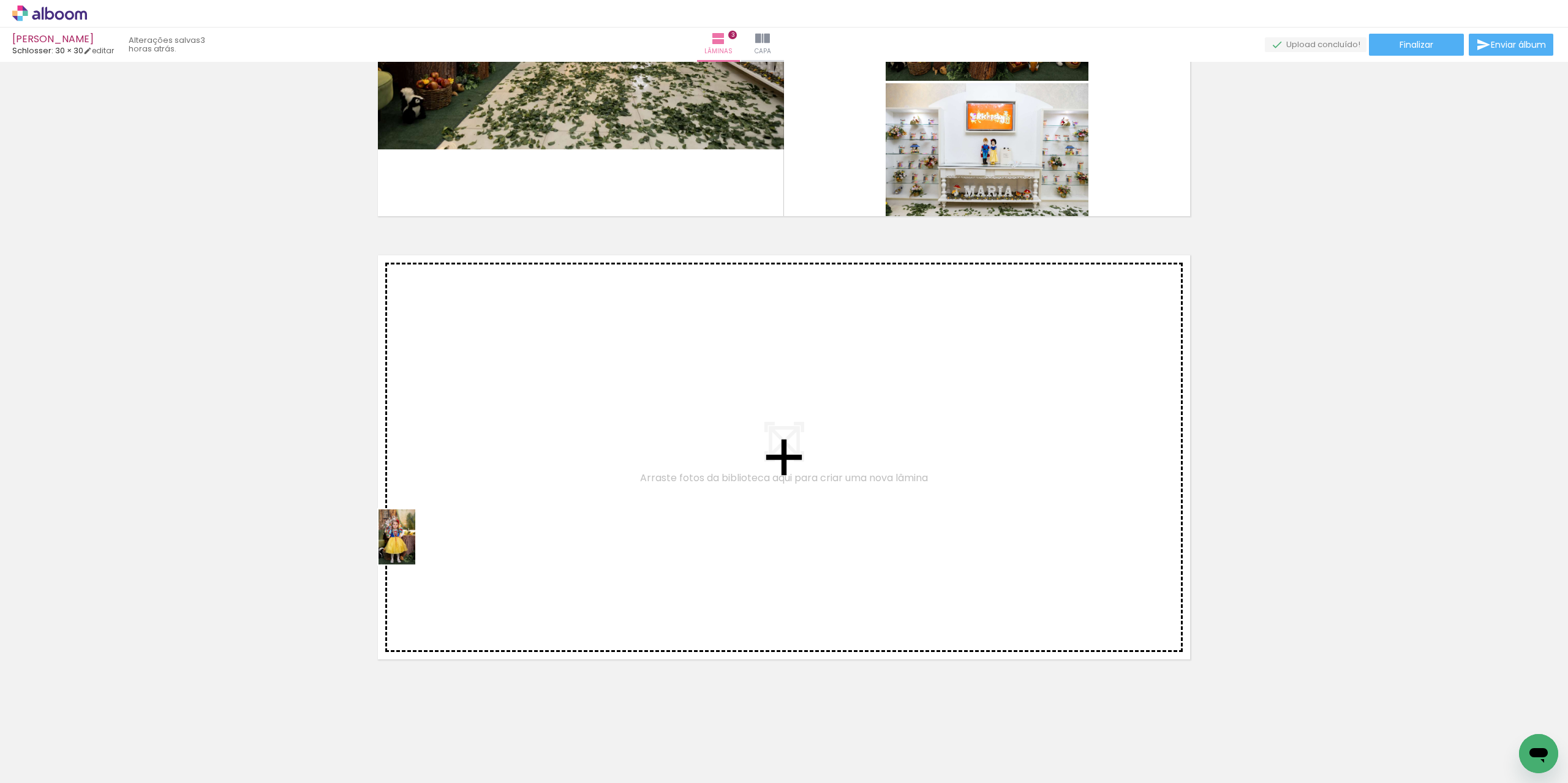
drag, startPoint x: 120, startPoint y: 751, endPoint x: 415, endPoint y: 546, distance: 359.2
click at [415, 546] on quentale-workspace at bounding box center [784, 392] width 1568 height 783
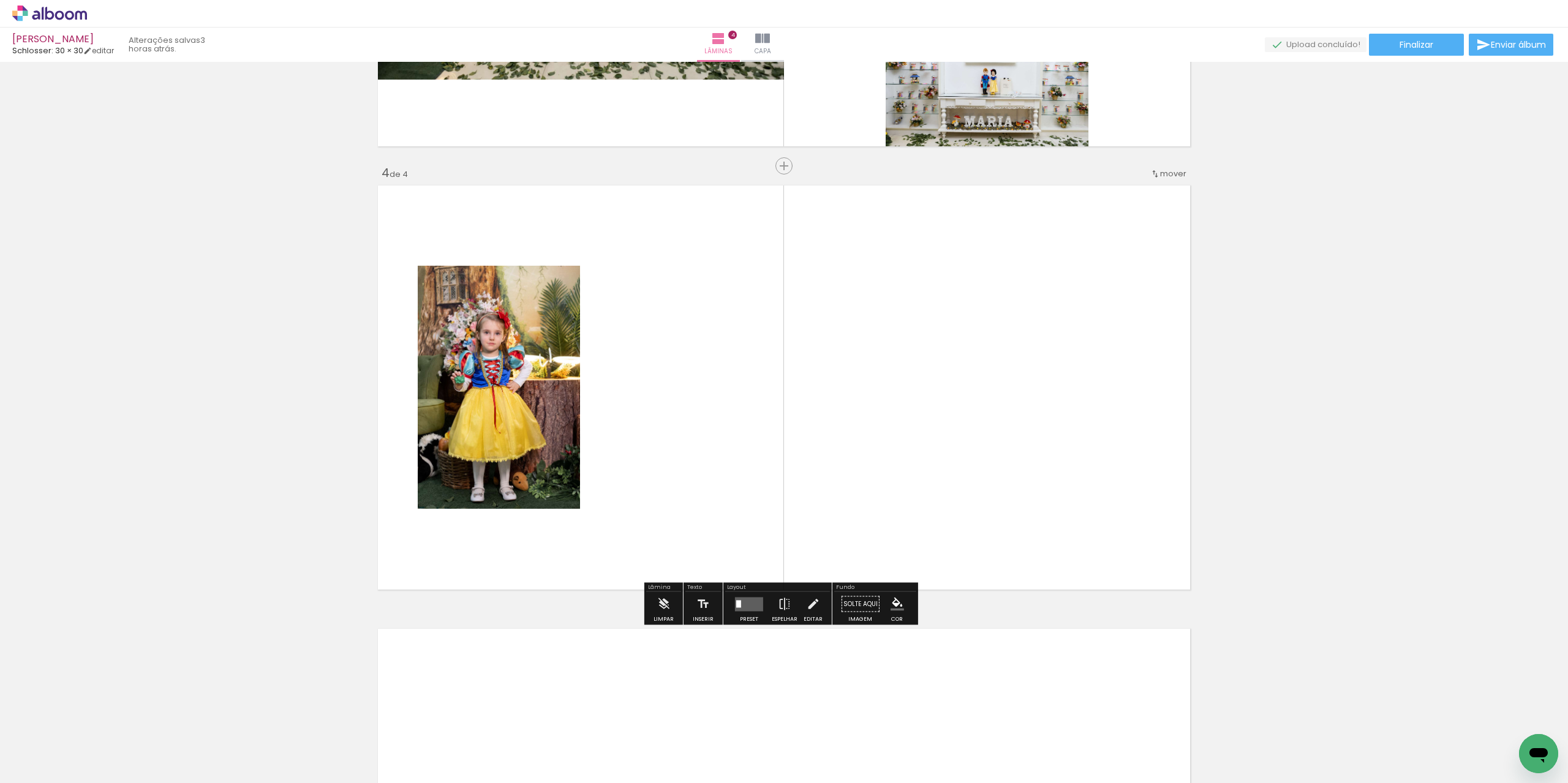
scroll to position [1249, 0]
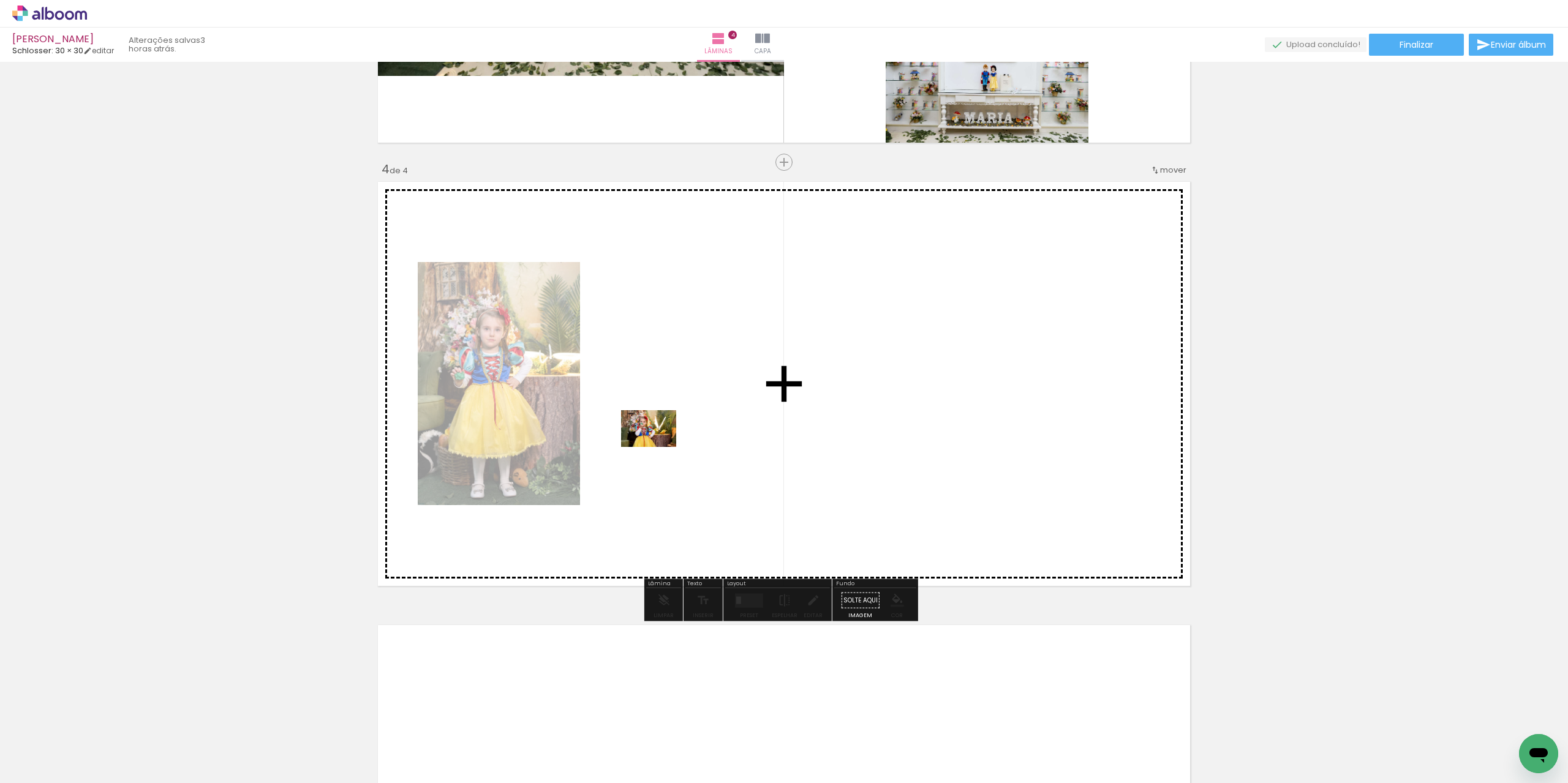
drag, startPoint x: 131, startPoint y: 755, endPoint x: 658, endPoint y: 447, distance: 610.4
click at [658, 447] on quentale-workspace at bounding box center [784, 392] width 1568 height 783
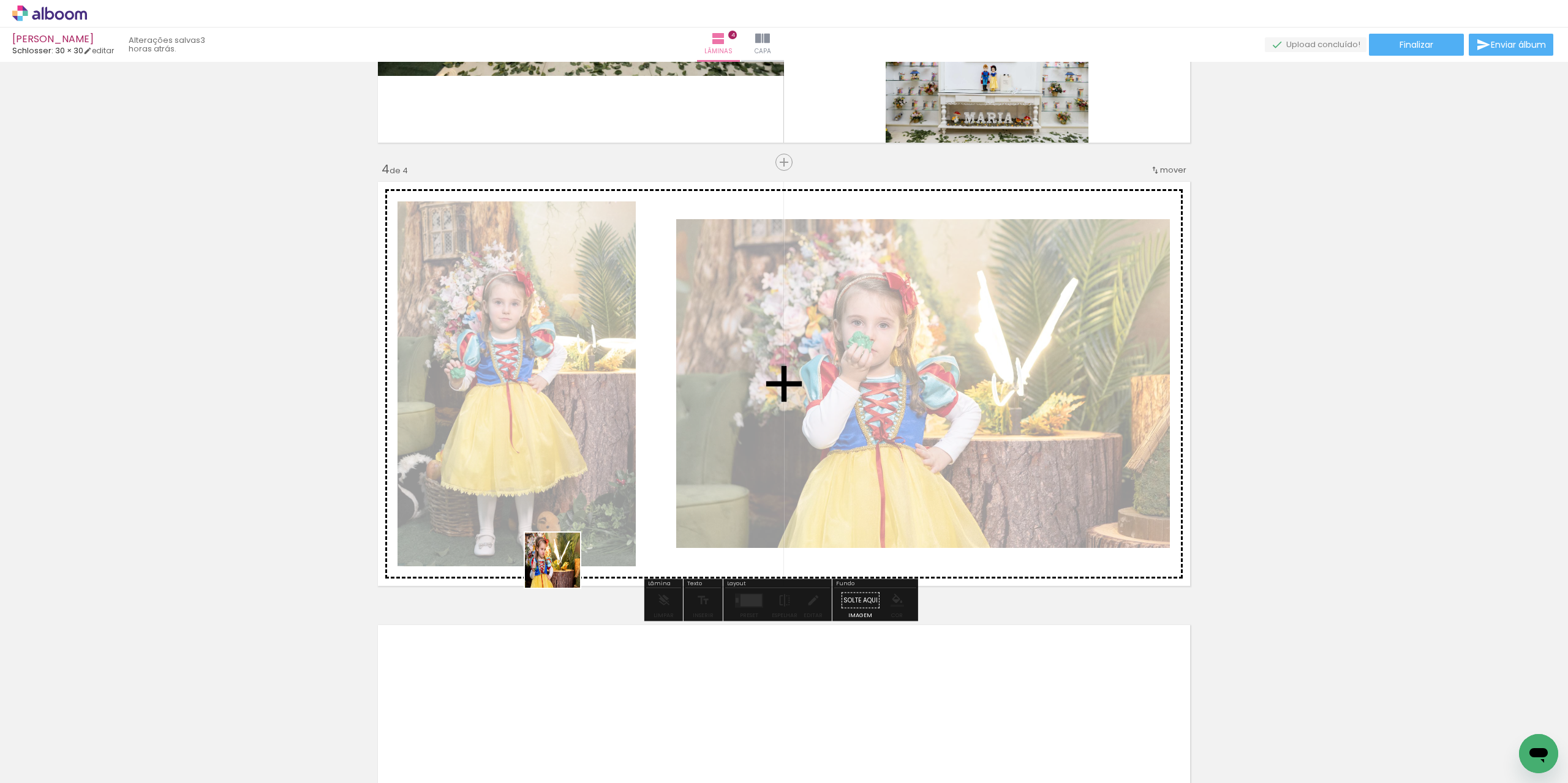
drag, startPoint x: 474, startPoint y: 611, endPoint x: 661, endPoint y: 524, distance: 206.2
click at [661, 524] on quentale-workspace at bounding box center [784, 392] width 1568 height 783
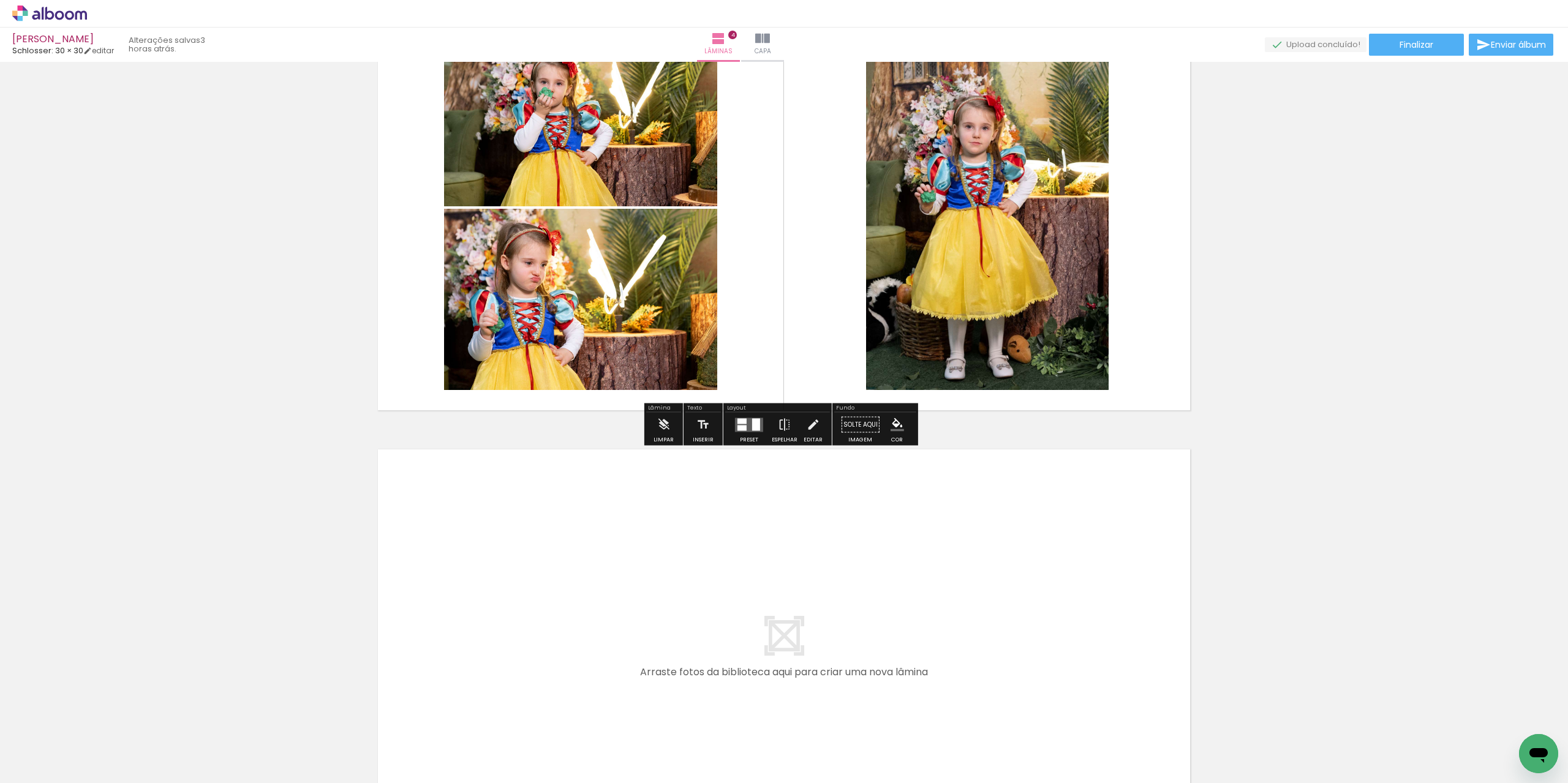
scroll to position [1494, 0]
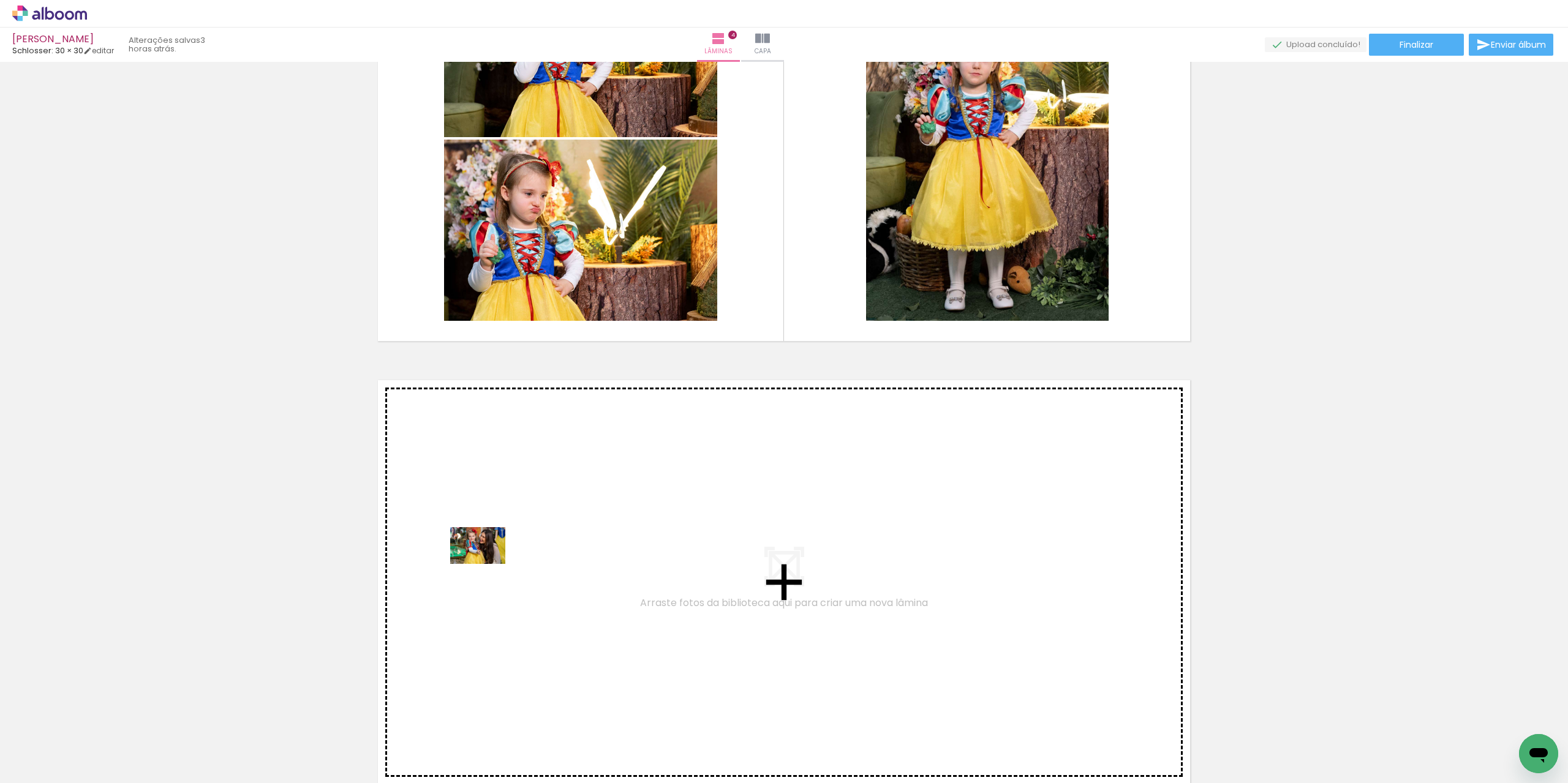
drag, startPoint x: 143, startPoint y: 756, endPoint x: 487, endPoint y: 564, distance: 394.0
click at [487, 564] on quentale-workspace at bounding box center [784, 392] width 1568 height 783
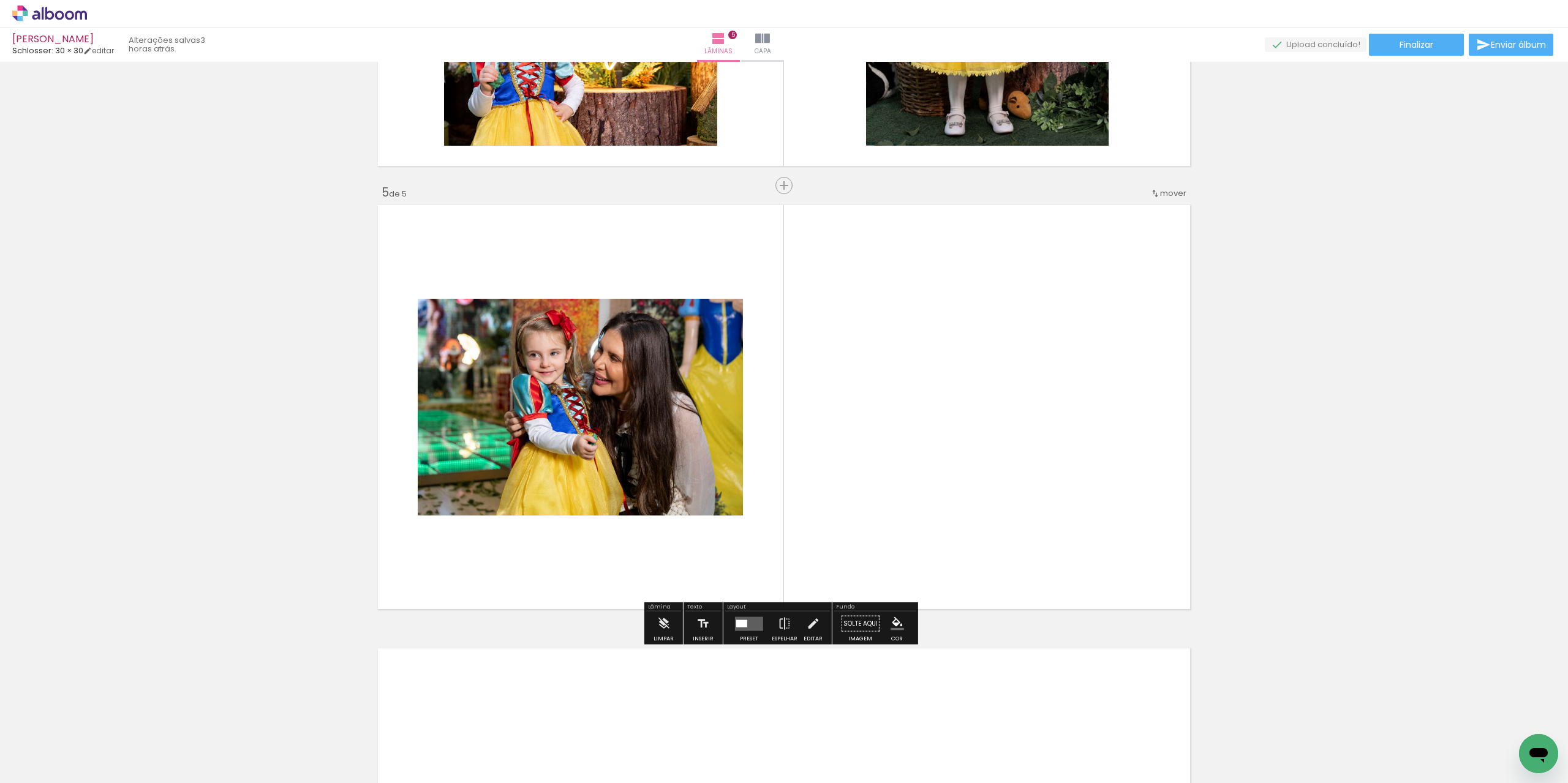
scroll to position [1693, 0]
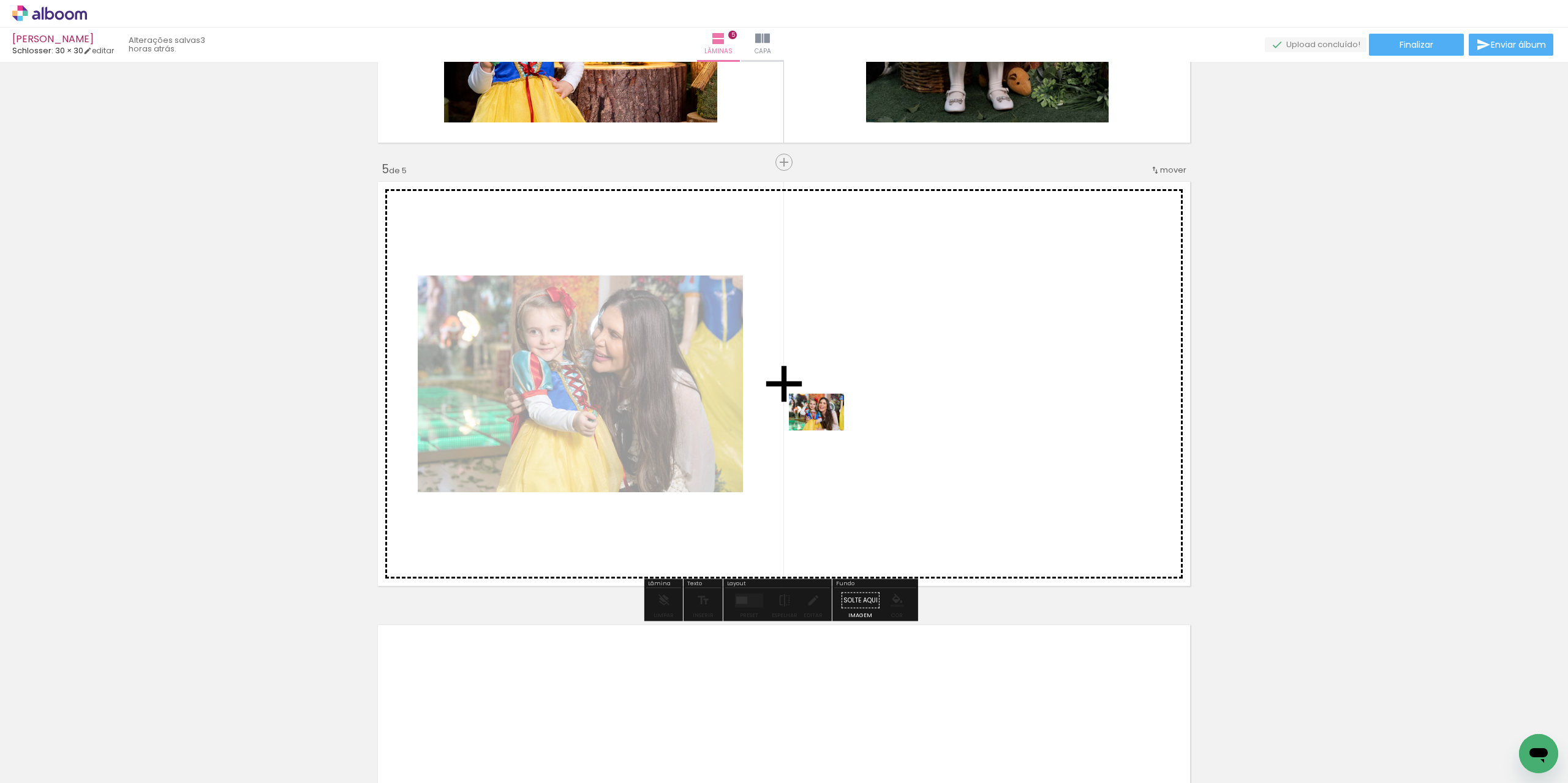
drag, startPoint x: 695, startPoint y: 501, endPoint x: 826, endPoint y: 430, distance: 149.0
click at [826, 430] on quentale-workspace at bounding box center [784, 392] width 1568 height 783
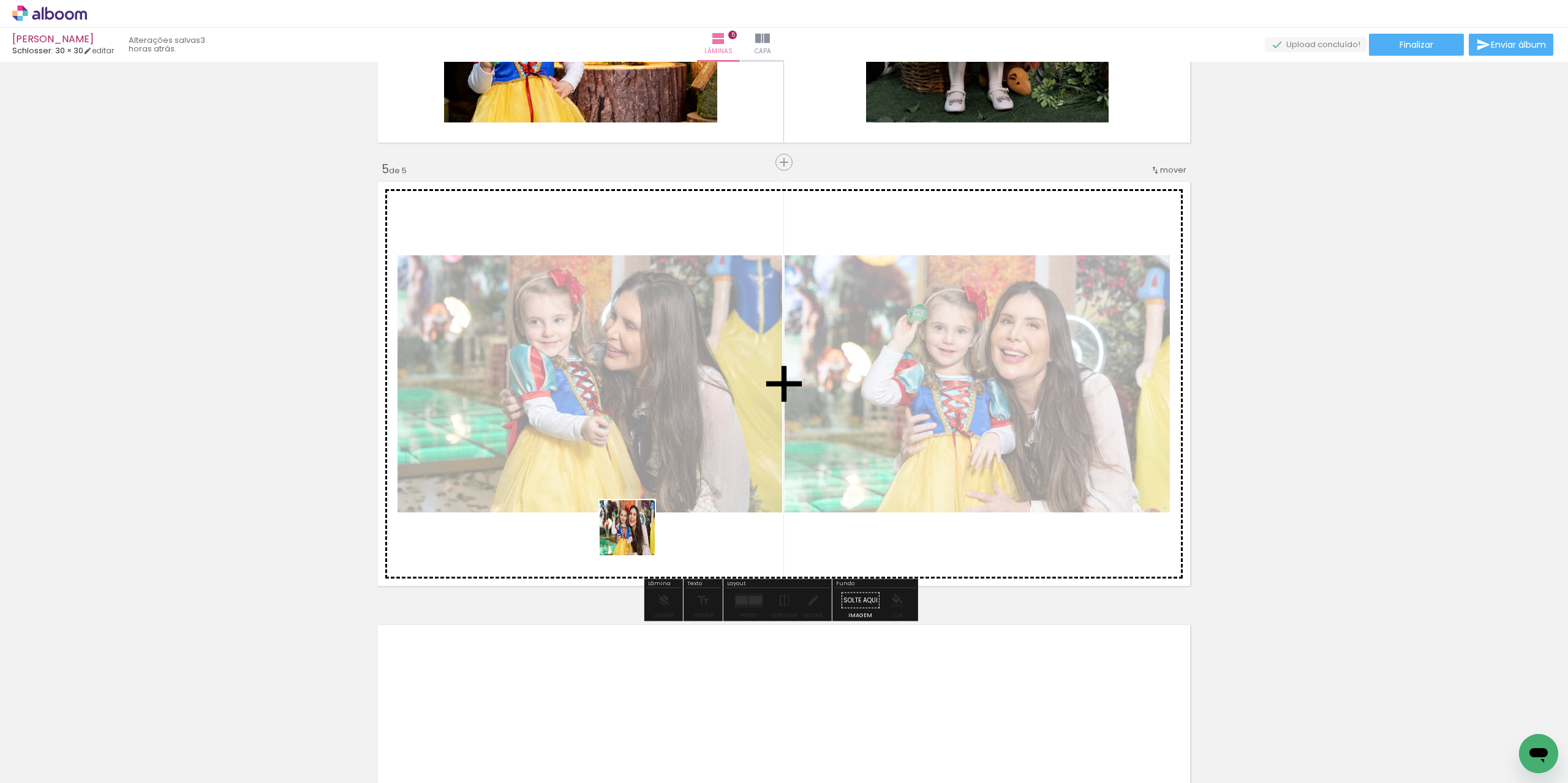
drag, startPoint x: 637, startPoint y: 537, endPoint x: 943, endPoint y: 382, distance: 343.0
click at [943, 382] on quentale-workspace at bounding box center [784, 392] width 1568 height 783
